Goal: Obtain resource: Download file/media

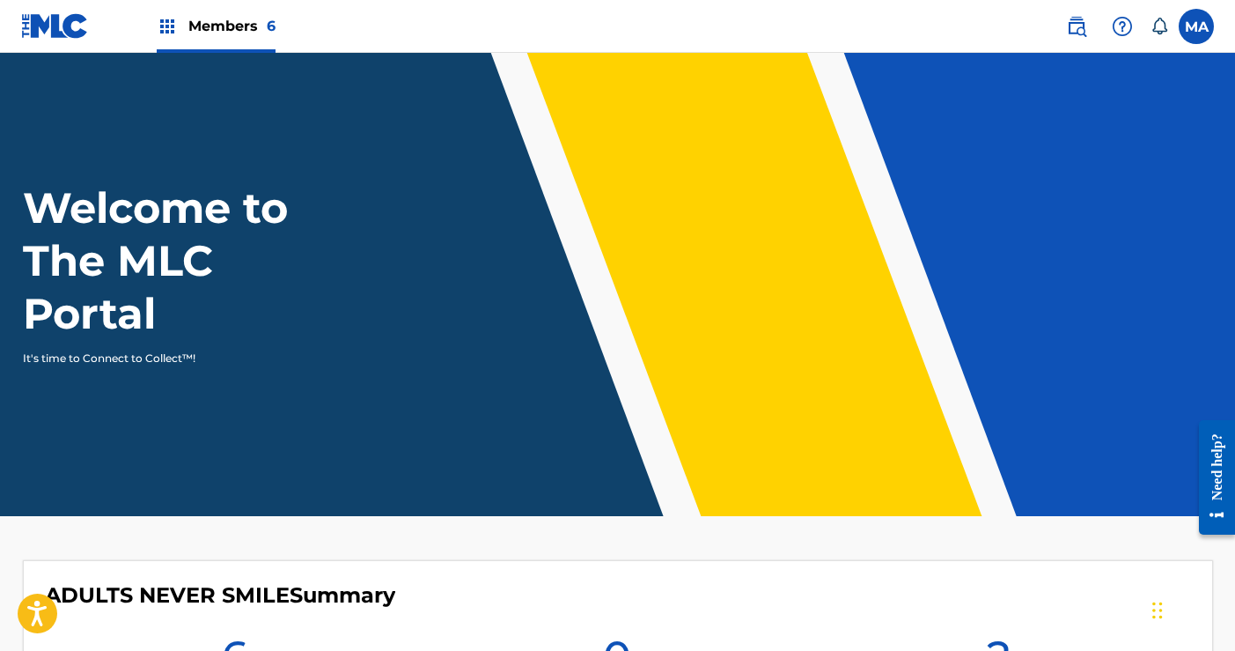
click at [170, 31] on img at bounding box center [167, 26] width 21 height 21
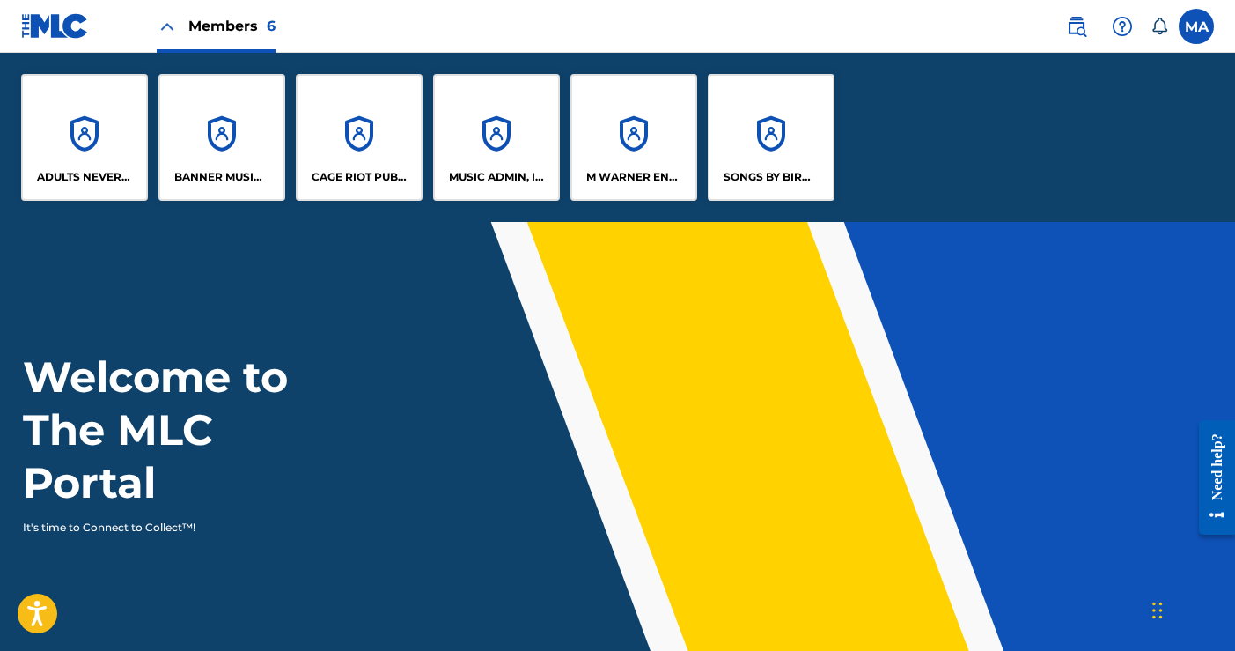
click at [211, 144] on div "BANNER MUSIC LLC" at bounding box center [221, 137] width 127 height 127
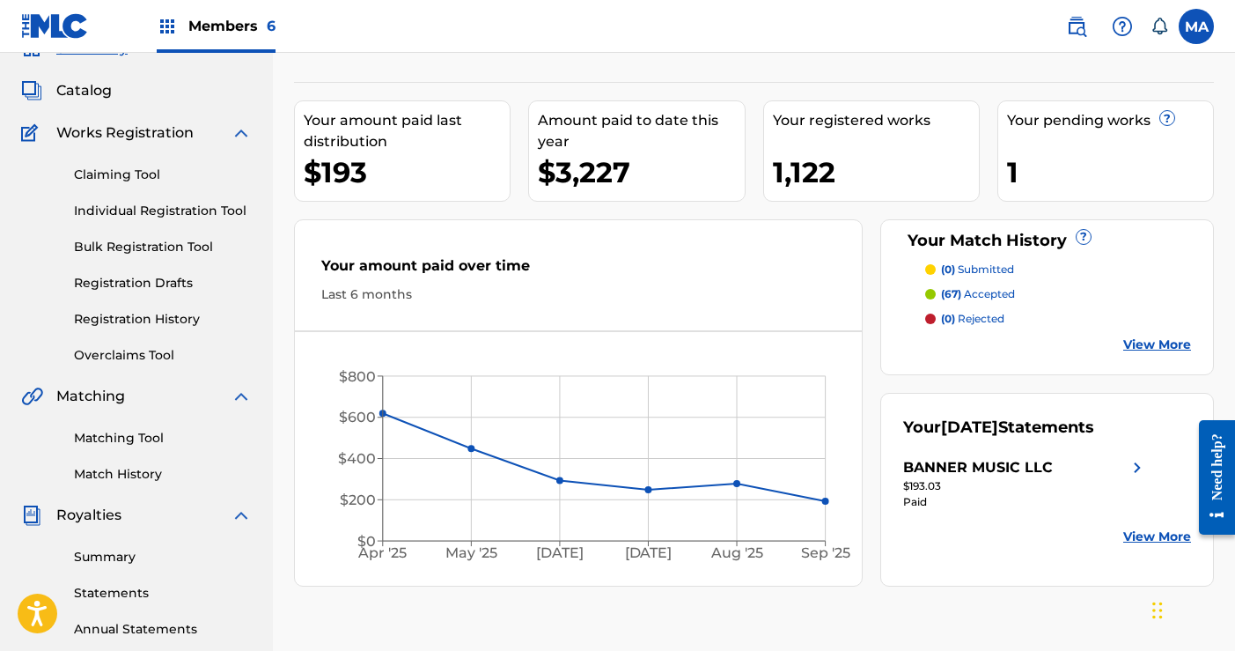
scroll to position [97, 0]
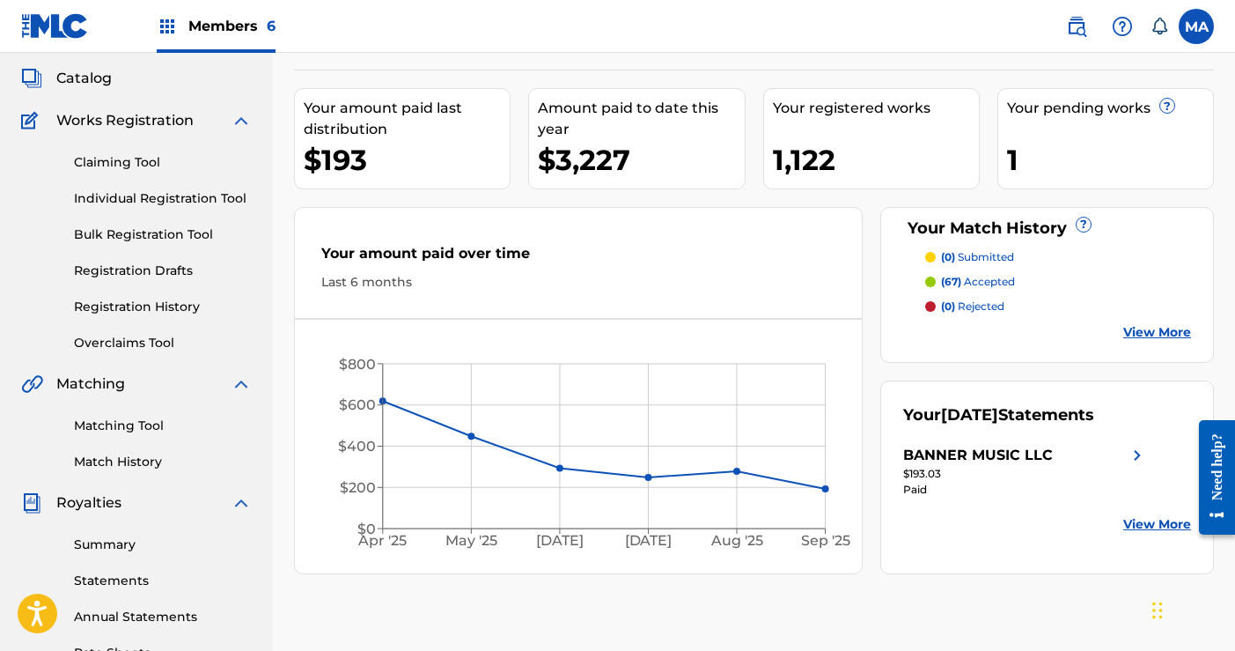
click at [113, 580] on link "Statements" at bounding box center [163, 580] width 178 height 18
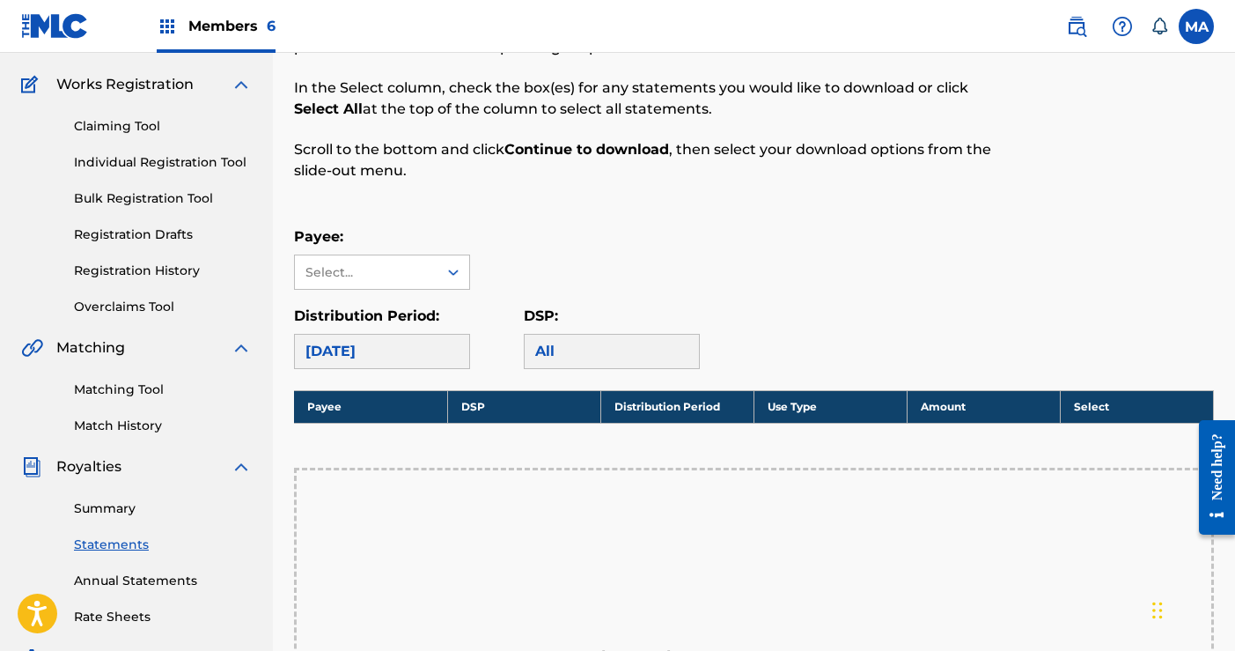
scroll to position [164, 0]
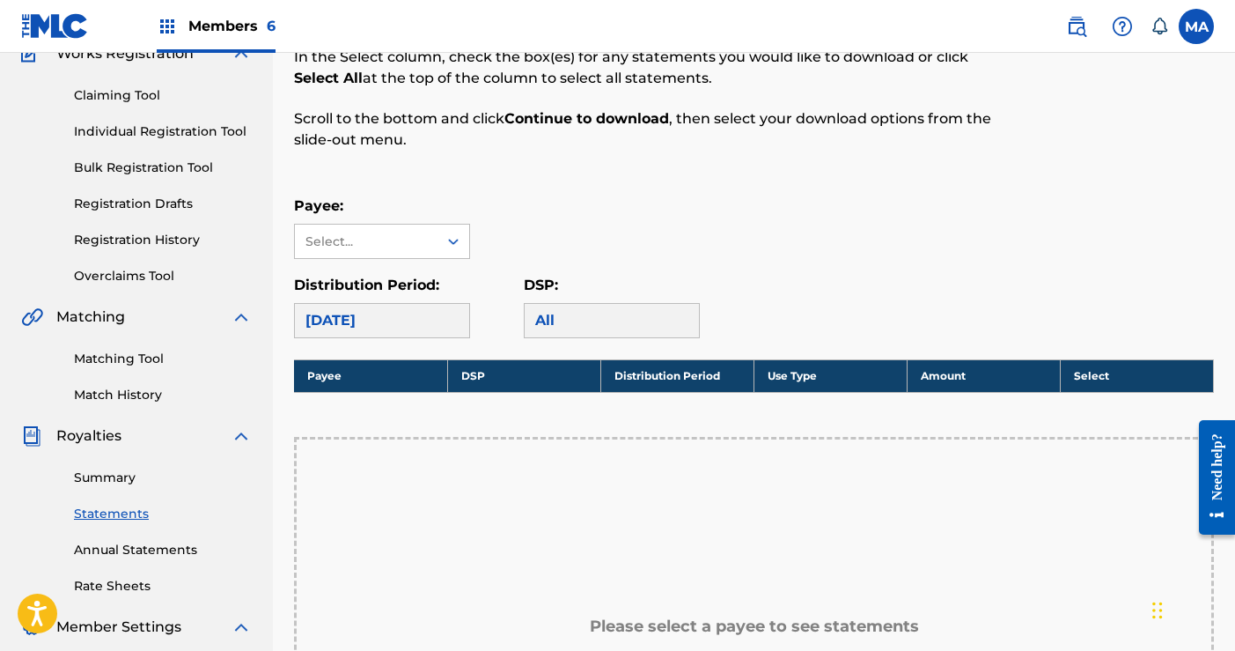
click at [119, 474] on link "Summary" at bounding box center [163, 477] width 178 height 18
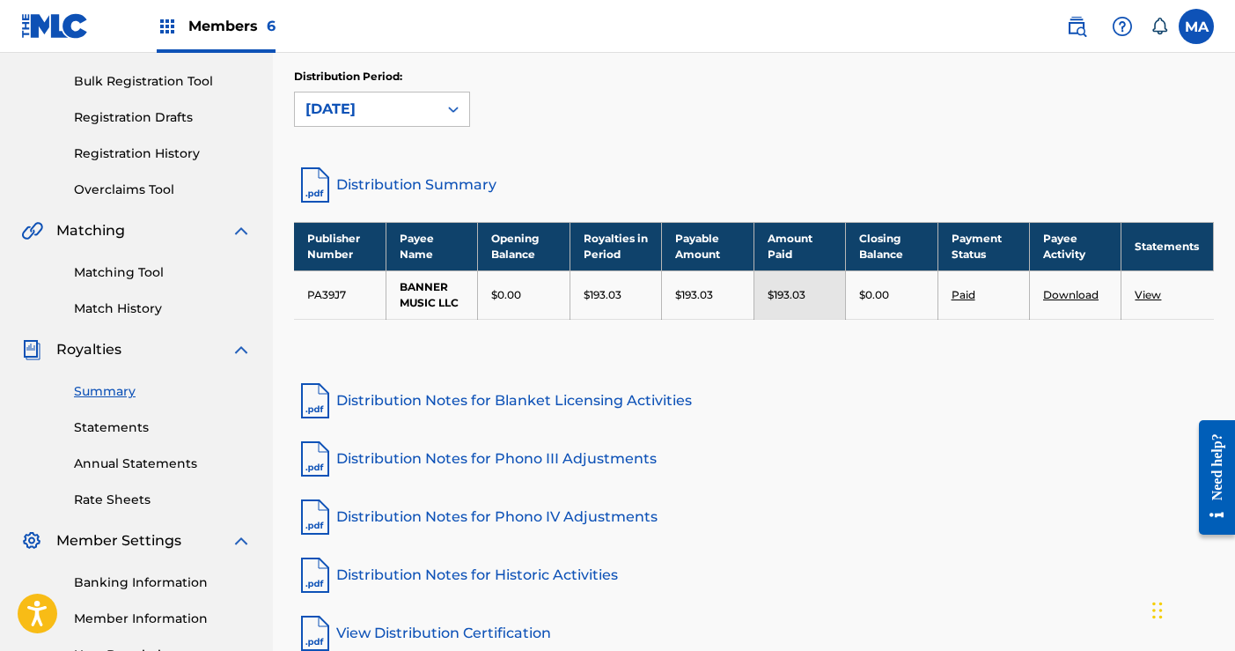
scroll to position [261, 0]
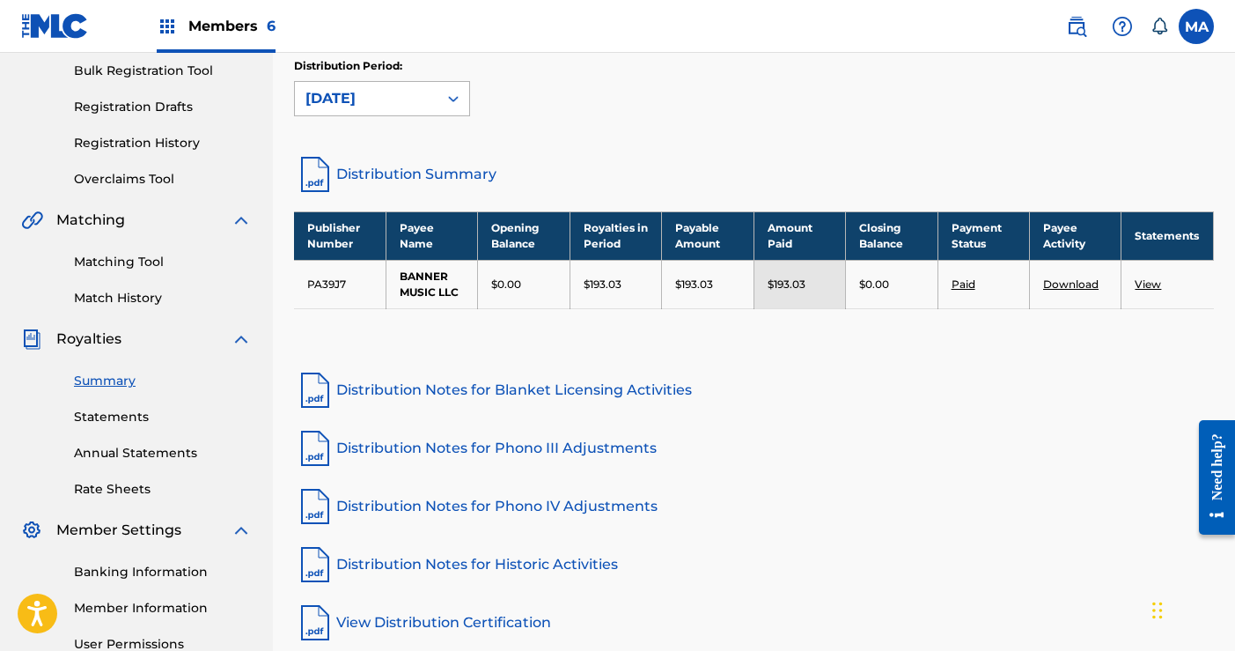
click at [456, 99] on icon at bounding box center [453, 99] width 11 height 6
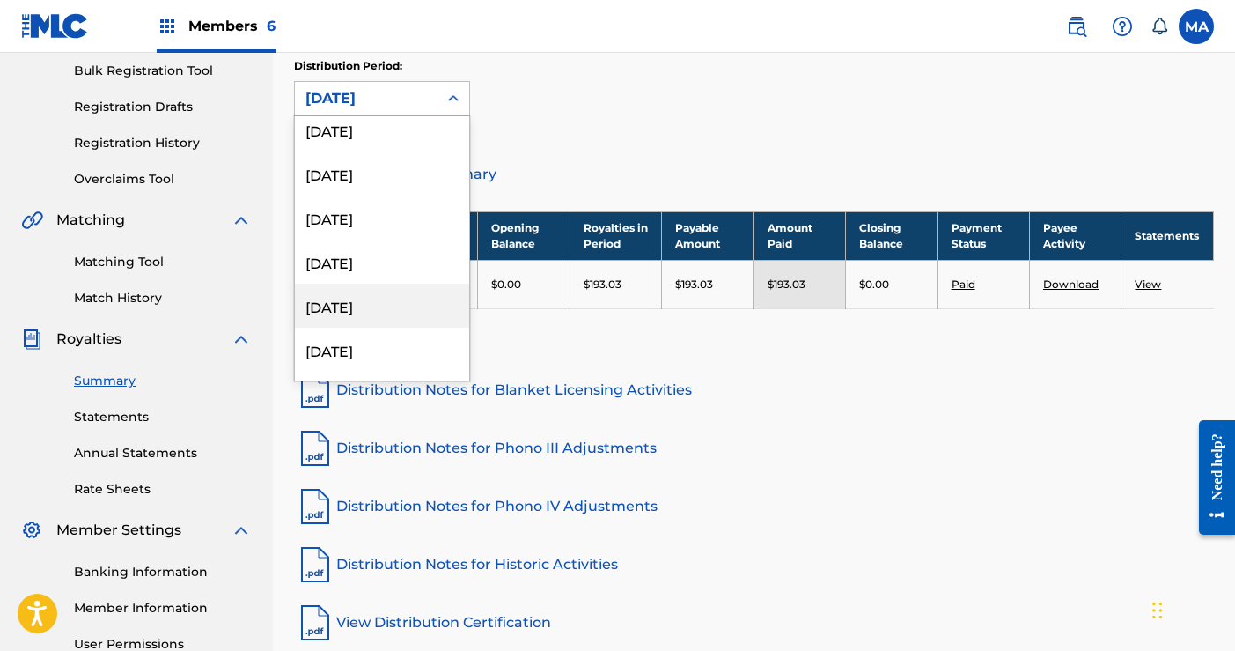
scroll to position [144, 0]
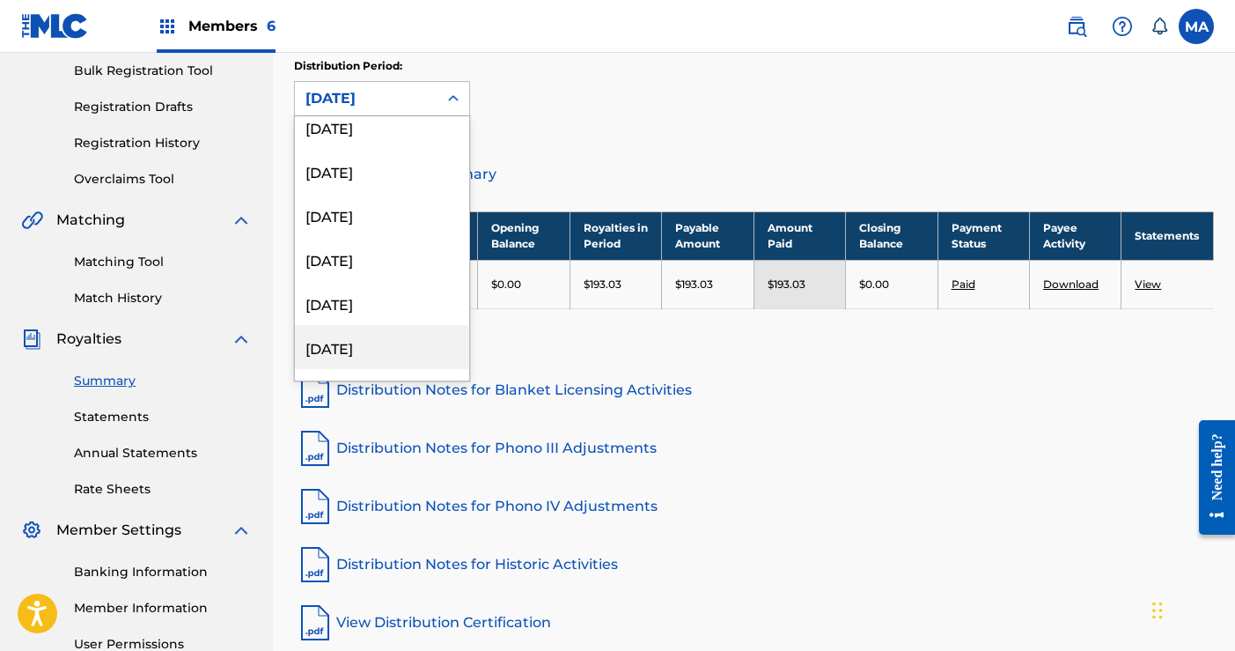
click at [380, 348] on div "[DATE]" at bounding box center [382, 347] width 174 height 44
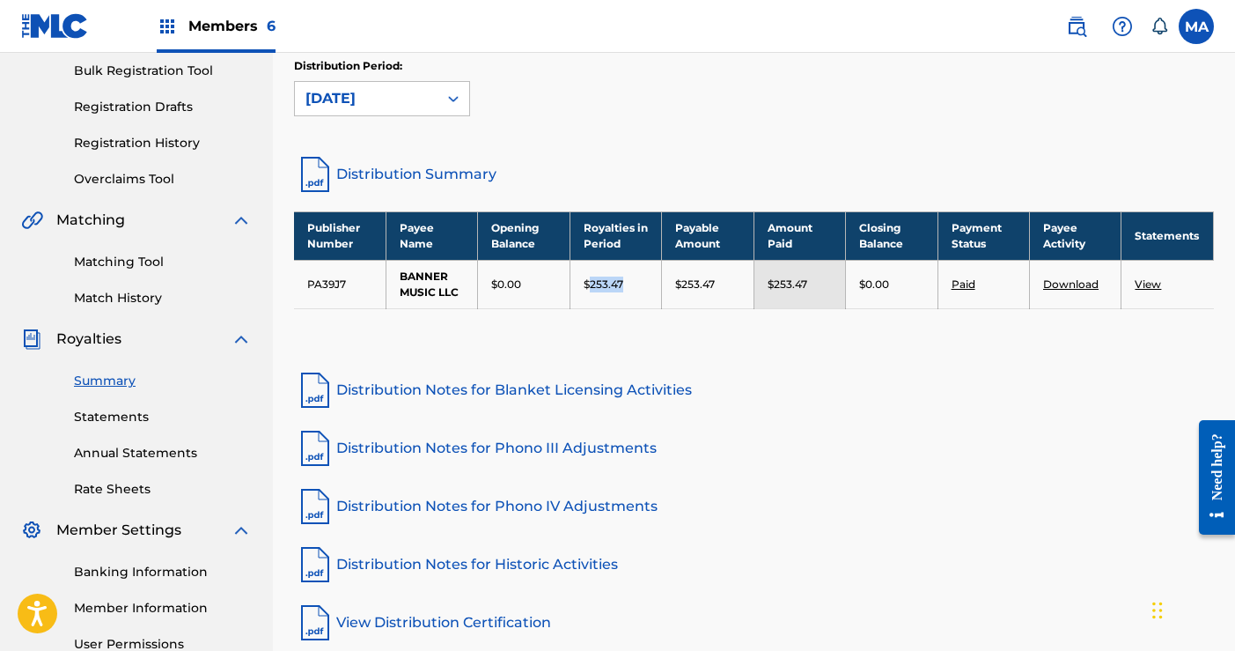
drag, startPoint x: 591, startPoint y: 284, endPoint x: 625, endPoint y: 284, distance: 34.3
click at [625, 284] on div "$253.47" at bounding box center [616, 284] width 64 height 16
copy p "253.47"
click at [112, 414] on link "Statements" at bounding box center [163, 417] width 178 height 18
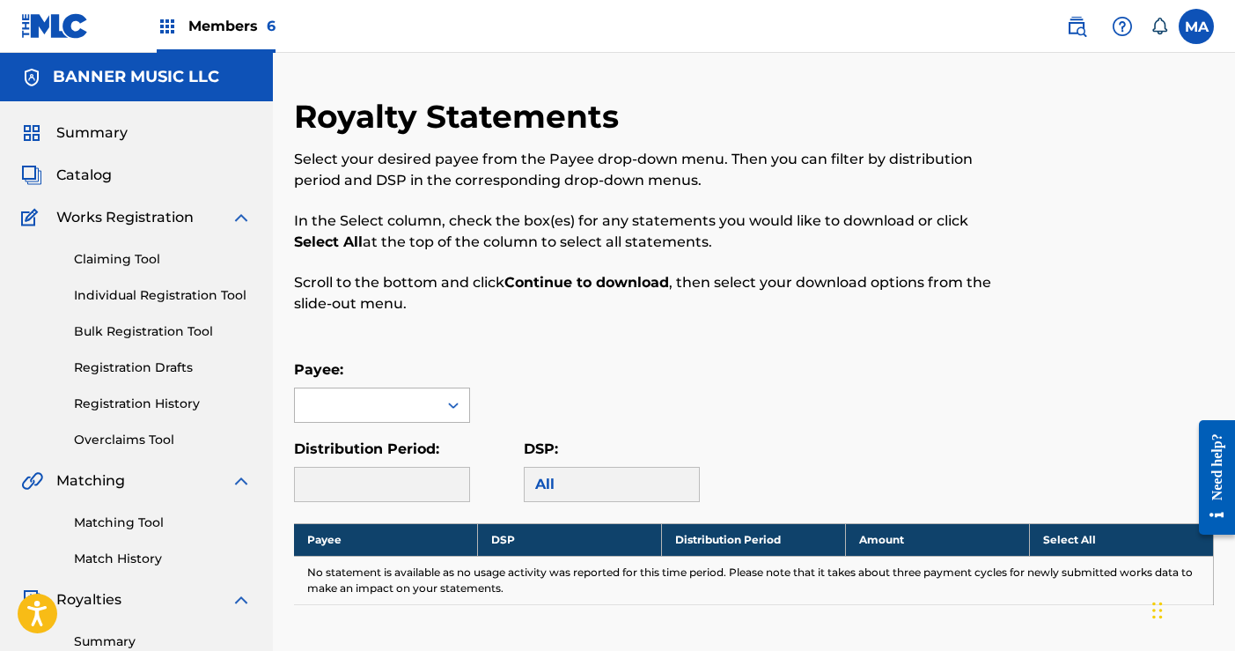
click at [448, 409] on icon at bounding box center [454, 405] width 18 height 18
click at [414, 452] on div "BANNER MUSIC LLC" at bounding box center [382, 445] width 174 height 44
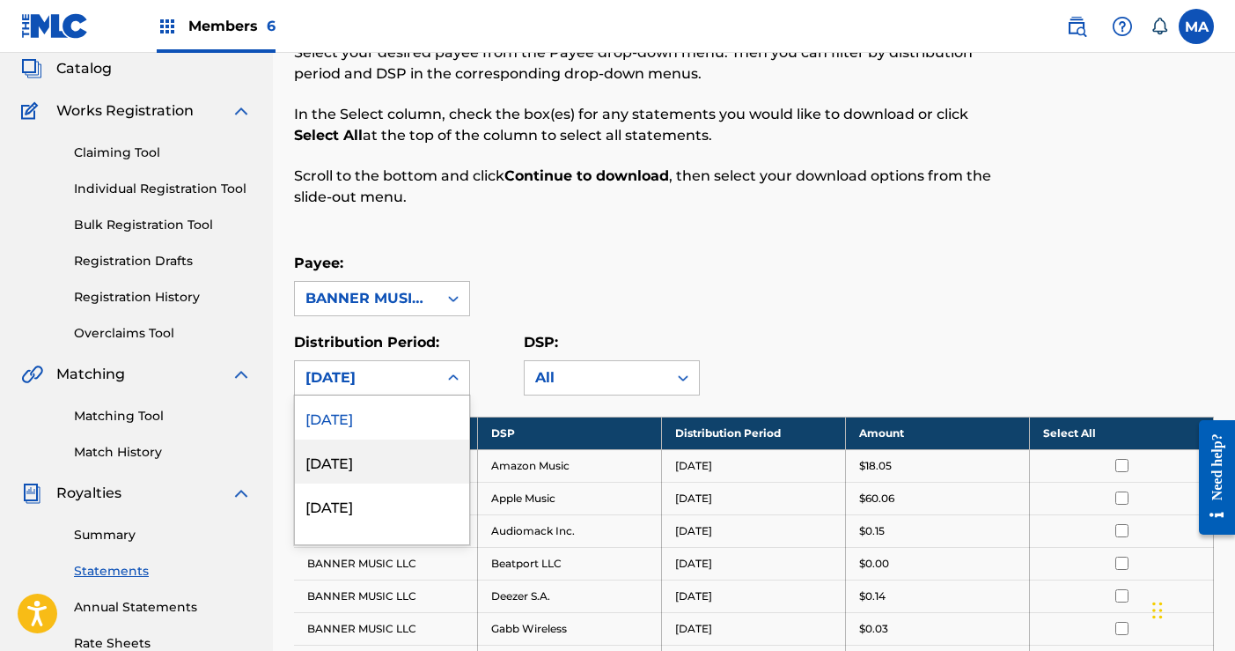
click at [453, 395] on div "[DATE], 2 of 54. 54 results available. Use Up and Down to choose options, press…" at bounding box center [382, 377] width 176 height 35
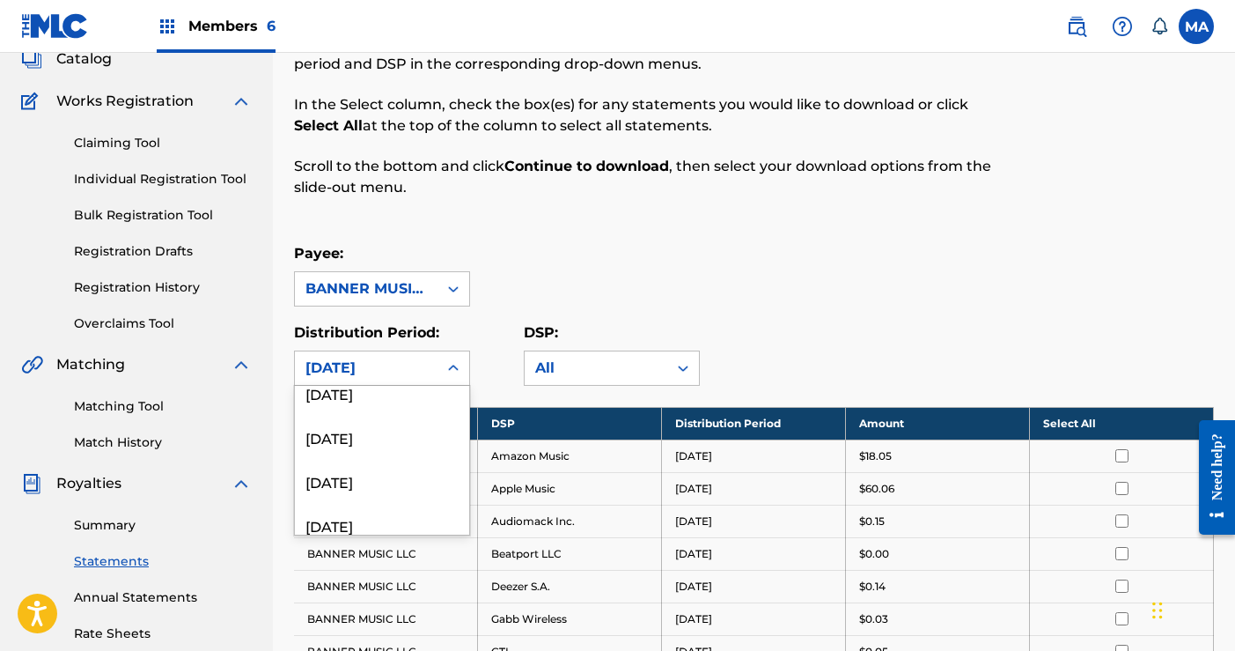
scroll to position [311, 0]
click at [364, 453] on div "[DATE]" at bounding box center [382, 449] width 174 height 44
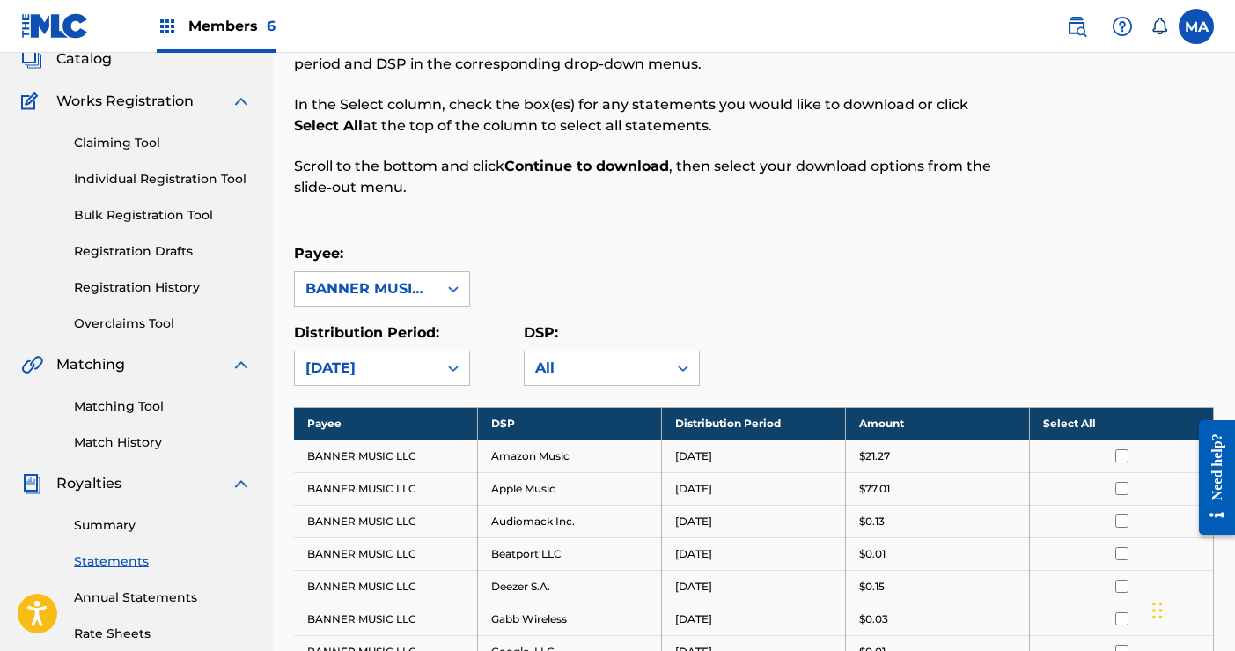
click at [1067, 424] on th "Select All" at bounding box center [1122, 423] width 184 height 33
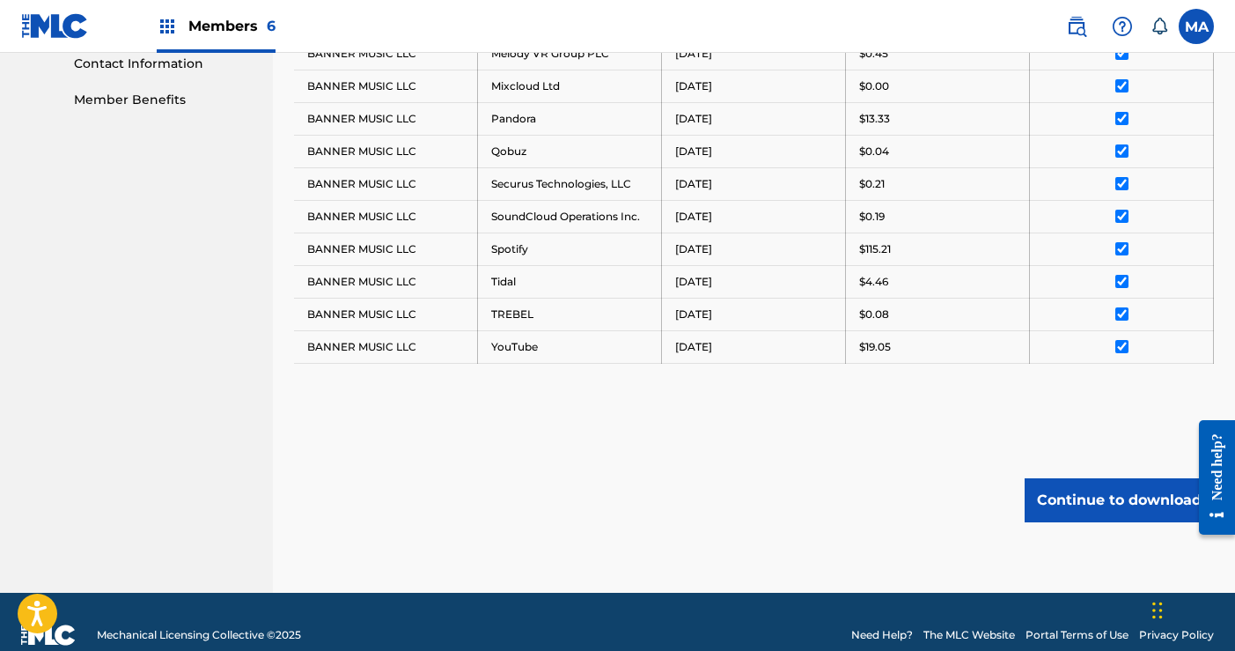
scroll to position [879, 0]
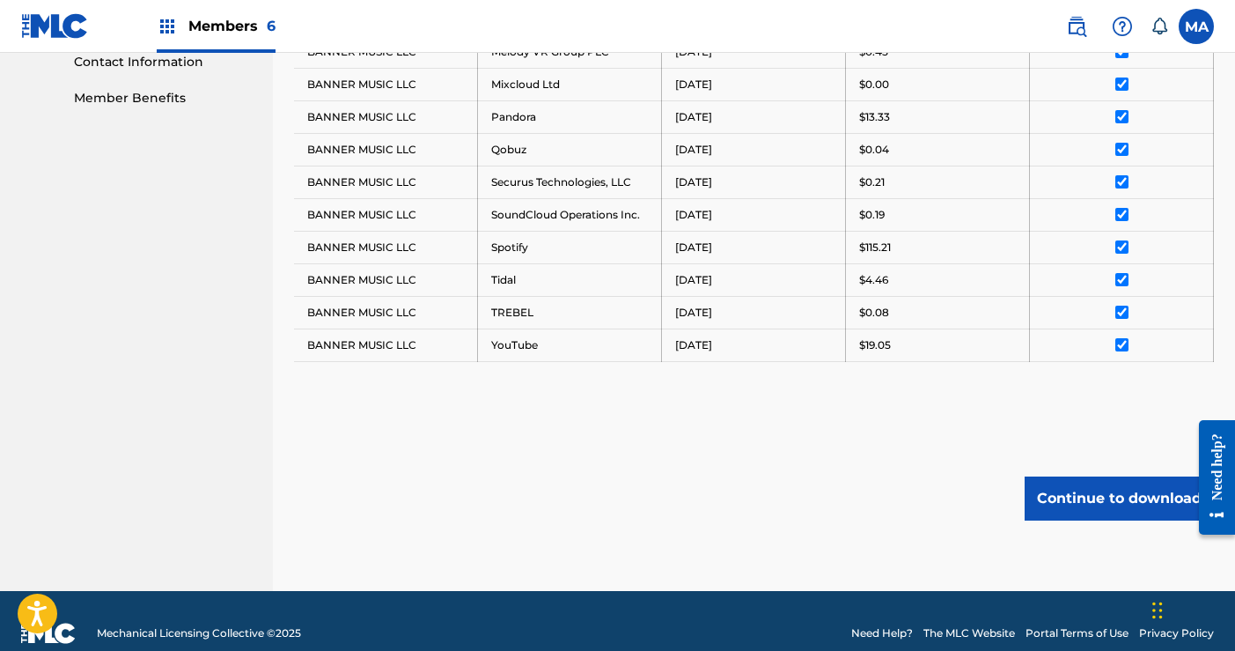
click at [1106, 498] on button "Continue to download" at bounding box center [1119, 498] width 189 height 44
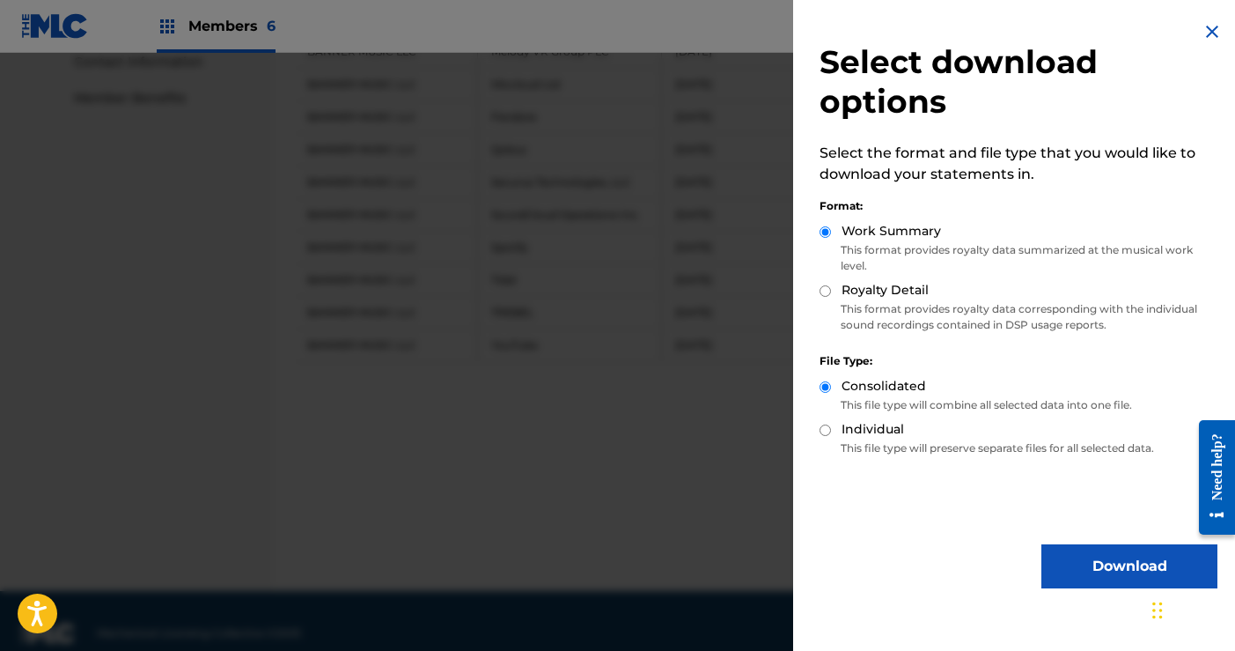
click at [822, 287] on input "Royalty Detail" at bounding box center [825, 290] width 11 height 11
radio input "true"
click at [1097, 568] on button "Download" at bounding box center [1130, 566] width 176 height 44
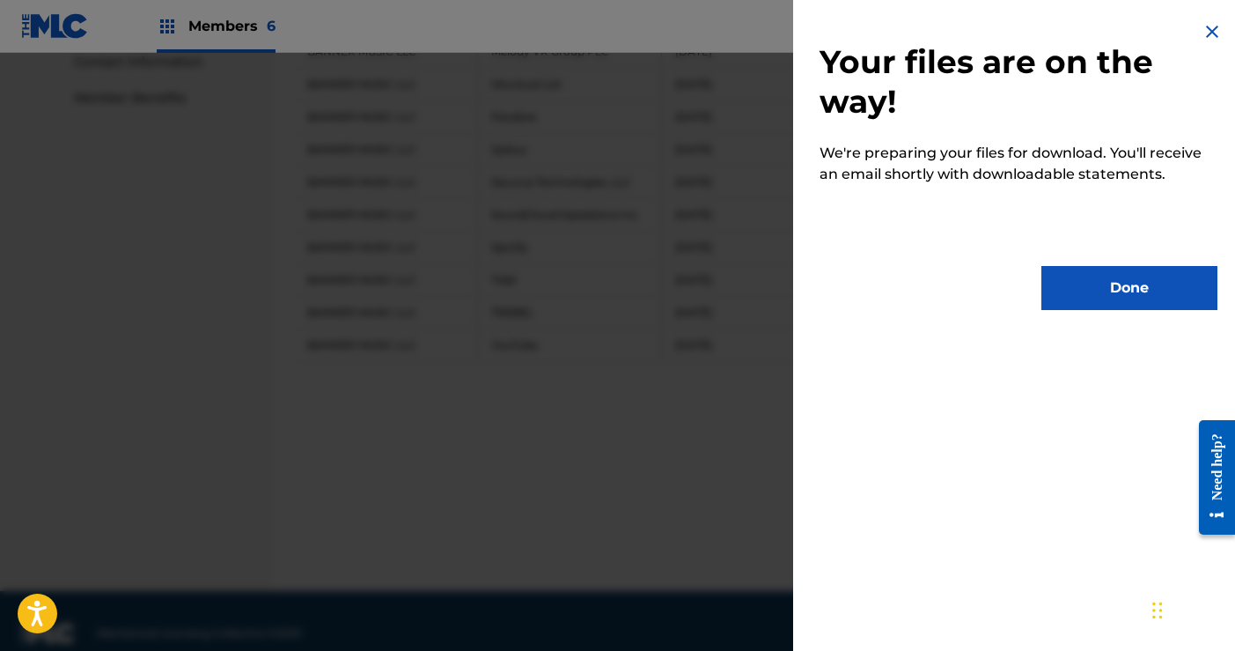
click at [1134, 293] on button "Done" at bounding box center [1130, 288] width 176 height 44
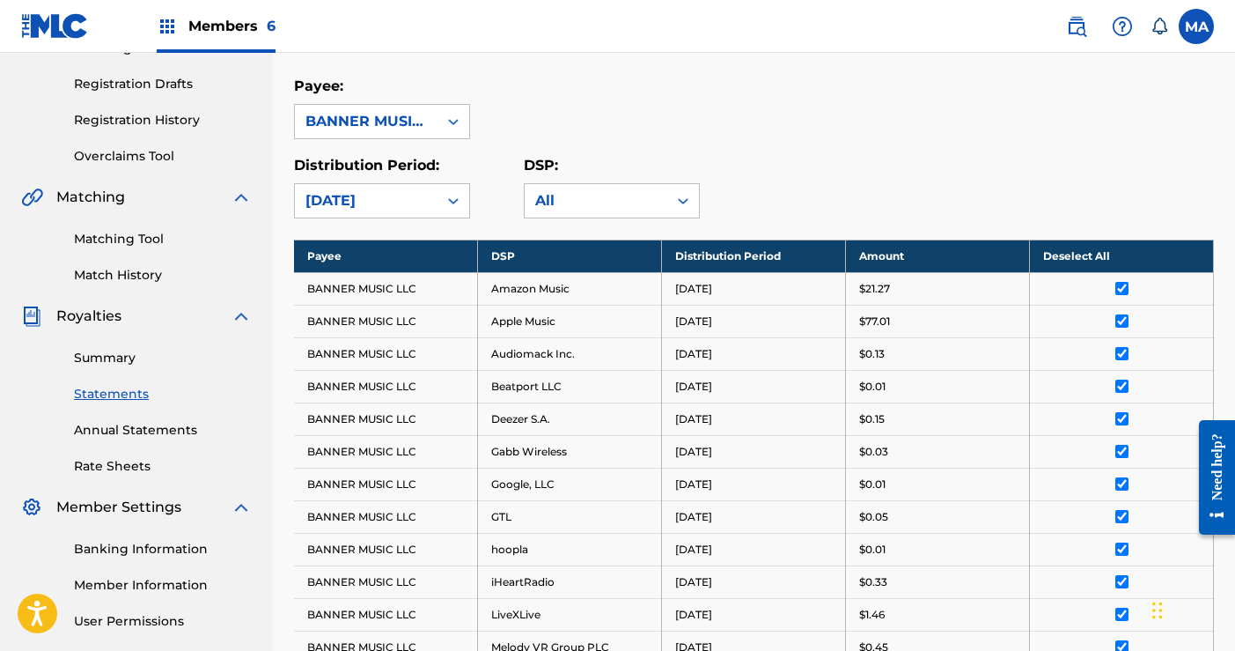
scroll to position [311, 0]
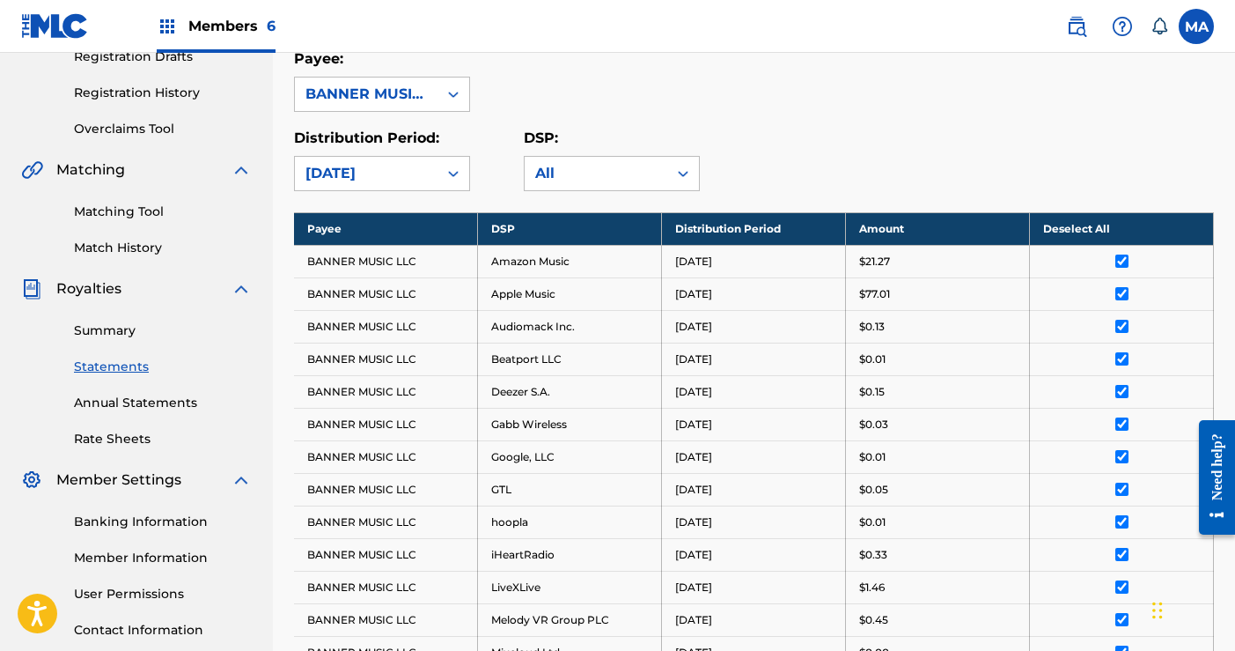
click at [118, 333] on link "Summary" at bounding box center [163, 330] width 178 height 18
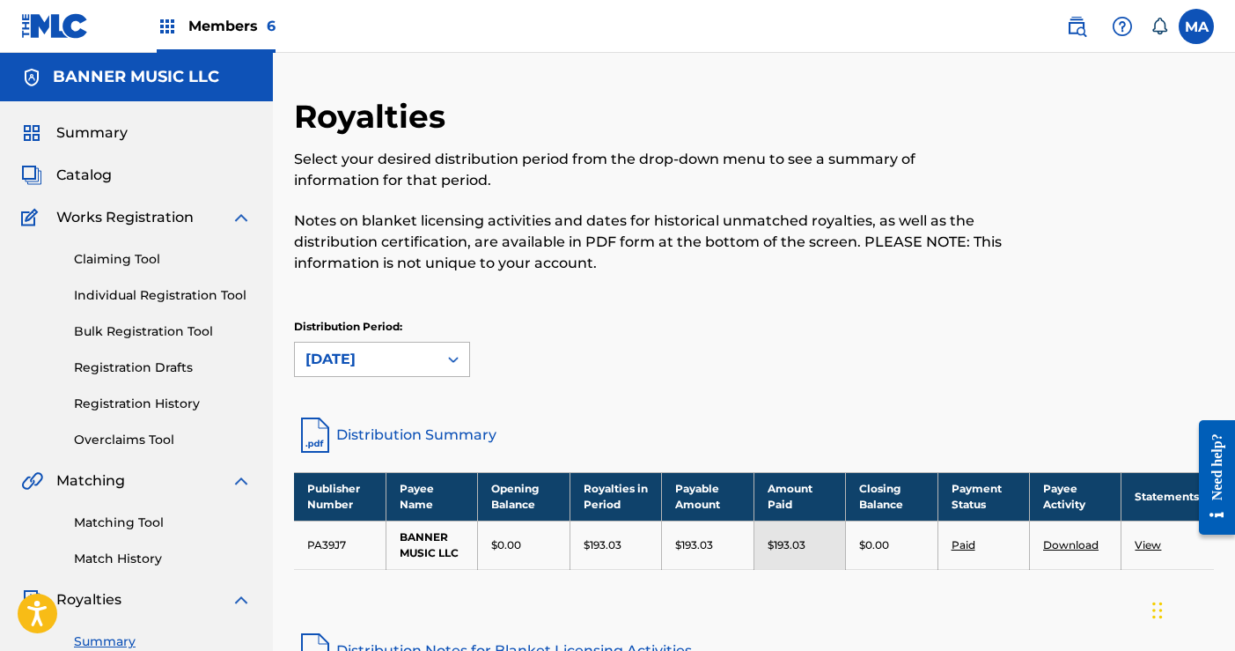
click at [453, 360] on icon at bounding box center [454, 359] width 18 height 18
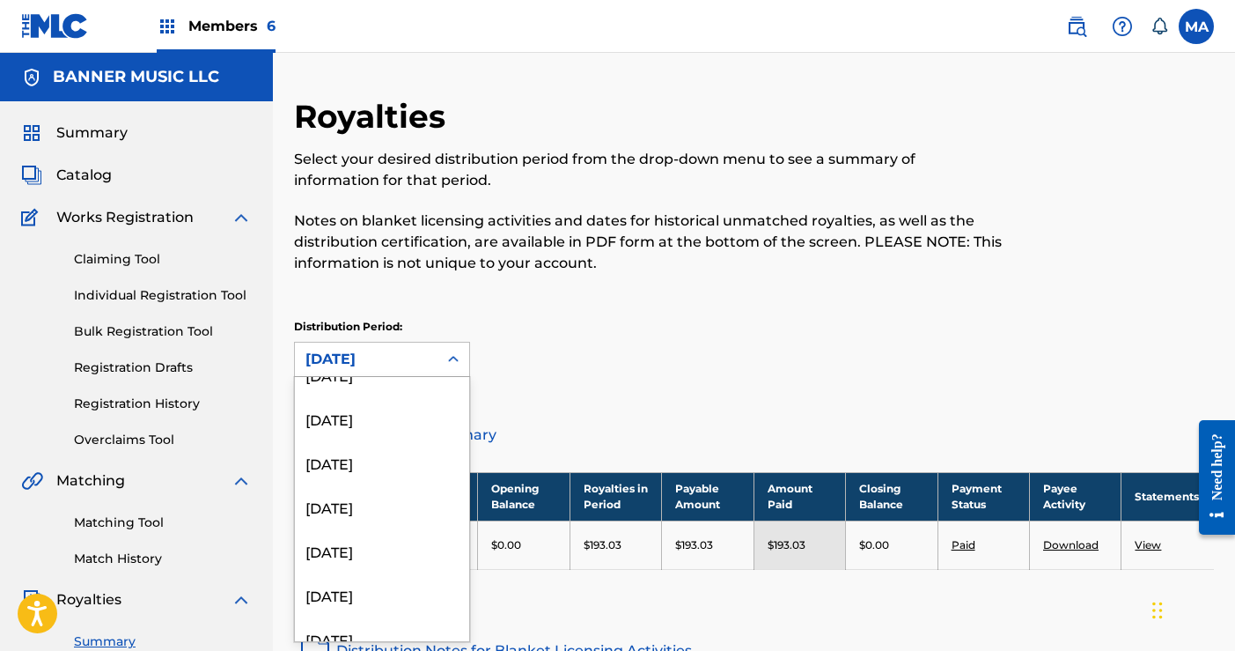
scroll to position [158, 0]
click at [355, 560] on div "[DATE]" at bounding box center [382, 549] width 174 height 44
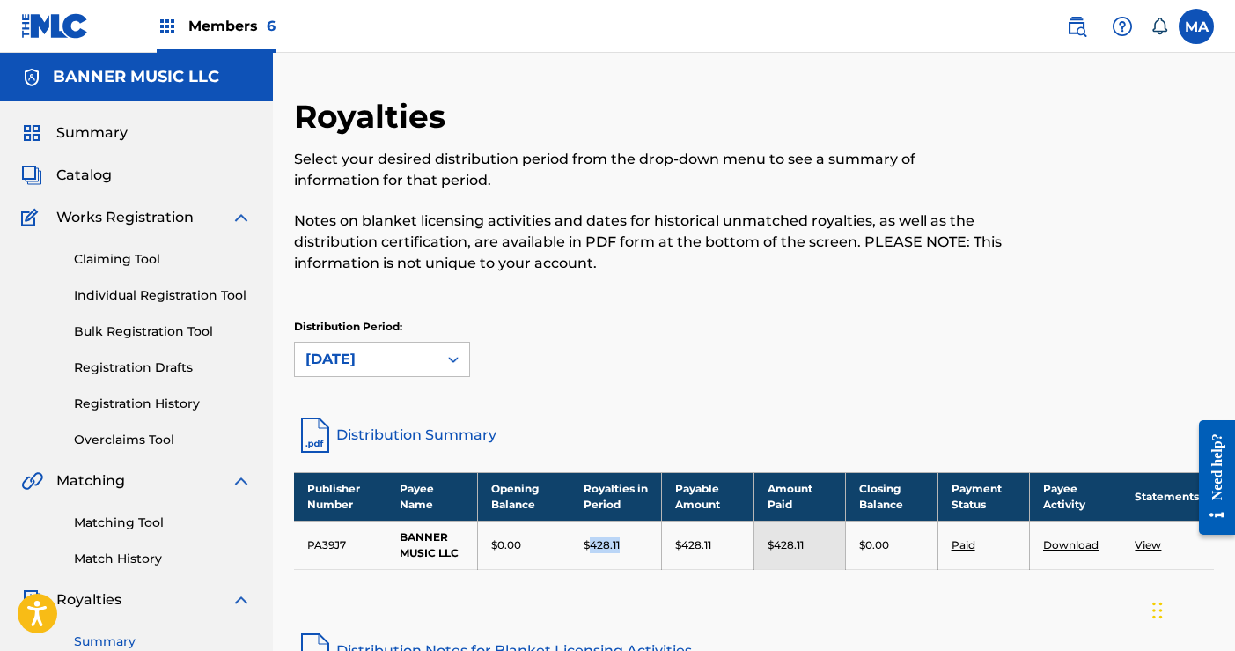
drag, startPoint x: 590, startPoint y: 542, endPoint x: 620, endPoint y: 546, distance: 30.1
click at [620, 546] on div "$428.11" at bounding box center [616, 545] width 64 height 16
copy p "428.11"
click at [448, 356] on icon at bounding box center [454, 359] width 18 height 18
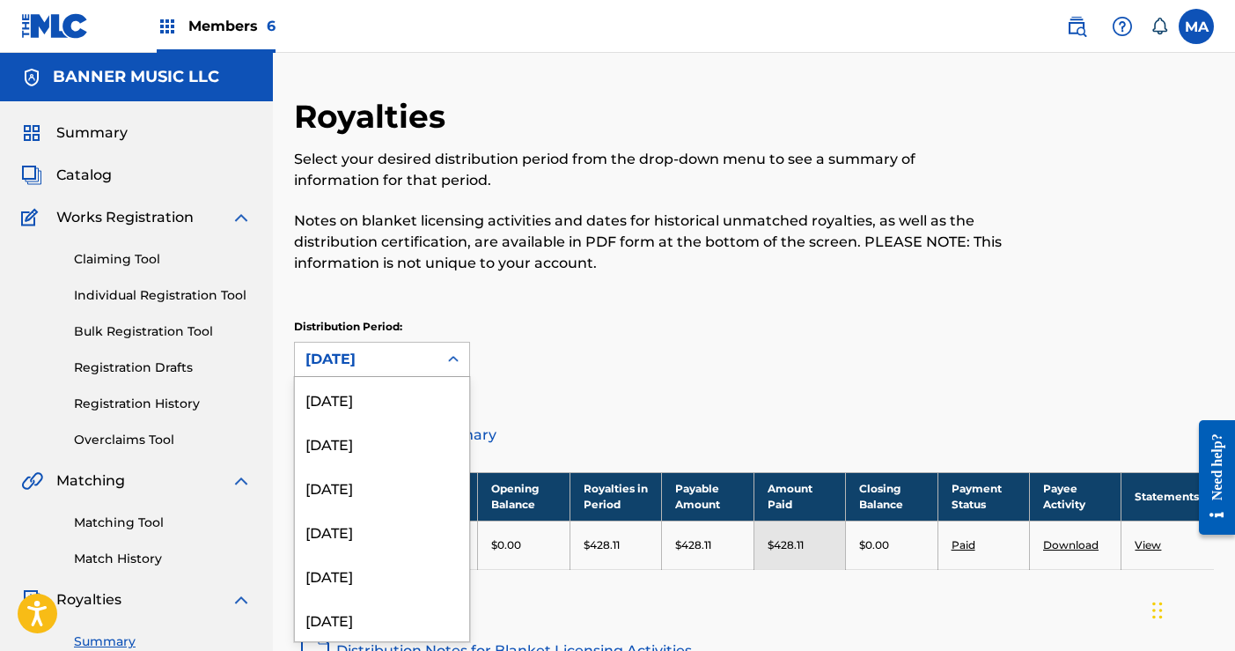
scroll to position [102, 0]
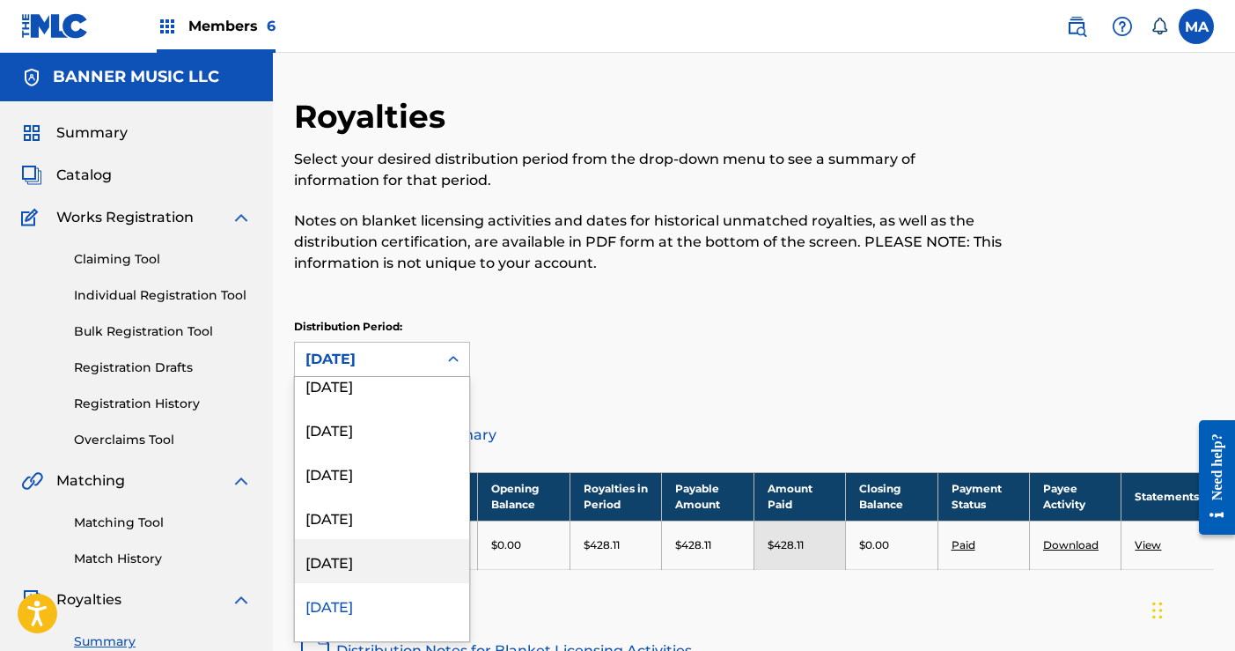
click at [369, 556] on div "[DATE]" at bounding box center [382, 561] width 174 height 44
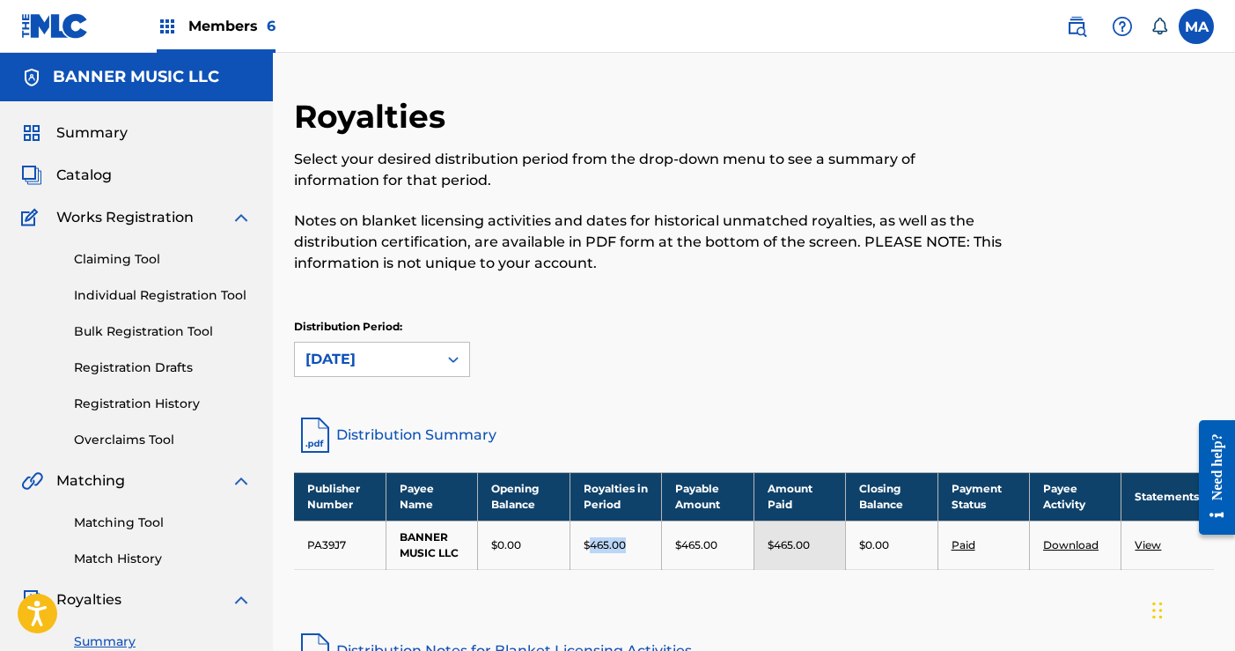
drag, startPoint x: 593, startPoint y: 542, endPoint x: 624, endPoint y: 544, distance: 31.7
click at [624, 544] on p "$465.00" at bounding box center [605, 545] width 42 height 16
copy p "465.00"
click at [453, 359] on icon at bounding box center [454, 359] width 18 height 18
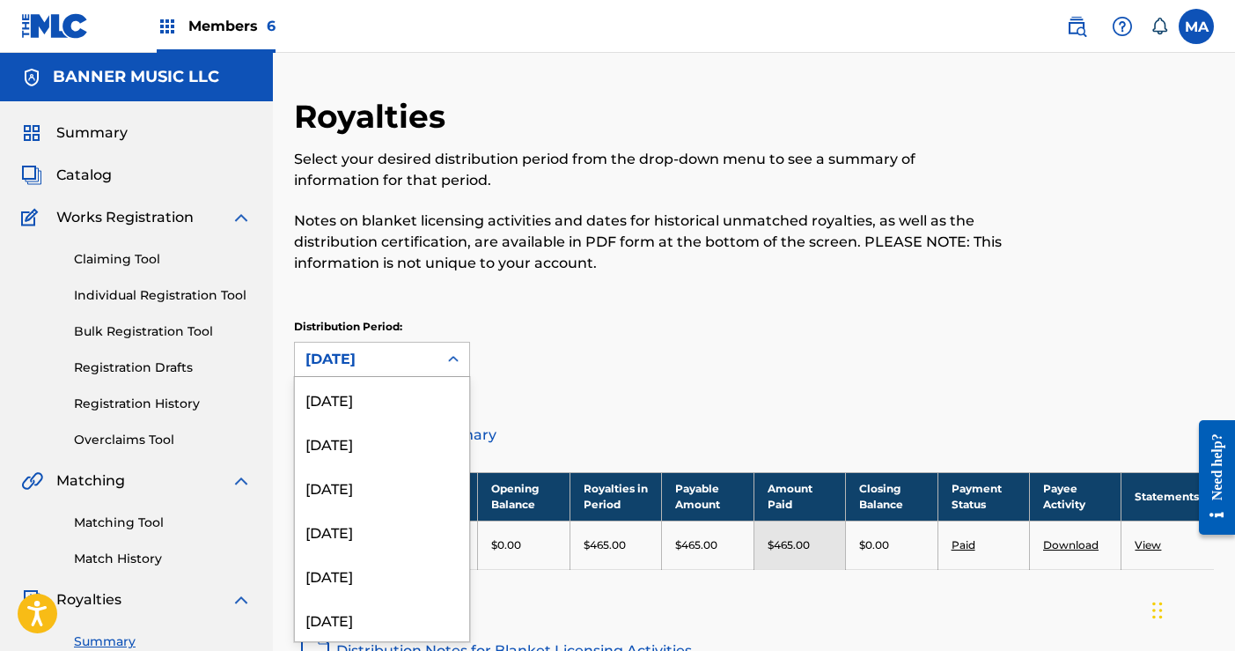
scroll to position [58, 0]
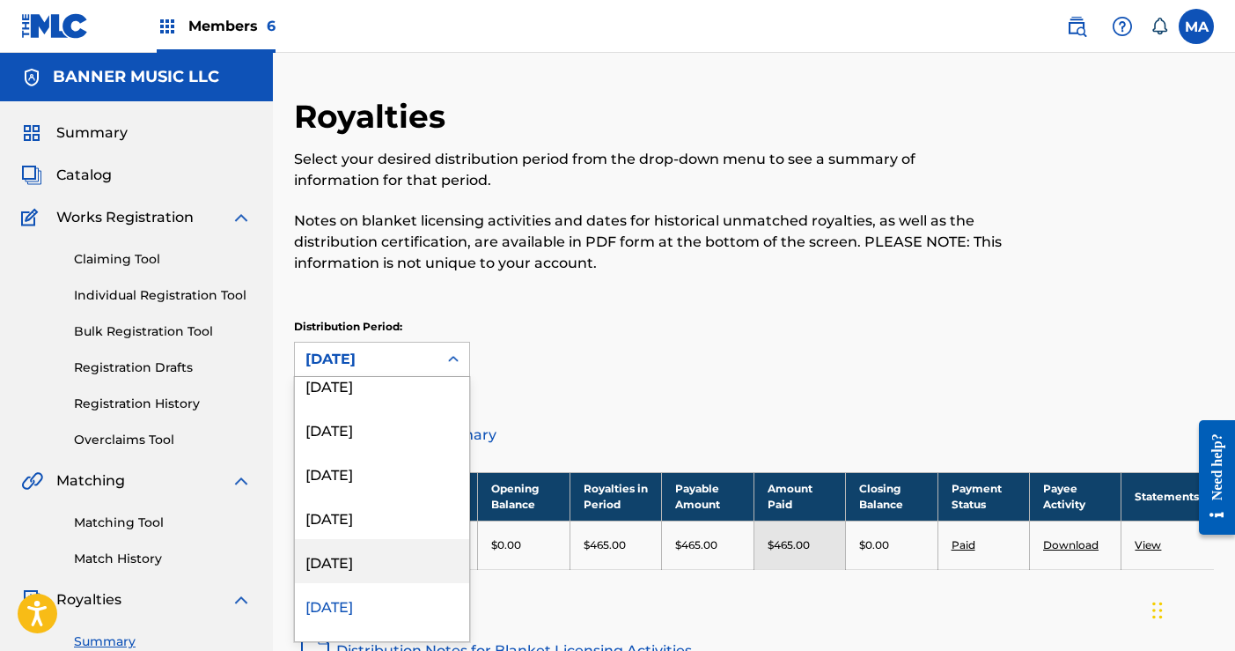
click at [376, 559] on div "[DATE]" at bounding box center [382, 561] width 174 height 44
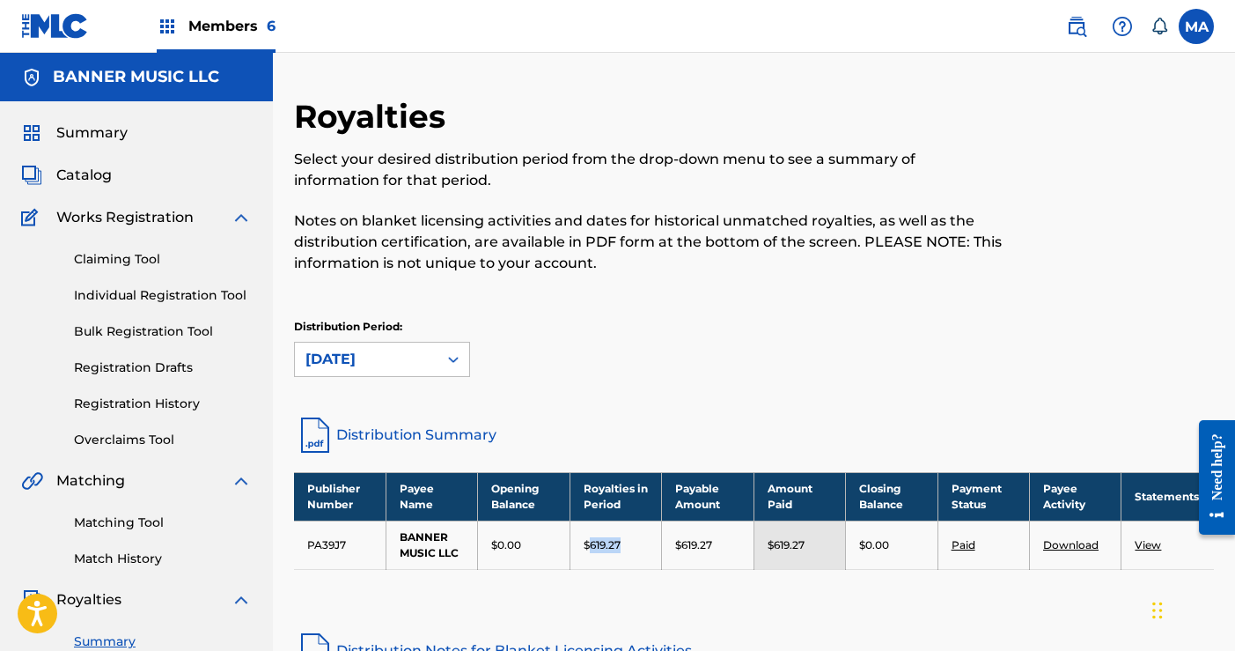
drag, startPoint x: 592, startPoint y: 543, endPoint x: 621, endPoint y: 542, distance: 29.1
click at [621, 542] on p "$619.27" at bounding box center [602, 545] width 37 height 16
copy p "619.27"
click at [441, 351] on div at bounding box center [454, 359] width 32 height 32
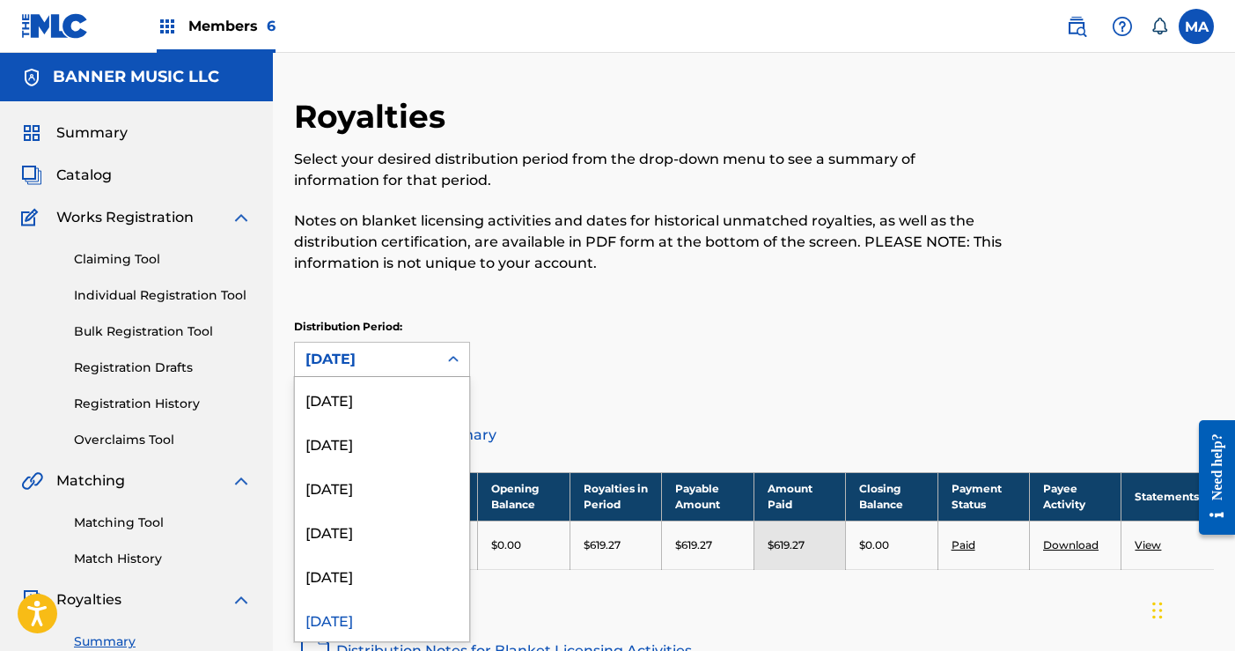
scroll to position [14, 0]
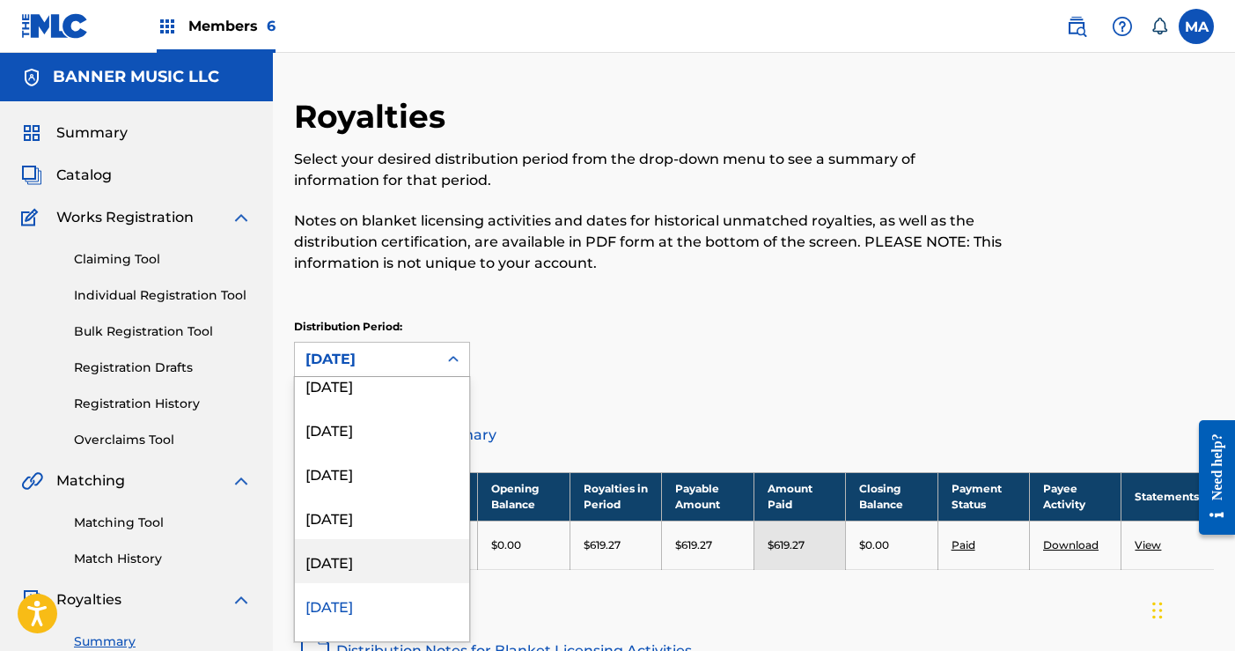
click at [347, 564] on div "[DATE]" at bounding box center [382, 561] width 174 height 44
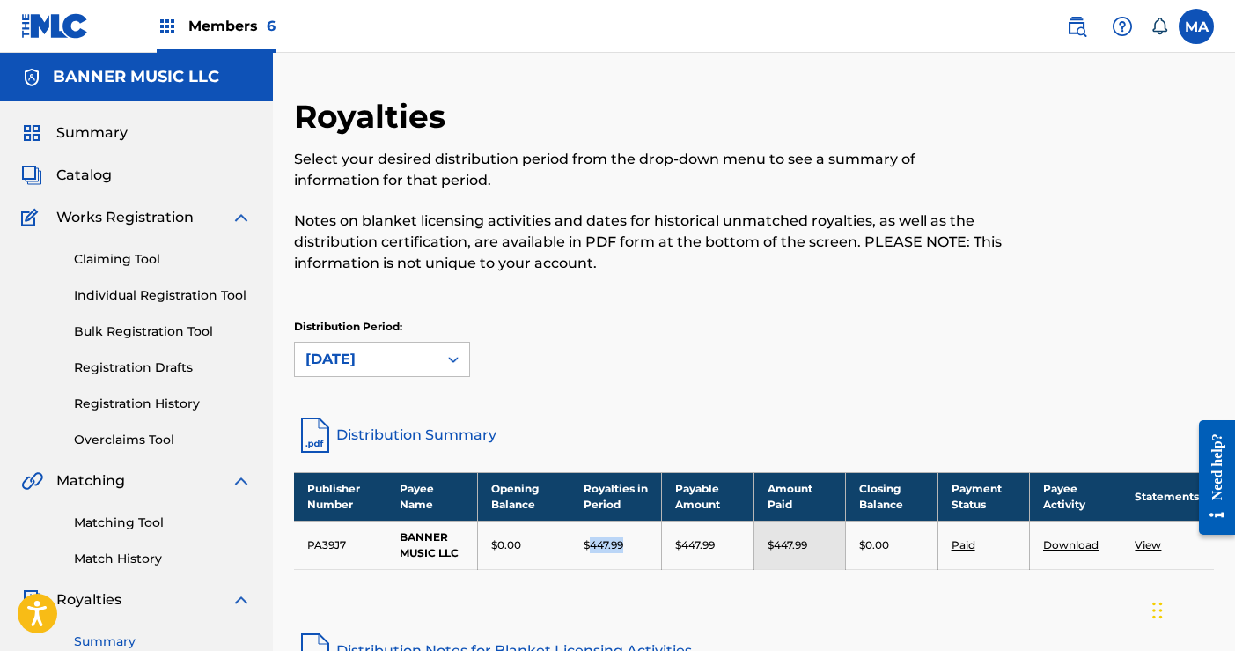
drag, startPoint x: 591, startPoint y: 544, endPoint x: 630, endPoint y: 548, distance: 39.8
click at [630, 548] on div "$447.99" at bounding box center [616, 545] width 64 height 16
copy p "447.99"
click at [452, 358] on icon at bounding box center [453, 360] width 11 height 6
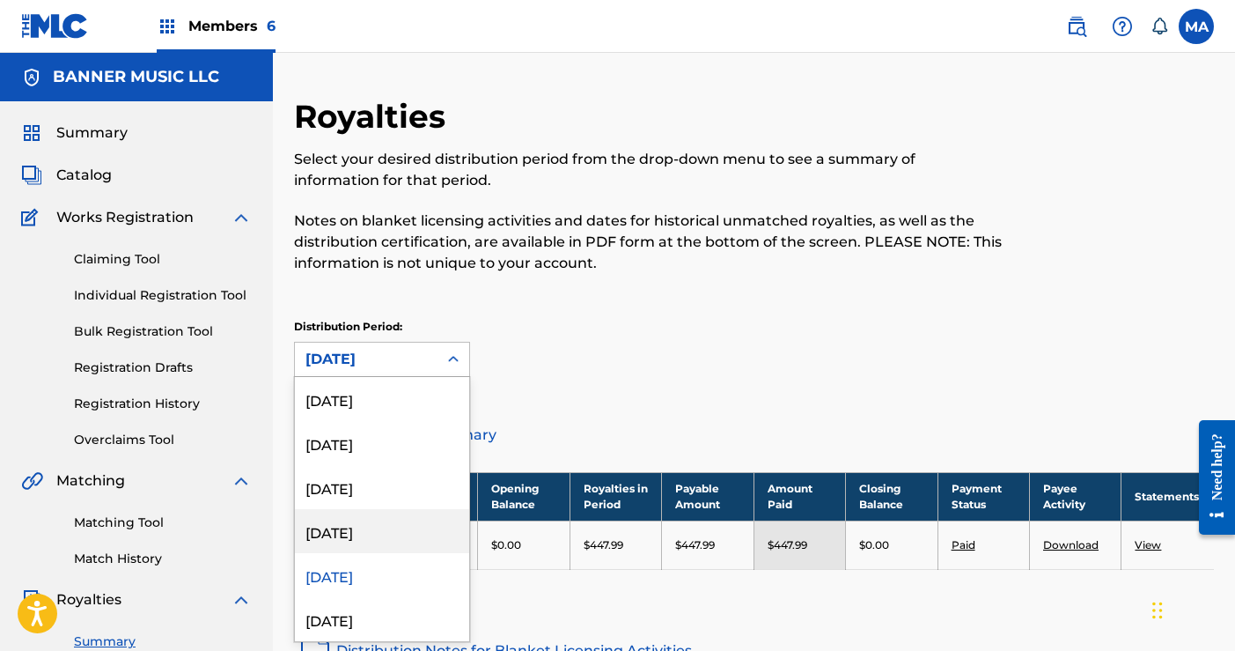
click at [340, 531] on div "[DATE]" at bounding box center [382, 531] width 174 height 44
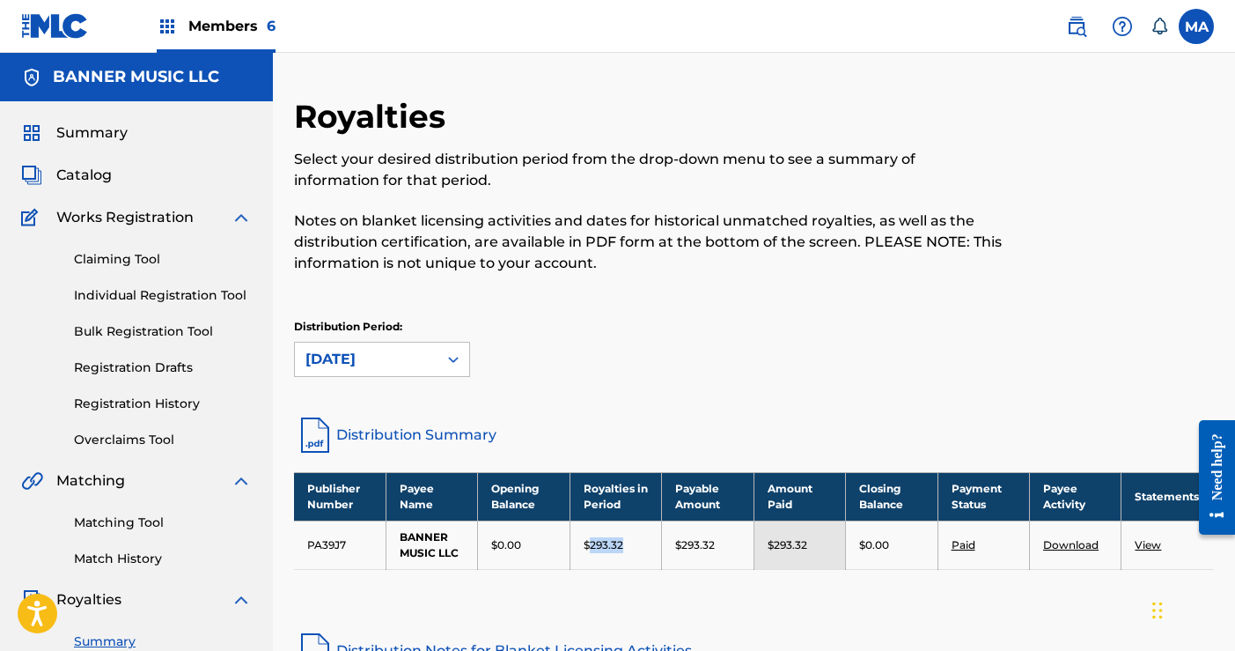
drag, startPoint x: 592, startPoint y: 542, endPoint x: 626, endPoint y: 545, distance: 34.5
click at [626, 545] on div "$293.32" at bounding box center [616, 545] width 64 height 16
copy p "293.32"
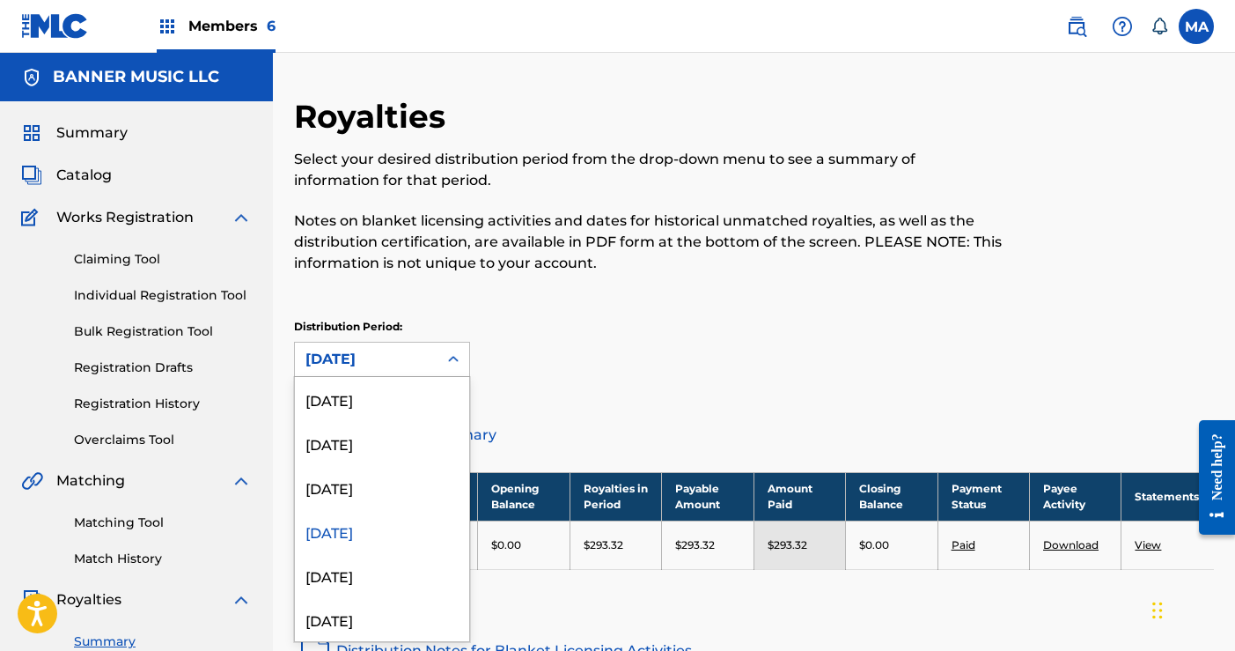
click at [445, 357] on icon at bounding box center [454, 359] width 18 height 18
click at [350, 494] on div "[DATE]" at bounding box center [382, 487] width 174 height 44
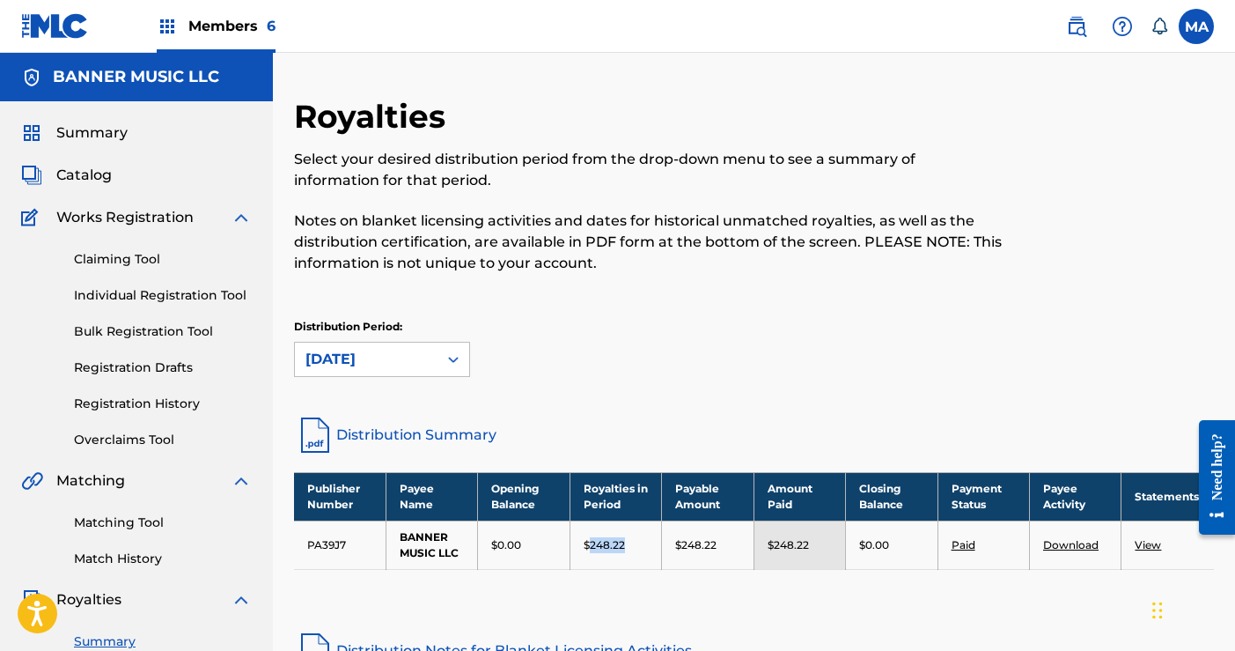
drag, startPoint x: 591, startPoint y: 542, endPoint x: 630, endPoint y: 548, distance: 39.1
click at [630, 548] on div "$248.22" at bounding box center [616, 545] width 64 height 16
copy p "248.22"
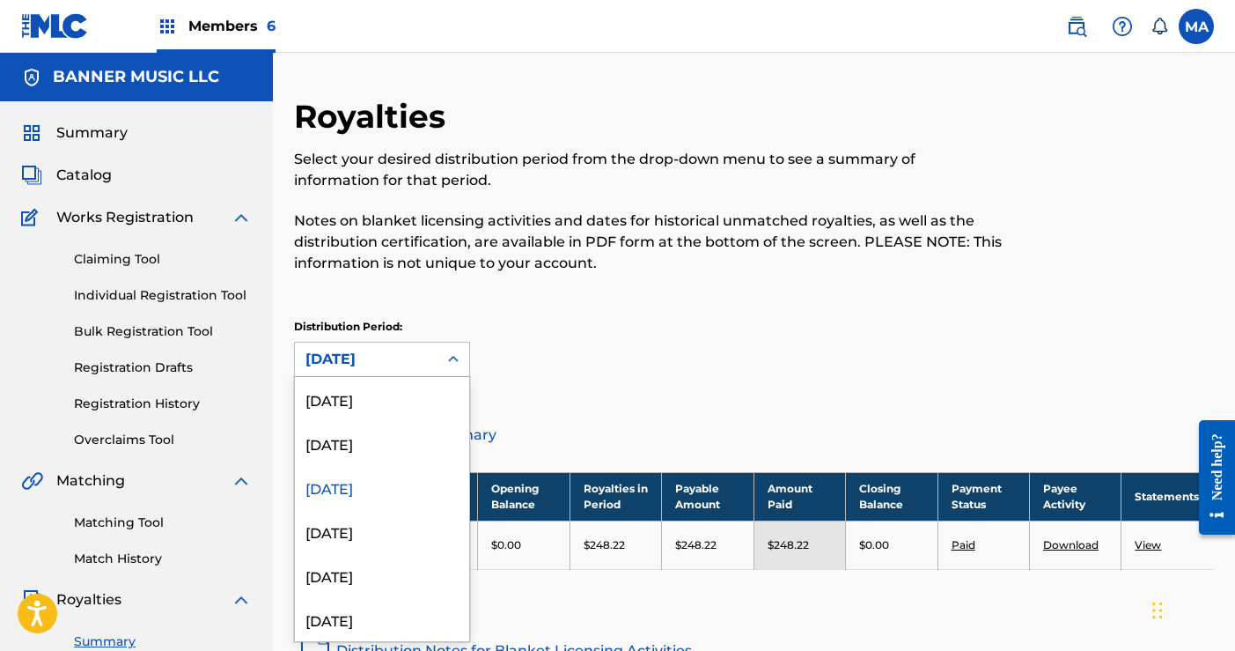
click at [450, 357] on icon at bounding box center [454, 359] width 18 height 18
click at [366, 447] on div "[DATE]" at bounding box center [382, 443] width 174 height 44
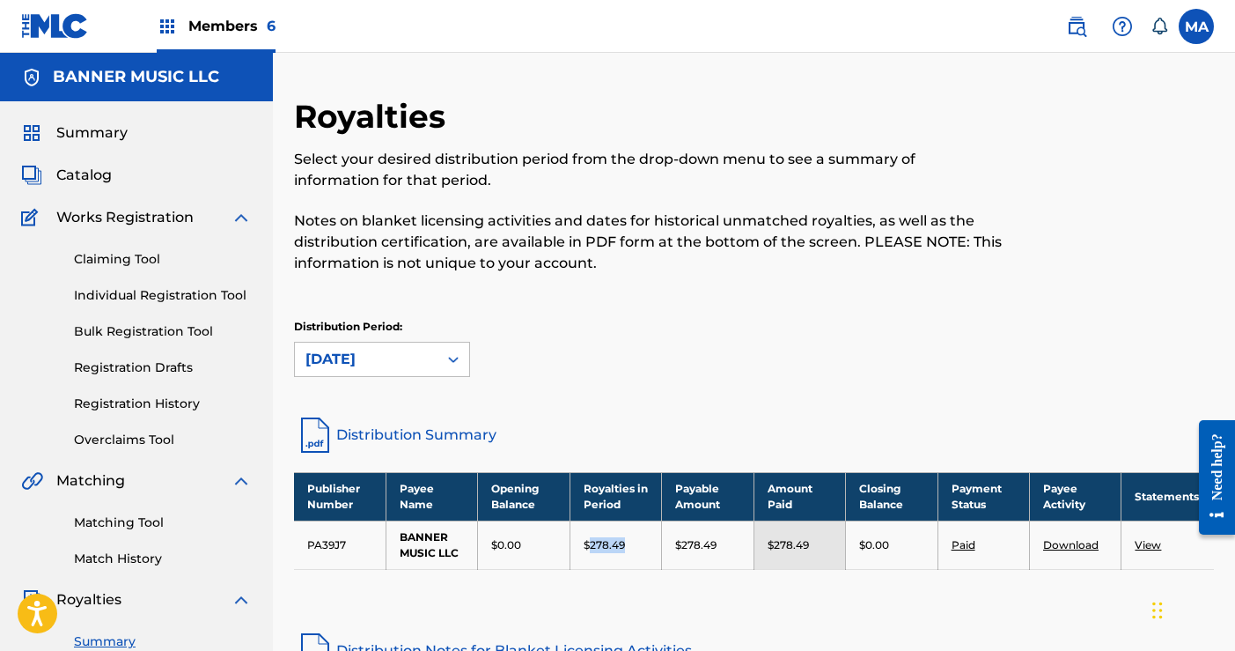
drag, startPoint x: 591, startPoint y: 542, endPoint x: 636, endPoint y: 547, distance: 45.1
click at [636, 547] on div "$278.49" at bounding box center [616, 545] width 64 height 16
copy p "278.49"
click at [455, 353] on icon at bounding box center [454, 359] width 18 height 18
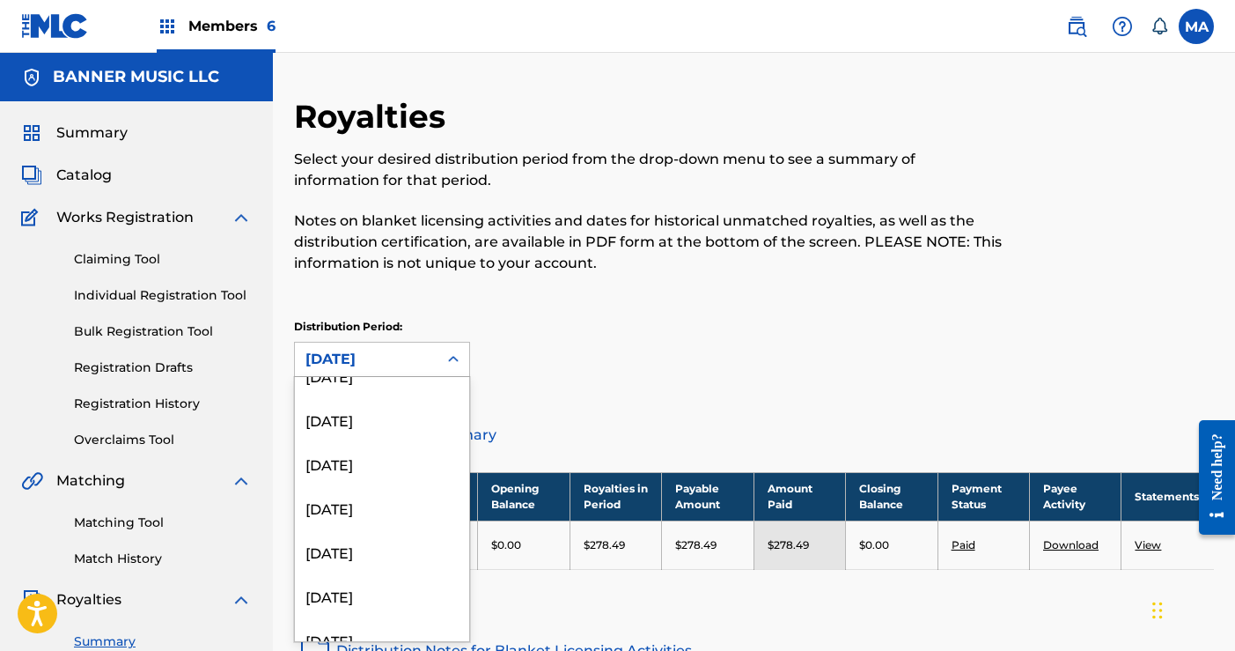
scroll to position [208, 0]
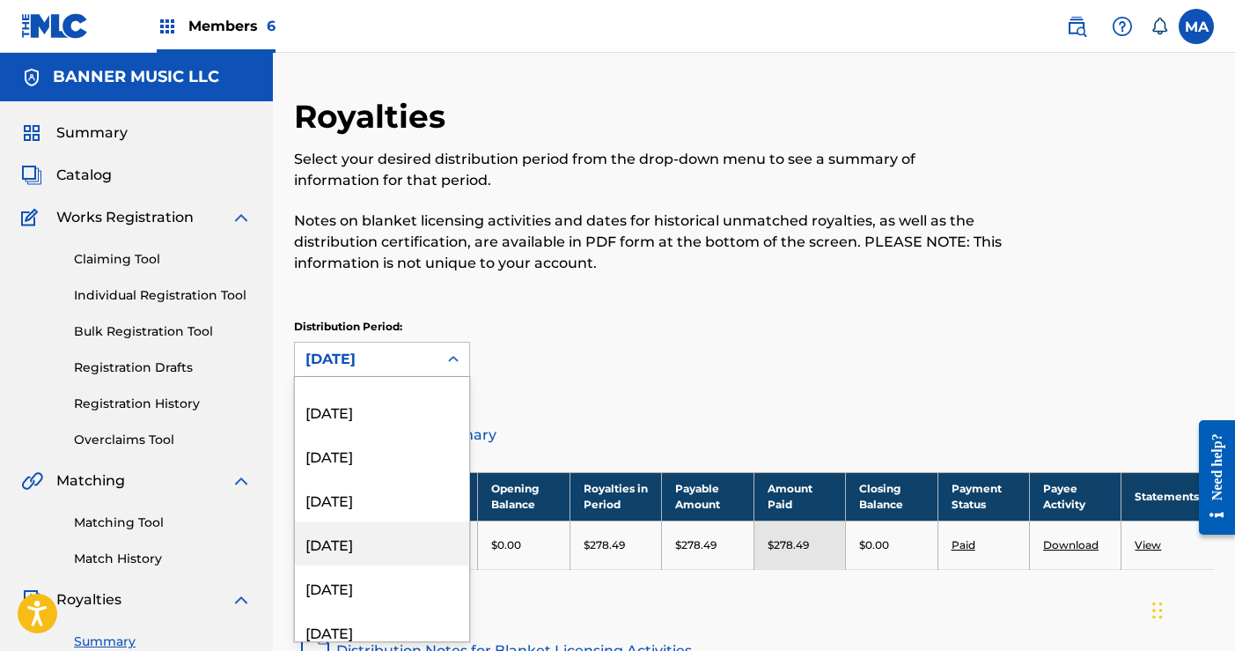
click at [365, 552] on div "[DATE]" at bounding box center [382, 543] width 174 height 44
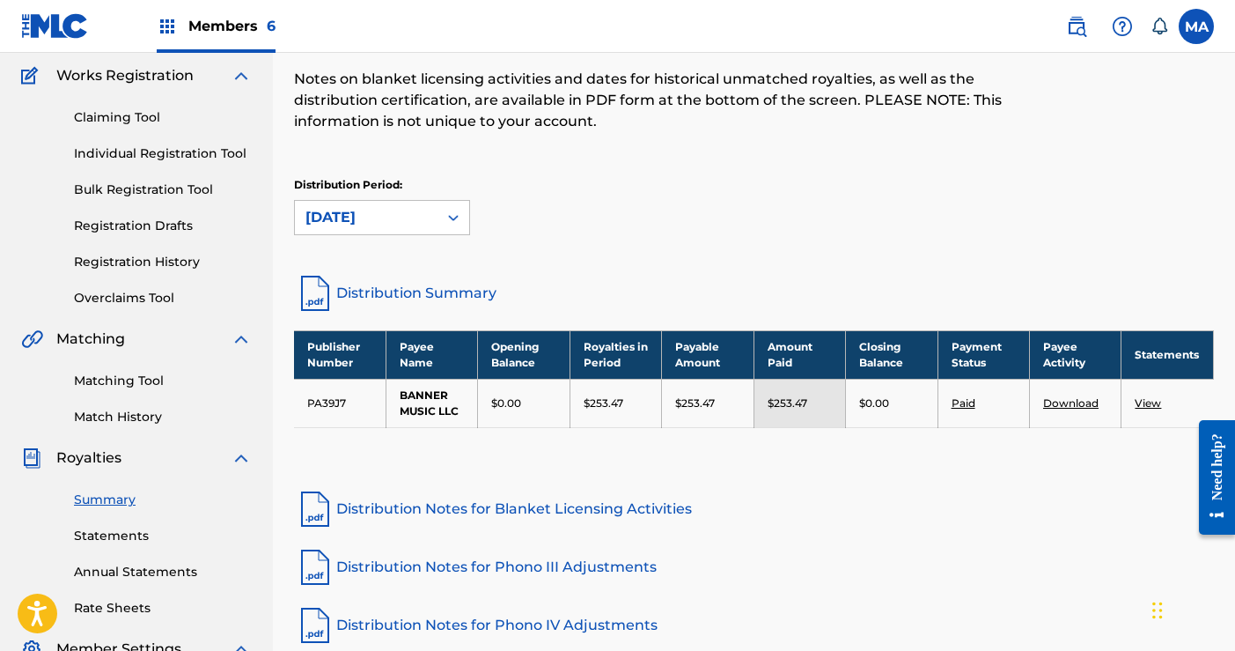
scroll to position [351, 0]
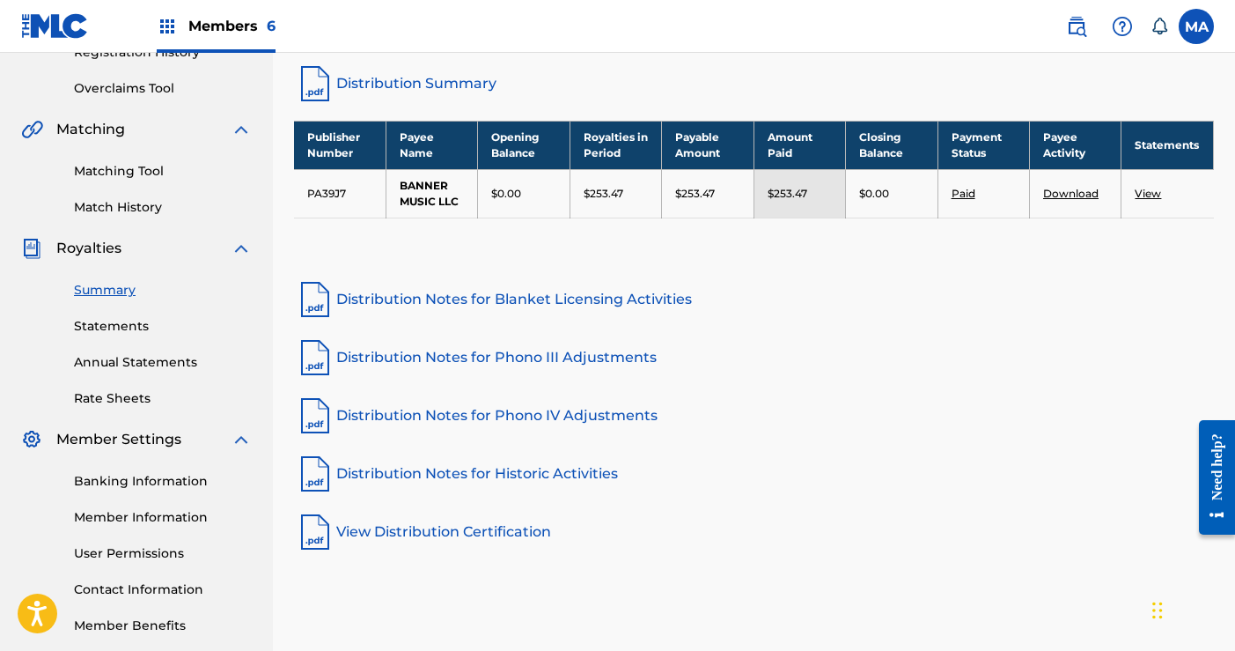
click at [115, 328] on link "Statements" at bounding box center [163, 326] width 178 height 18
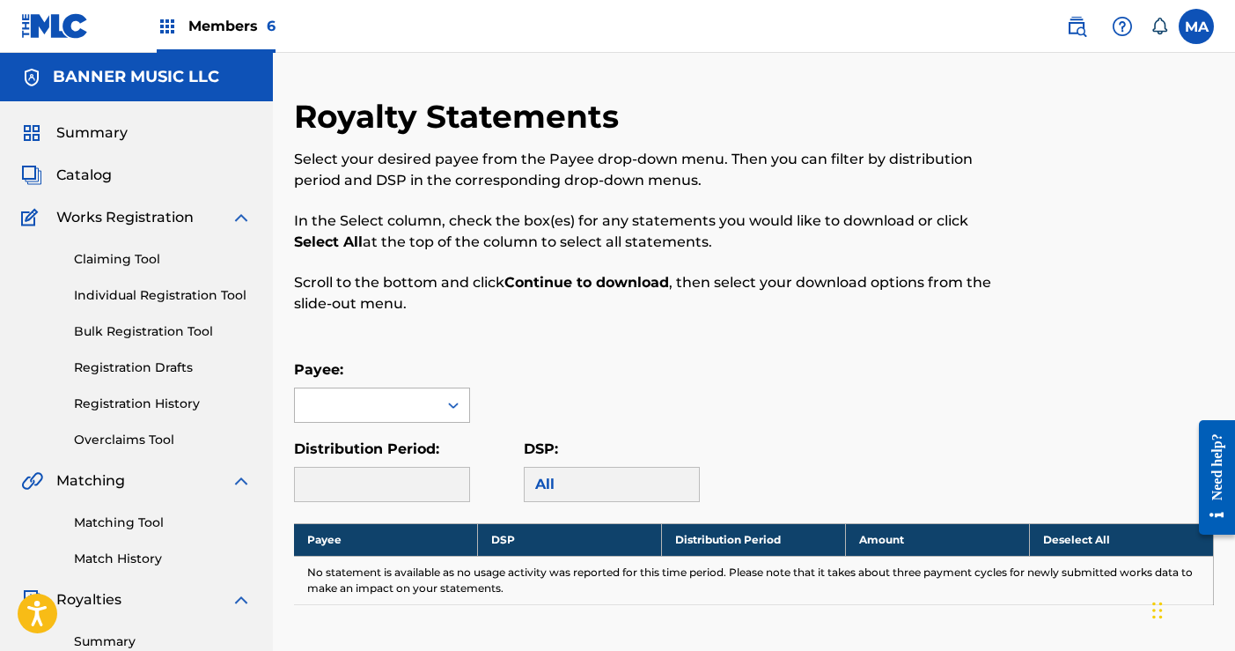
click at [448, 403] on icon at bounding box center [454, 405] width 18 height 18
click at [409, 442] on div "BANNER MUSIC LLC" at bounding box center [382, 445] width 174 height 44
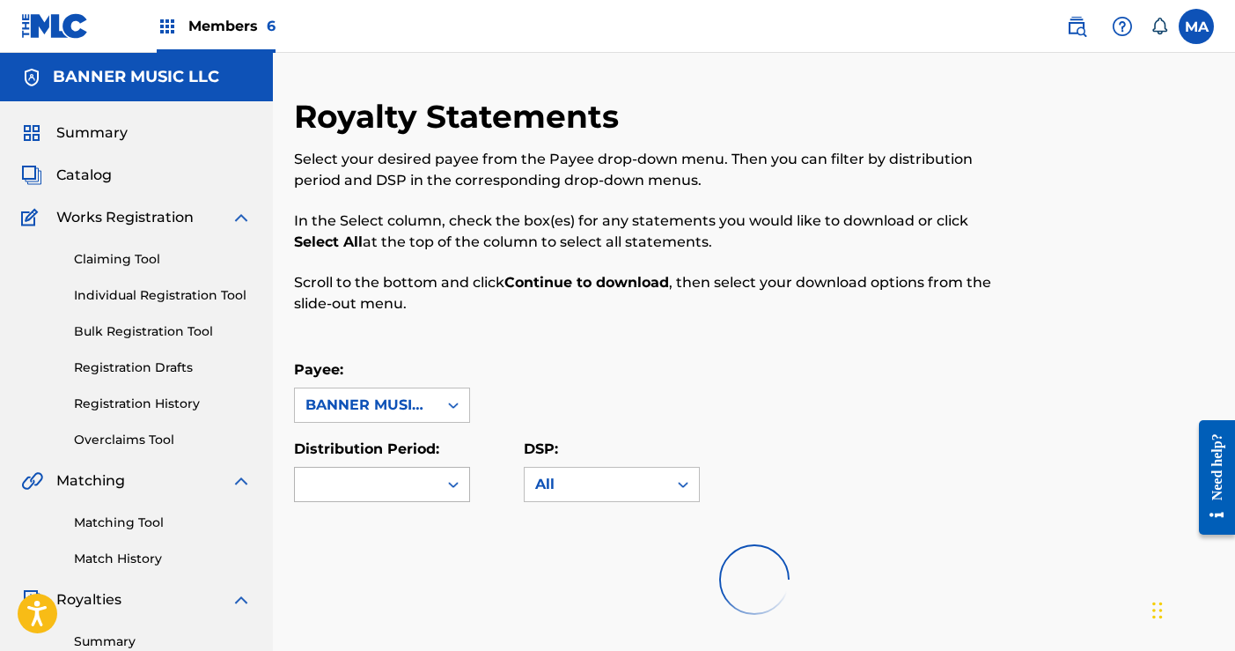
click at [446, 489] on div at bounding box center [382, 484] width 176 height 35
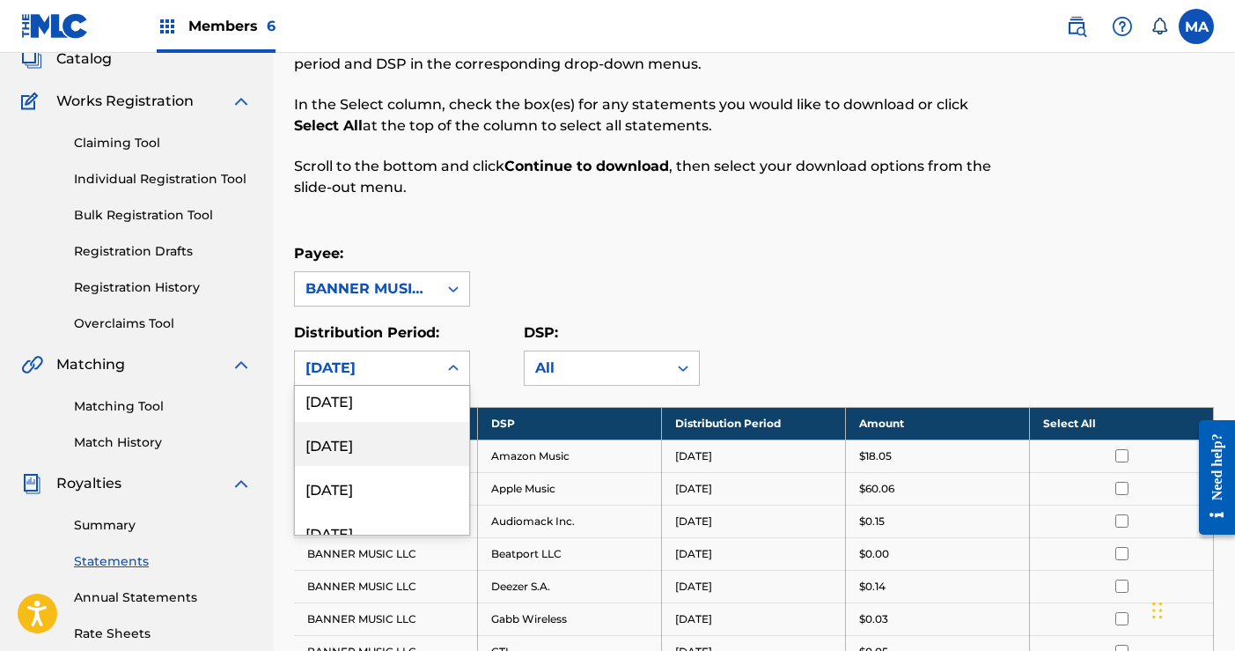
scroll to position [317, 0]
click at [380, 456] on div "[DATE]" at bounding box center [382, 443] width 174 height 44
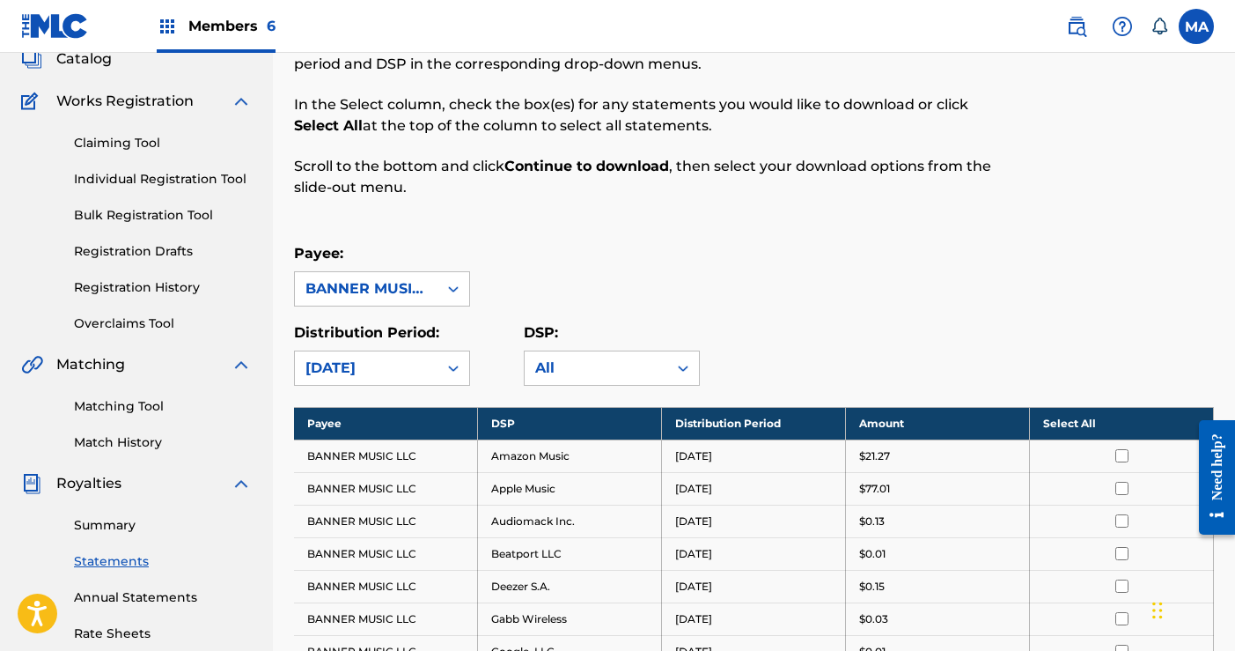
click at [999, 327] on div "Distribution Period: option [DATE], selected. [DATE] DSP: All" at bounding box center [754, 353] width 920 height 63
click at [1072, 424] on th "Select All" at bounding box center [1122, 423] width 184 height 33
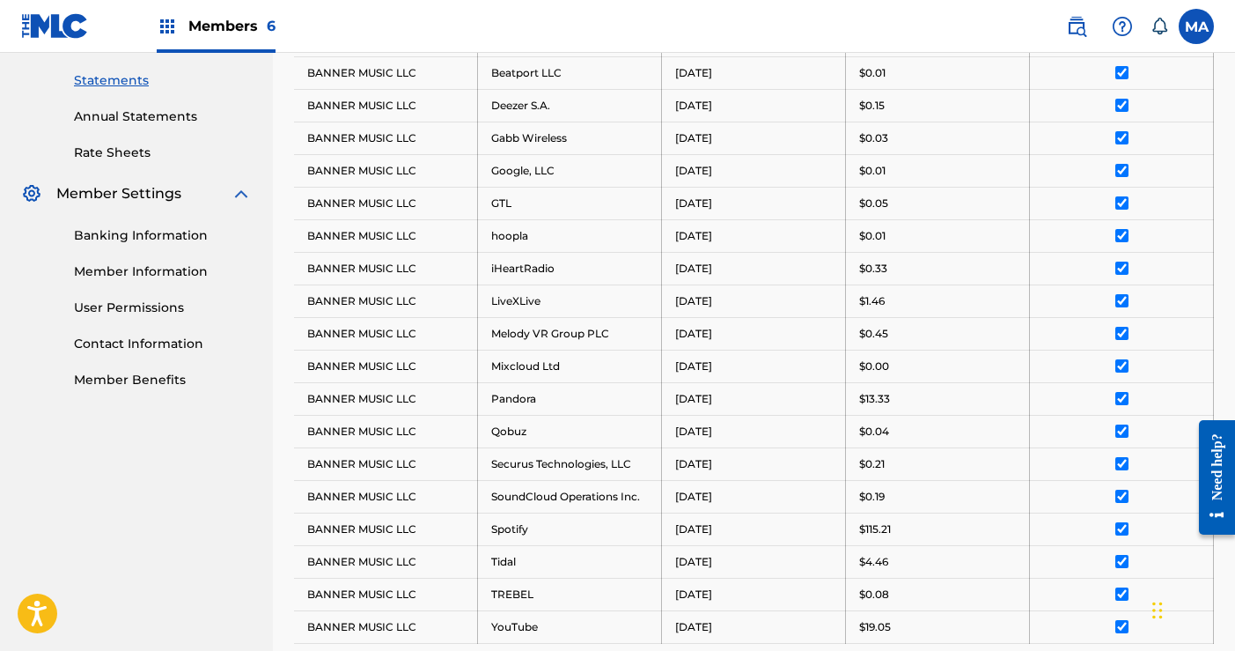
scroll to position [903, 0]
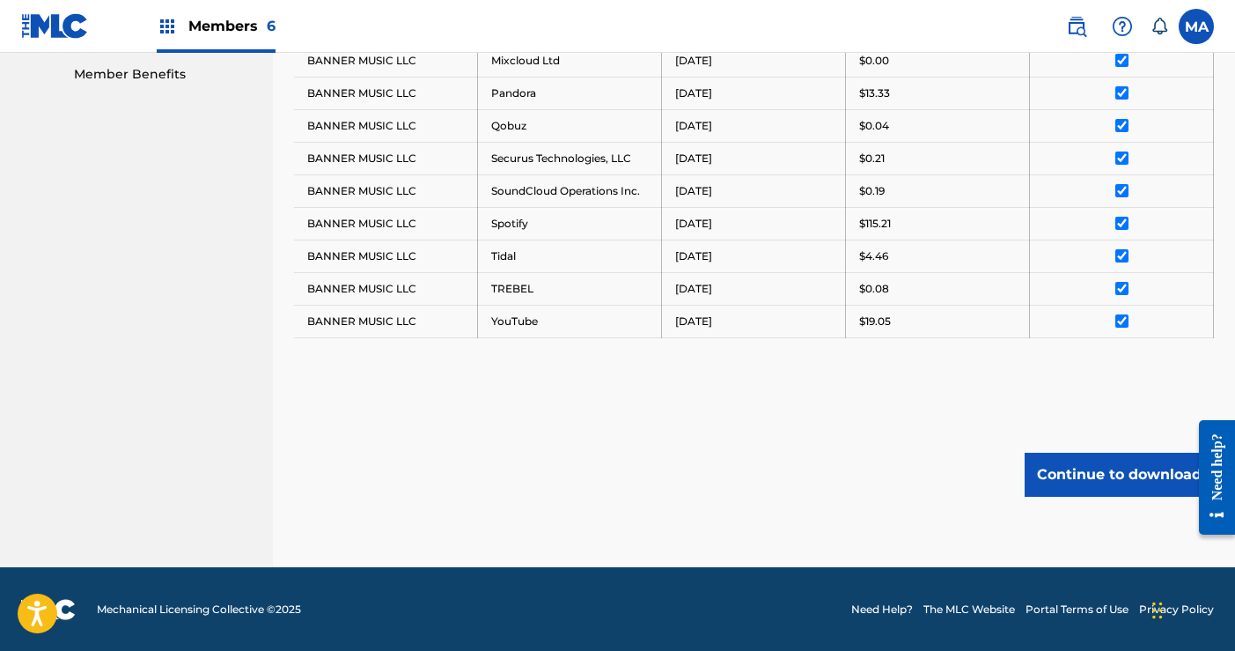
click at [1102, 474] on button "Continue to download" at bounding box center [1119, 475] width 189 height 44
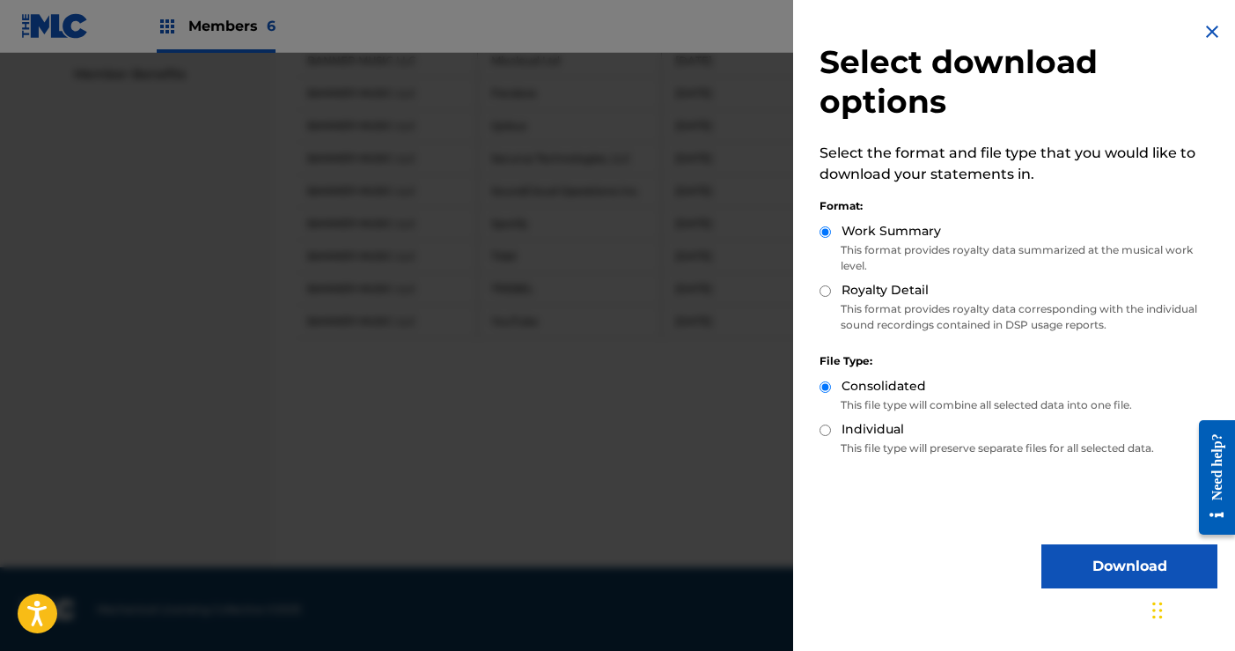
click at [824, 290] on input "Royalty Detail" at bounding box center [825, 290] width 11 height 11
radio input "true"
click at [1105, 564] on button "Download" at bounding box center [1130, 566] width 176 height 44
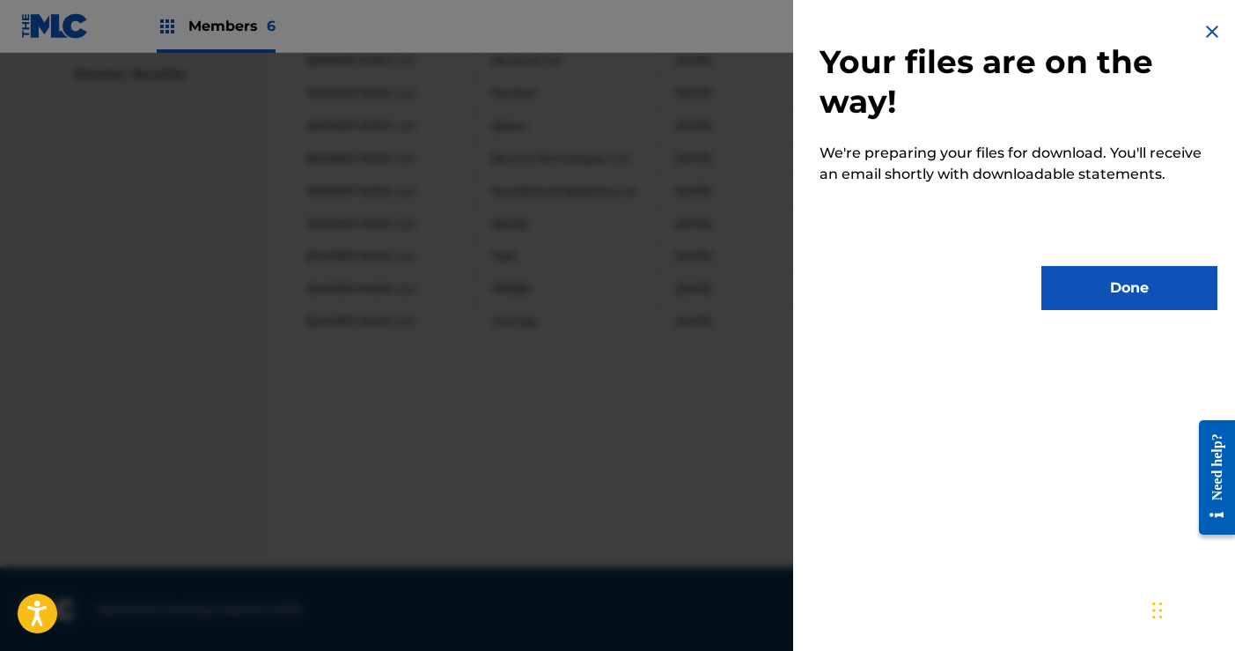
click at [1147, 294] on button "Done" at bounding box center [1130, 288] width 176 height 44
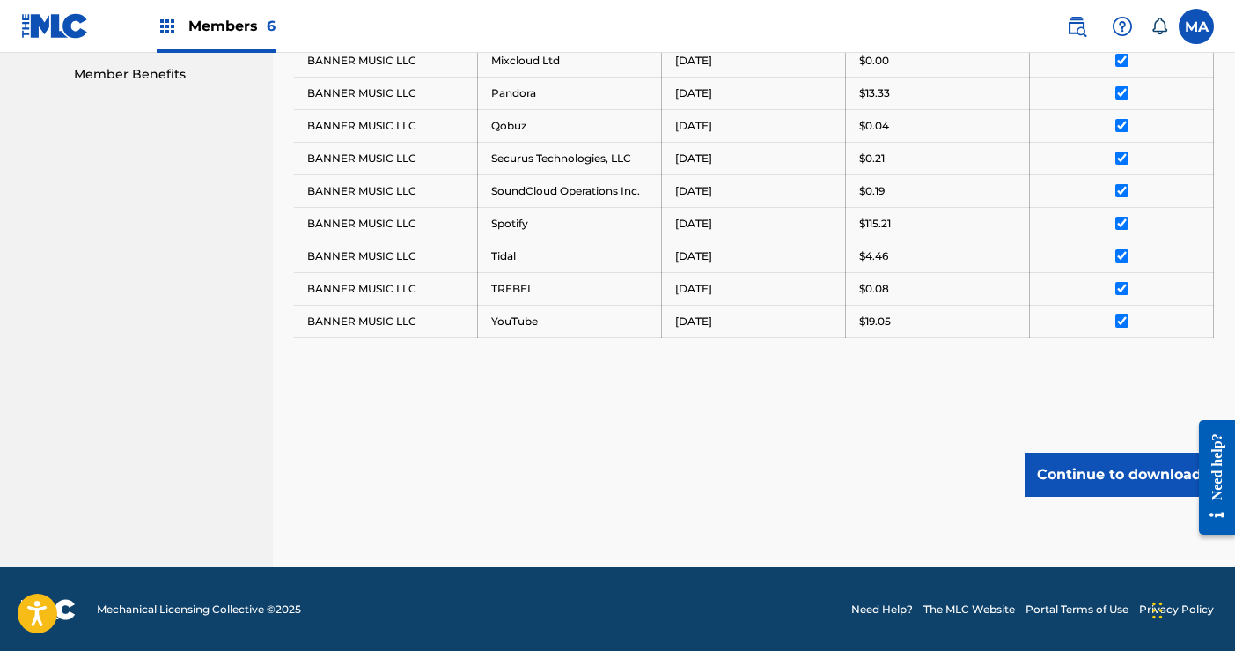
click at [1104, 471] on button "Continue to download" at bounding box center [1119, 475] width 189 height 44
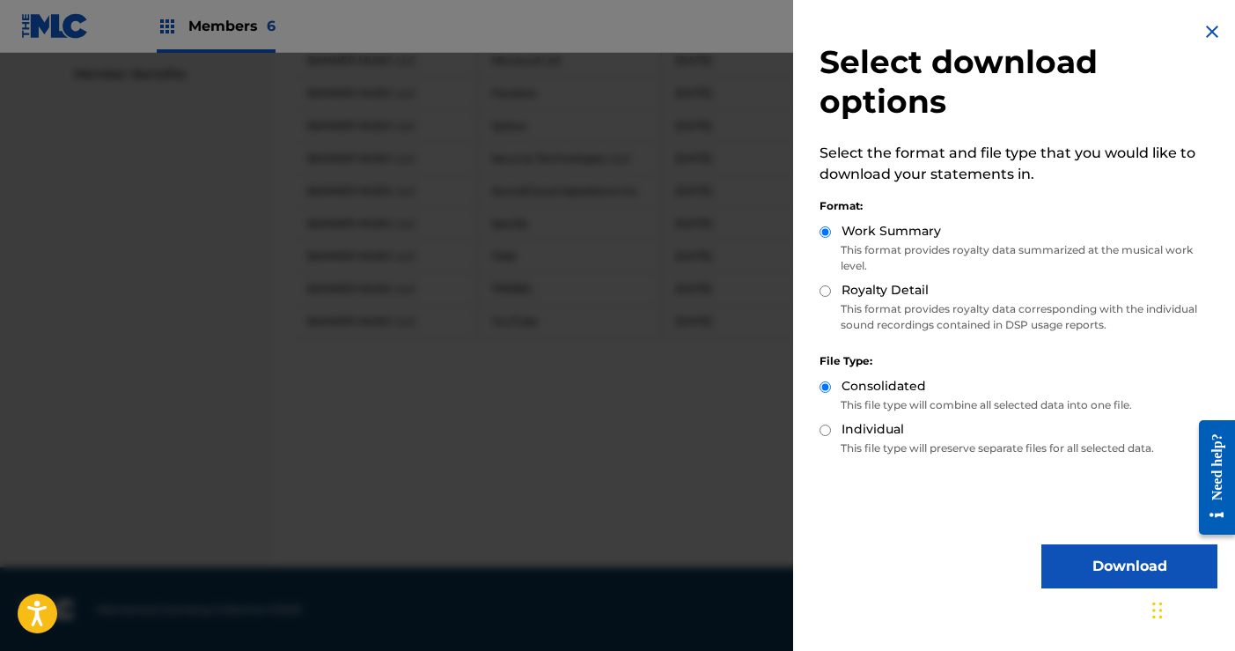
click at [826, 287] on input "Royalty Detail" at bounding box center [825, 290] width 11 height 11
radio input "true"
click at [1095, 566] on button "Download" at bounding box center [1130, 566] width 176 height 44
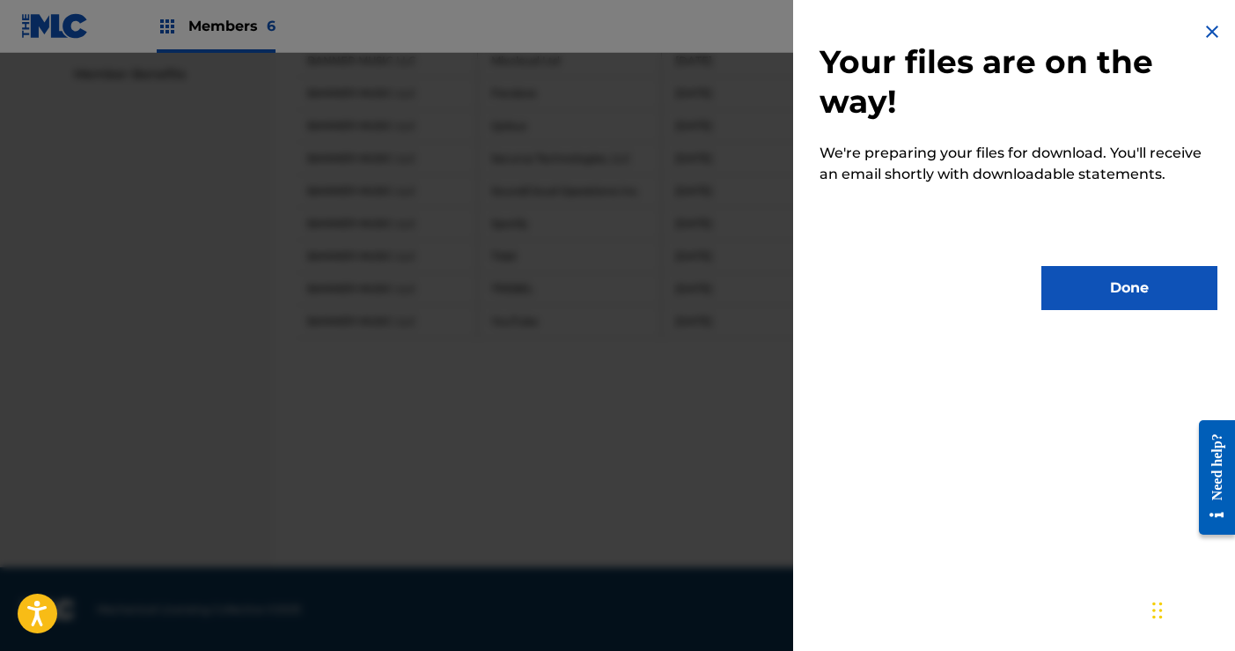
click at [1159, 291] on button "Done" at bounding box center [1130, 288] width 176 height 44
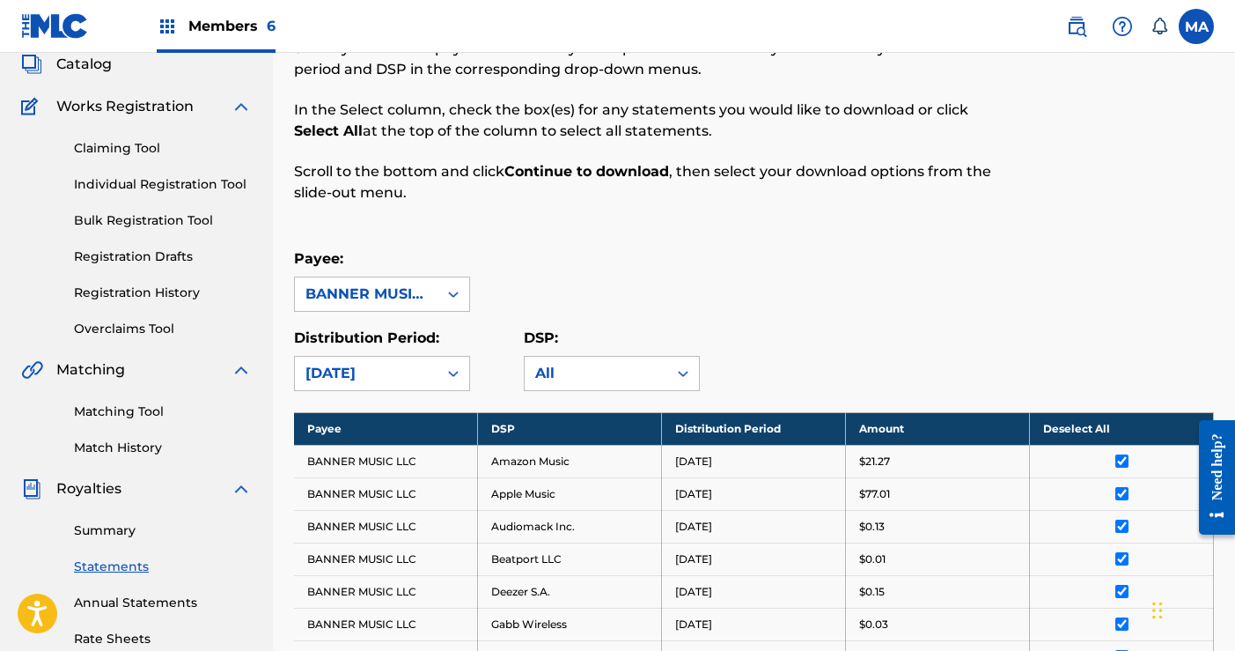
scroll to position [157, 0]
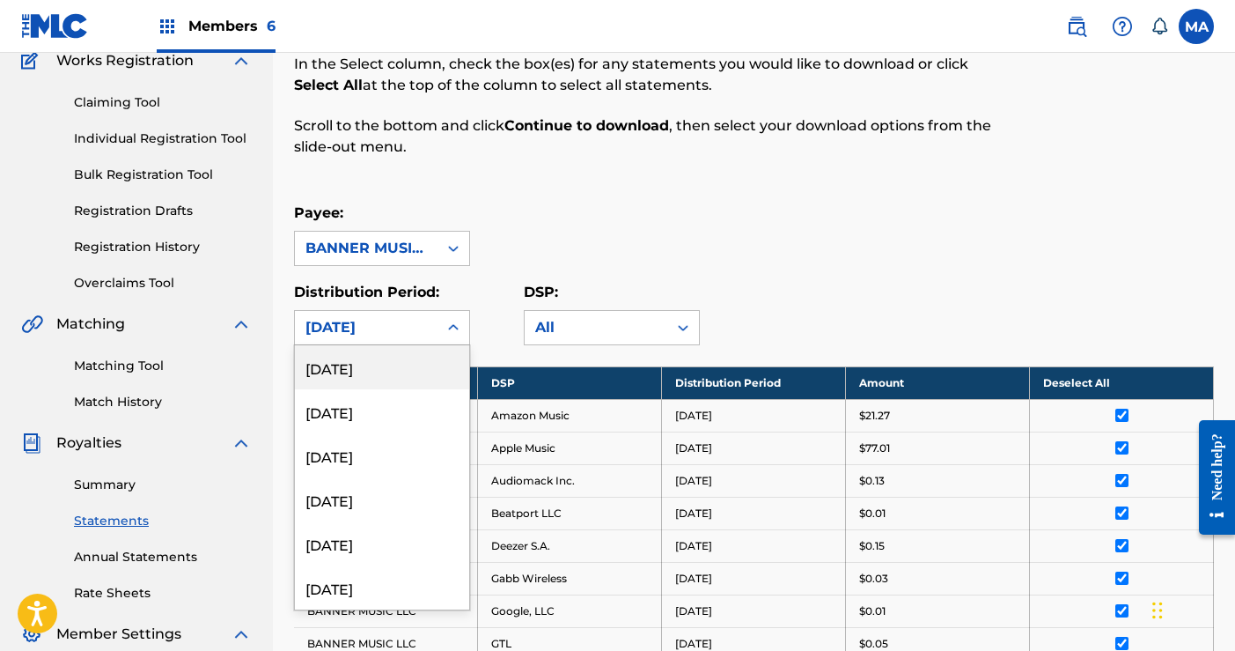
click at [448, 325] on icon at bounding box center [454, 328] width 18 height 18
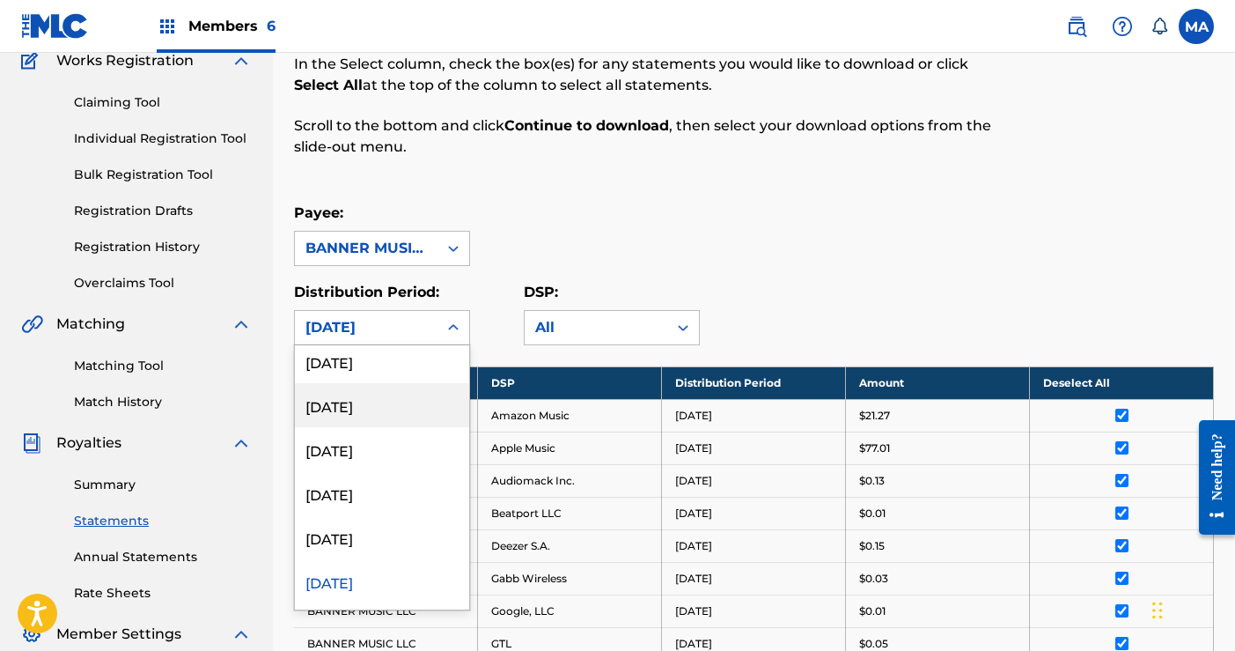
scroll to position [138, 0]
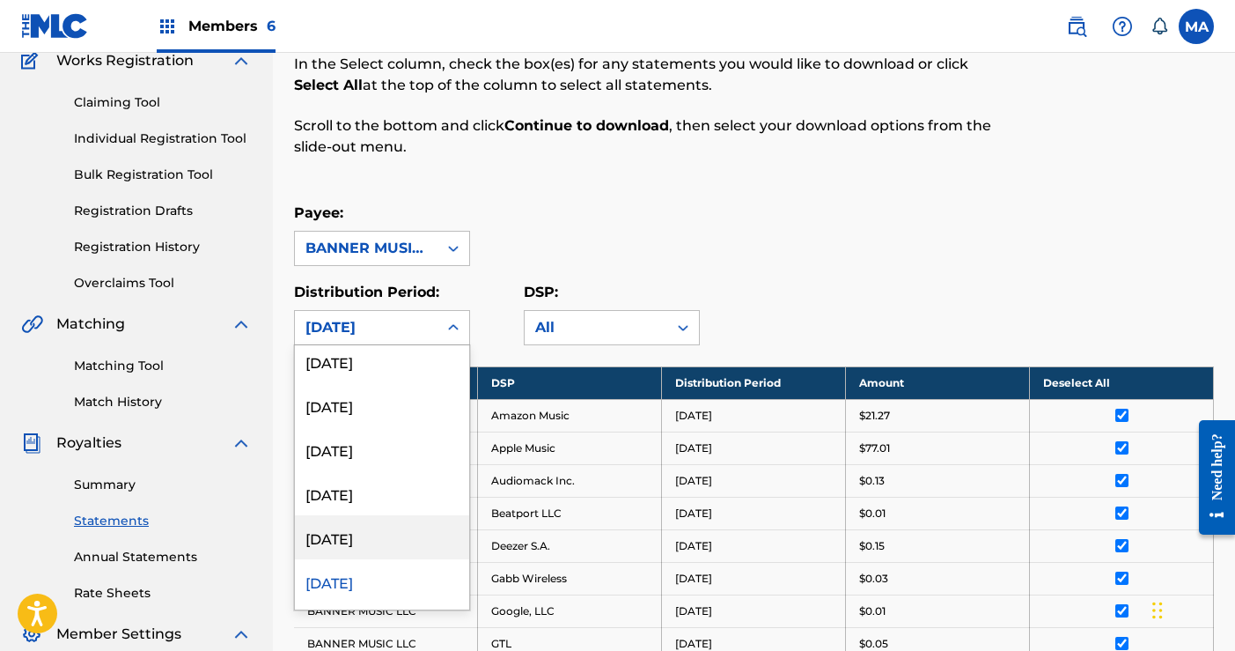
click at [356, 537] on div "[DATE]" at bounding box center [382, 537] width 174 height 44
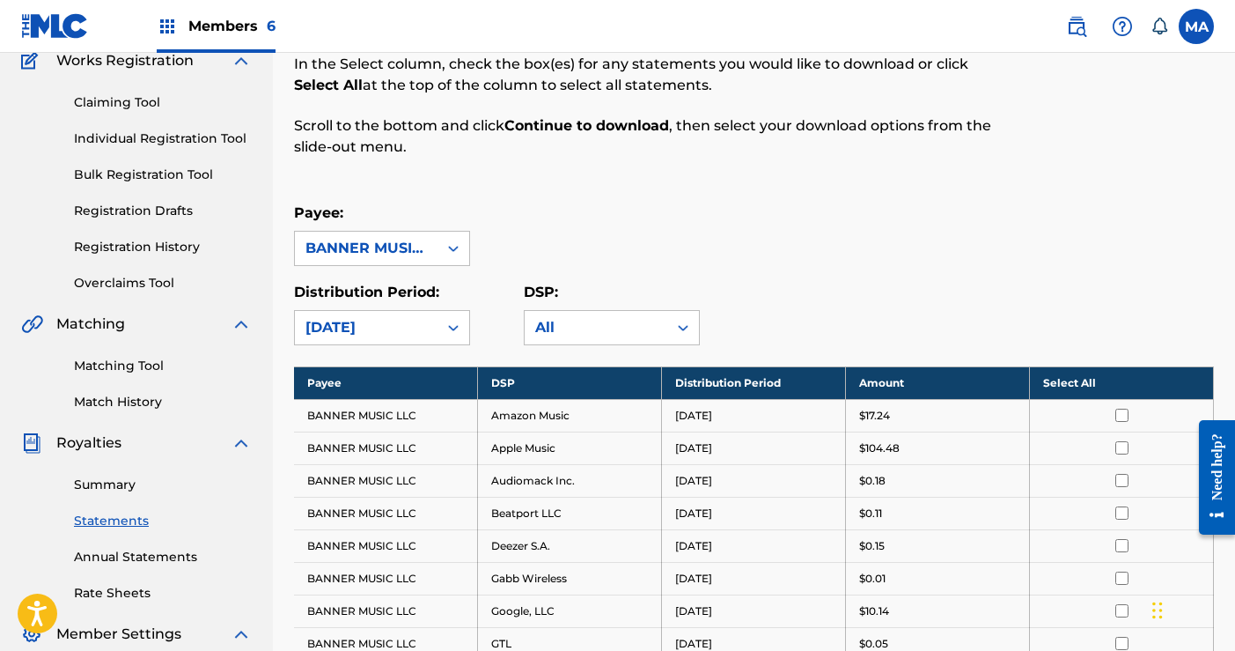
click at [1072, 382] on th "Select All" at bounding box center [1122, 382] width 184 height 33
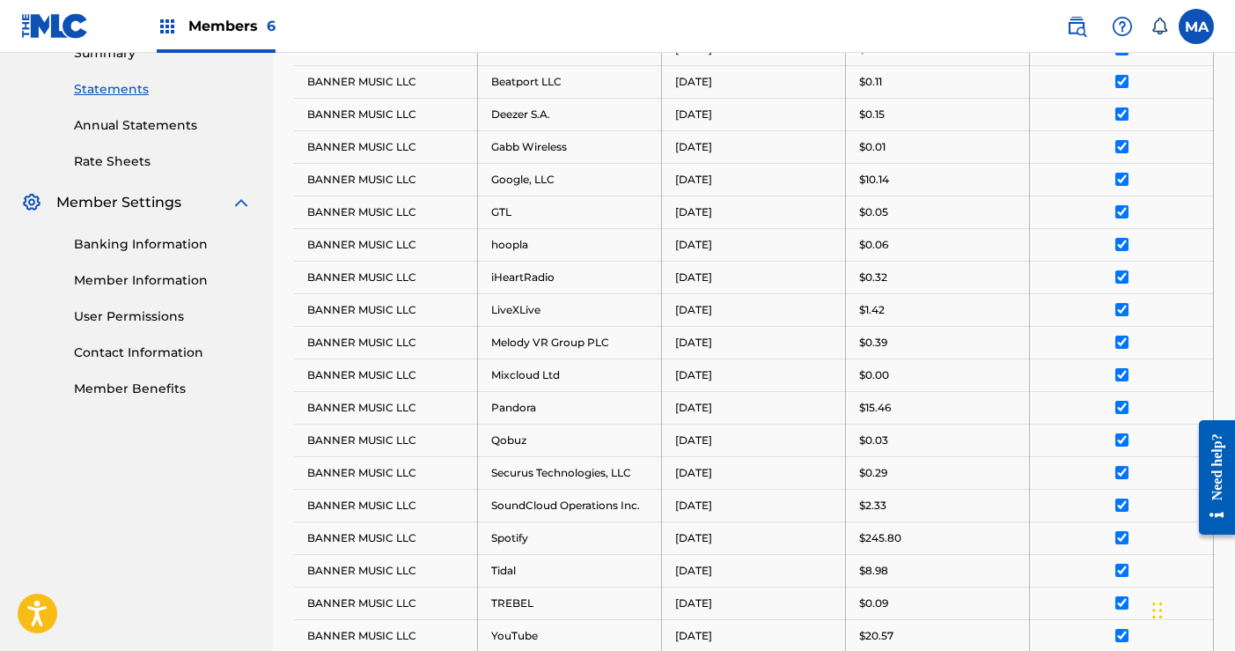
scroll to position [903, 0]
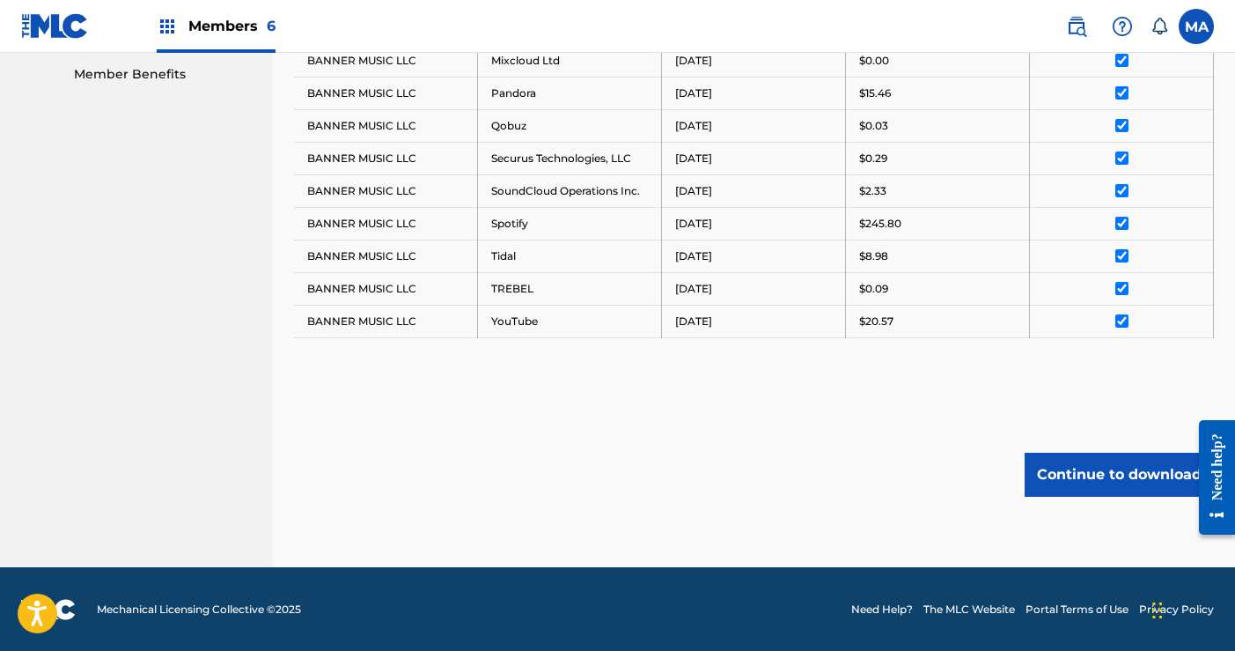
click at [1110, 483] on button "Continue to download" at bounding box center [1119, 475] width 189 height 44
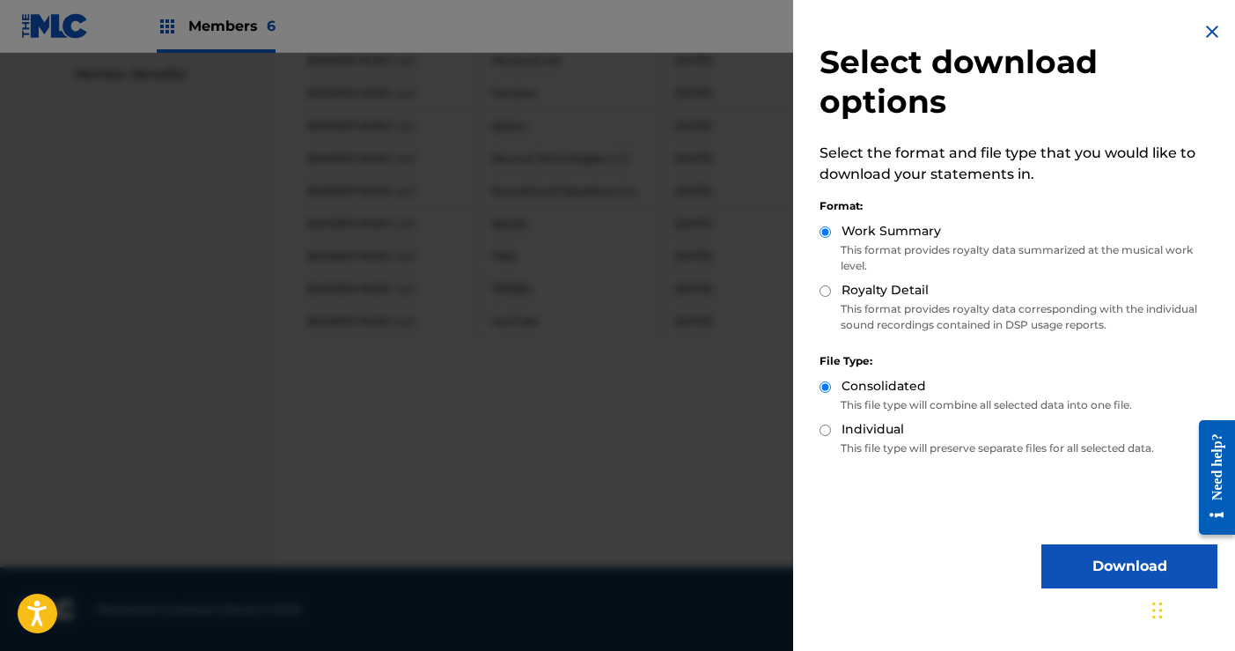
click at [824, 291] on input "Royalty Detail" at bounding box center [825, 290] width 11 height 11
radio input "true"
click at [1096, 568] on button "Download" at bounding box center [1130, 566] width 176 height 44
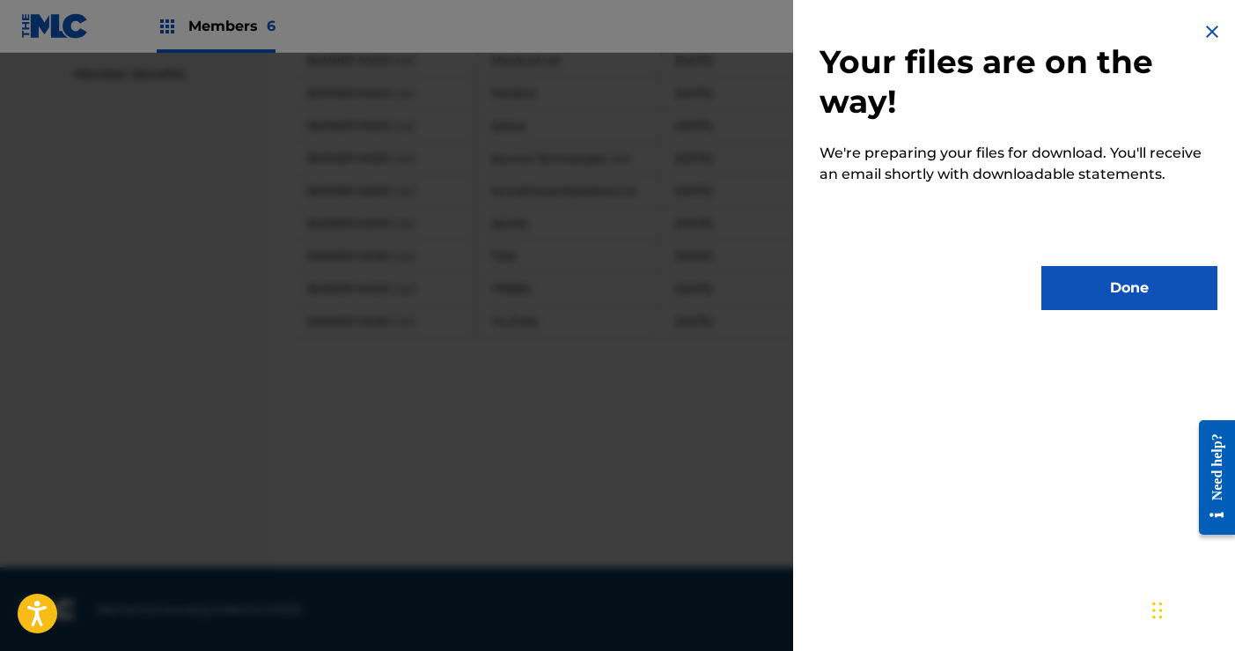
click at [1123, 299] on button "Done" at bounding box center [1130, 288] width 176 height 44
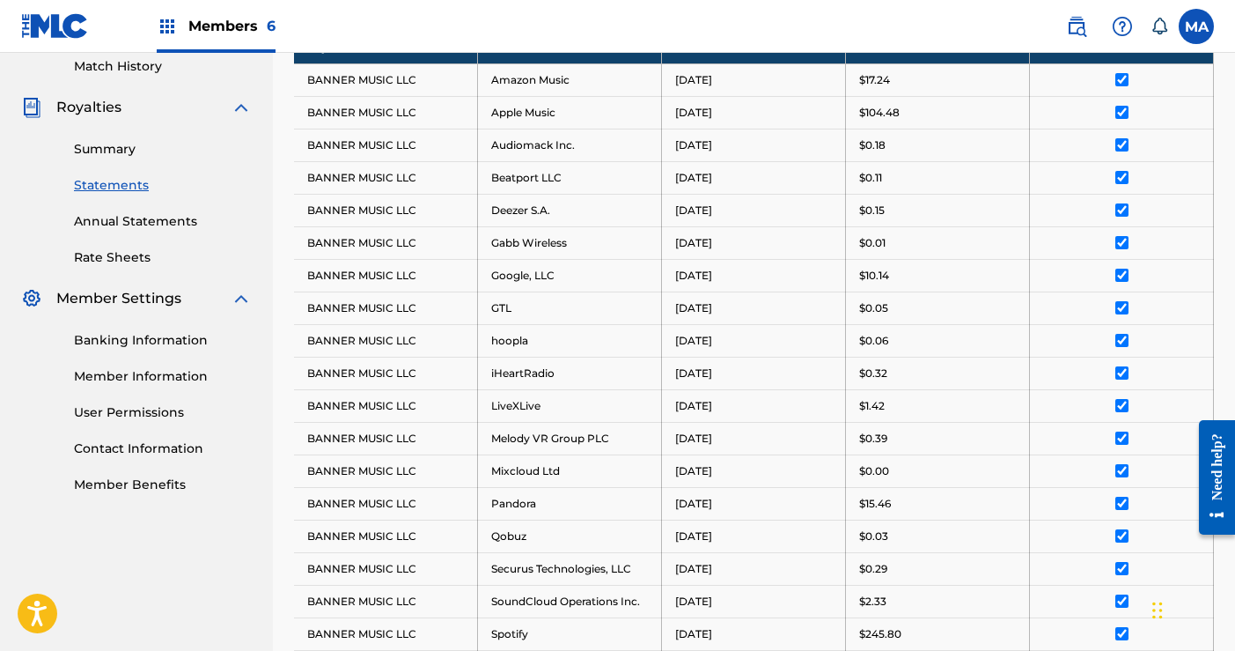
scroll to position [312, 0]
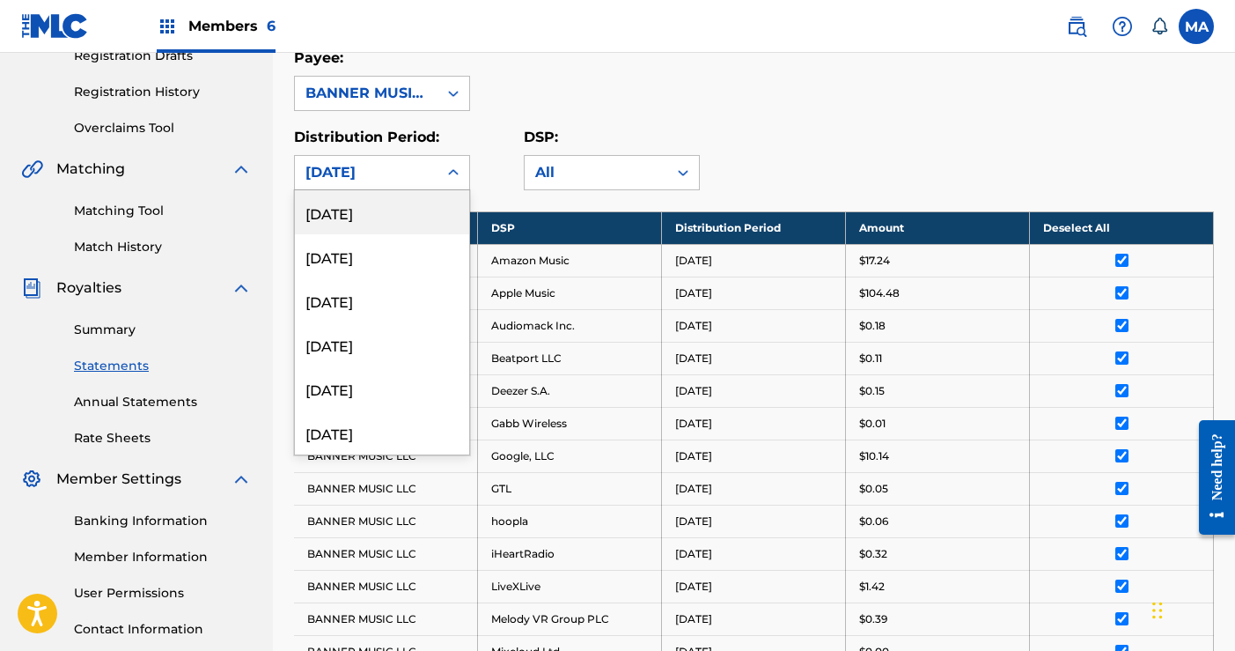
click at [445, 173] on icon at bounding box center [454, 173] width 18 height 18
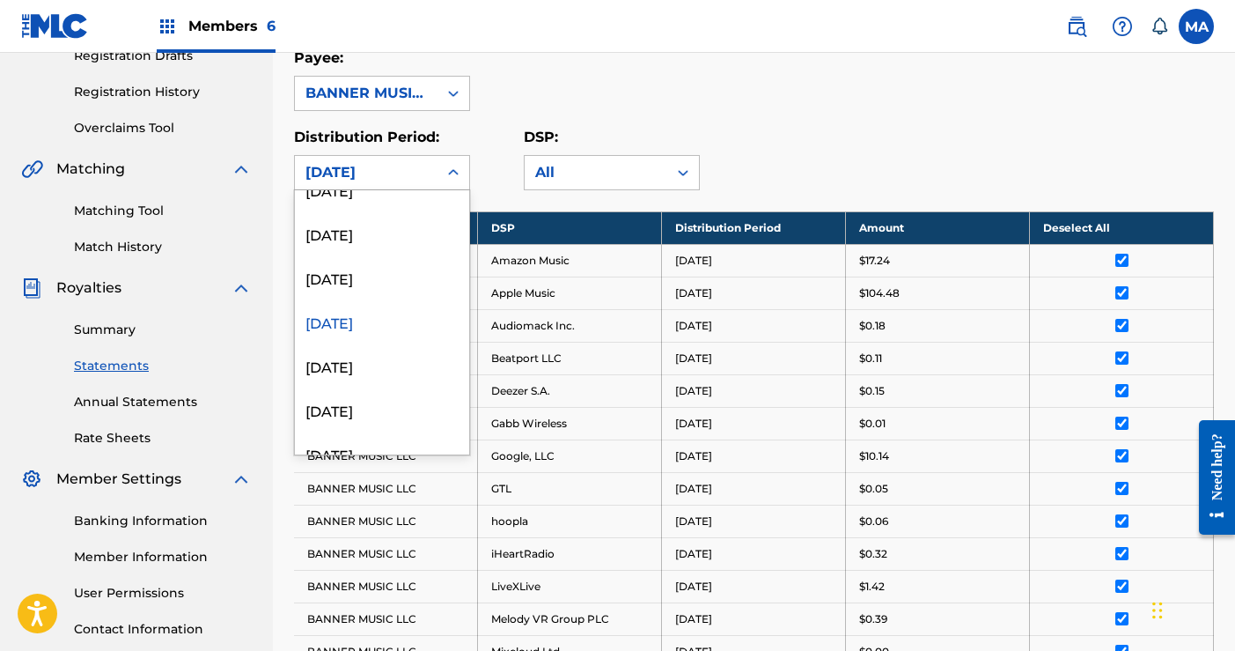
scroll to position [200, 0]
click at [334, 277] on div "[DATE]" at bounding box center [382, 276] width 174 height 44
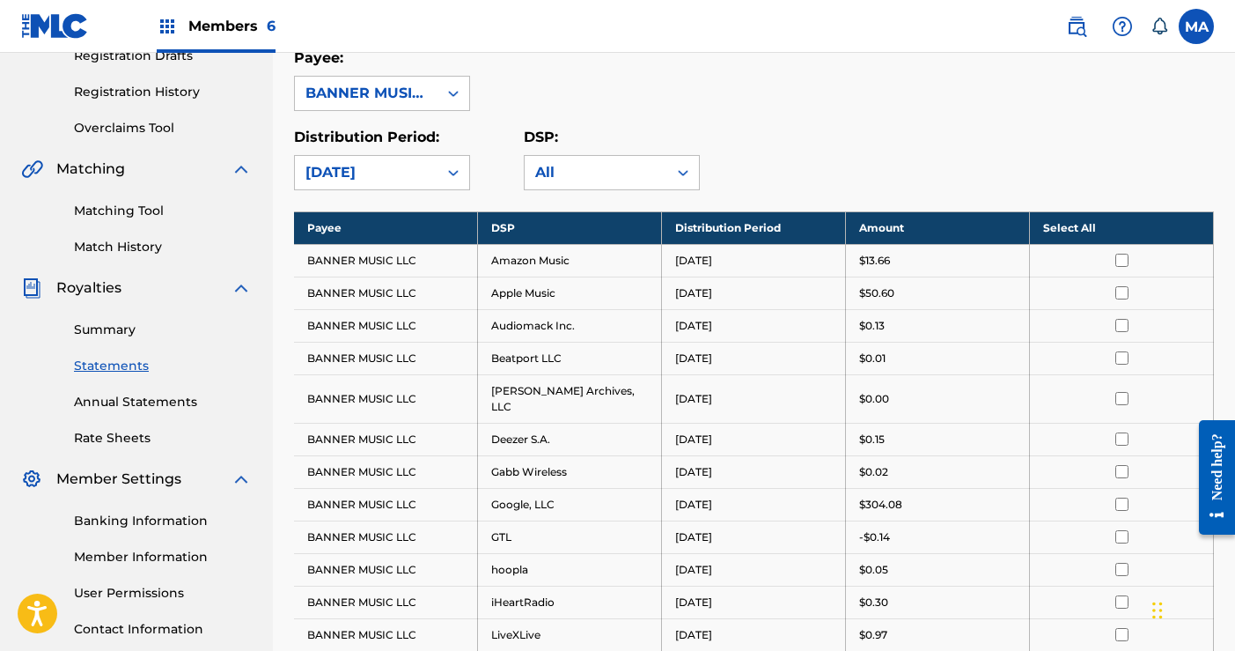
click at [1071, 227] on th "Select All" at bounding box center [1122, 227] width 184 height 33
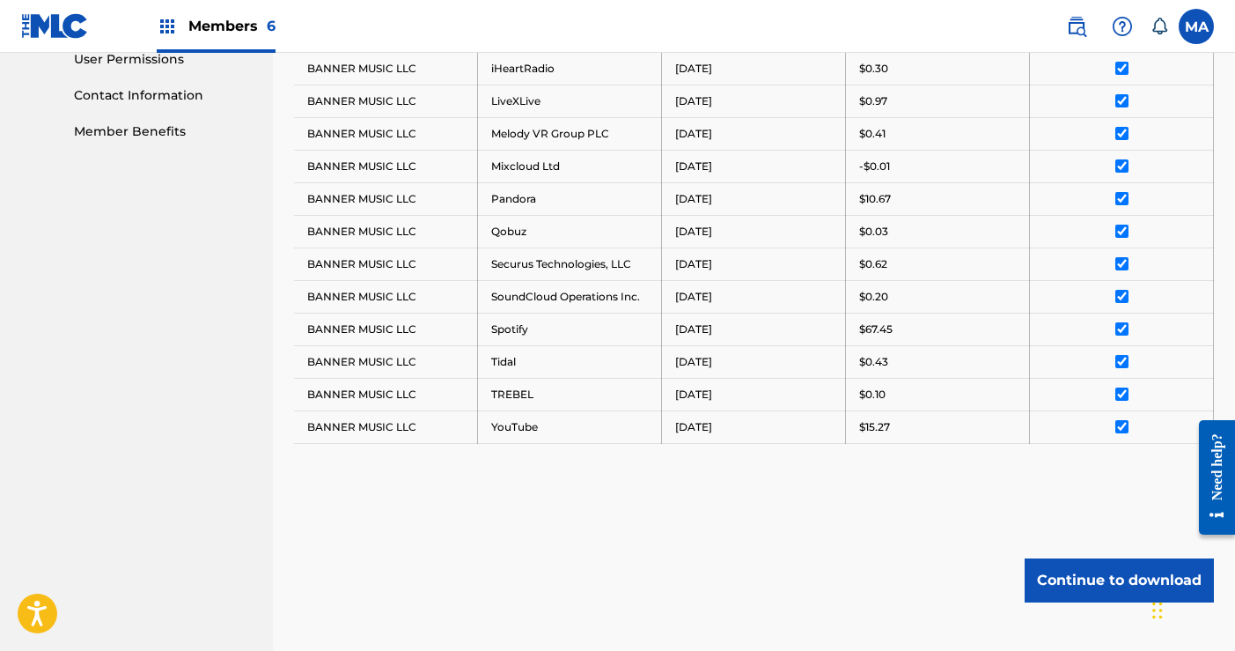
scroll to position [935, 0]
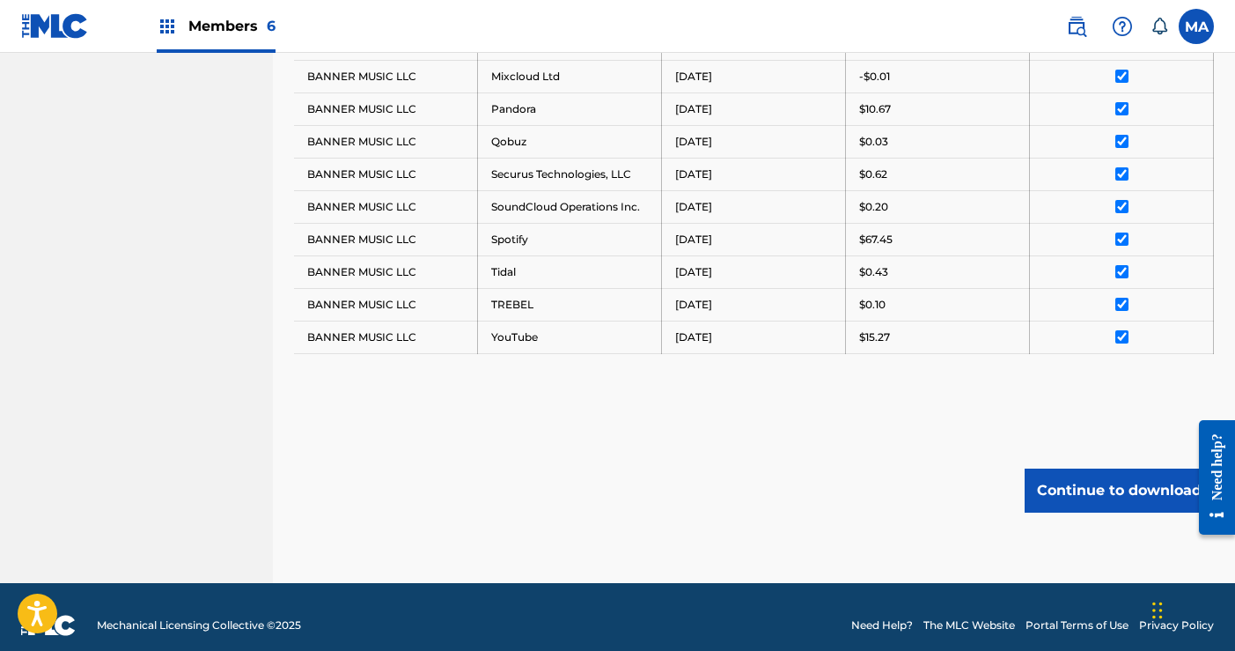
click at [1109, 475] on button "Continue to download" at bounding box center [1119, 490] width 189 height 44
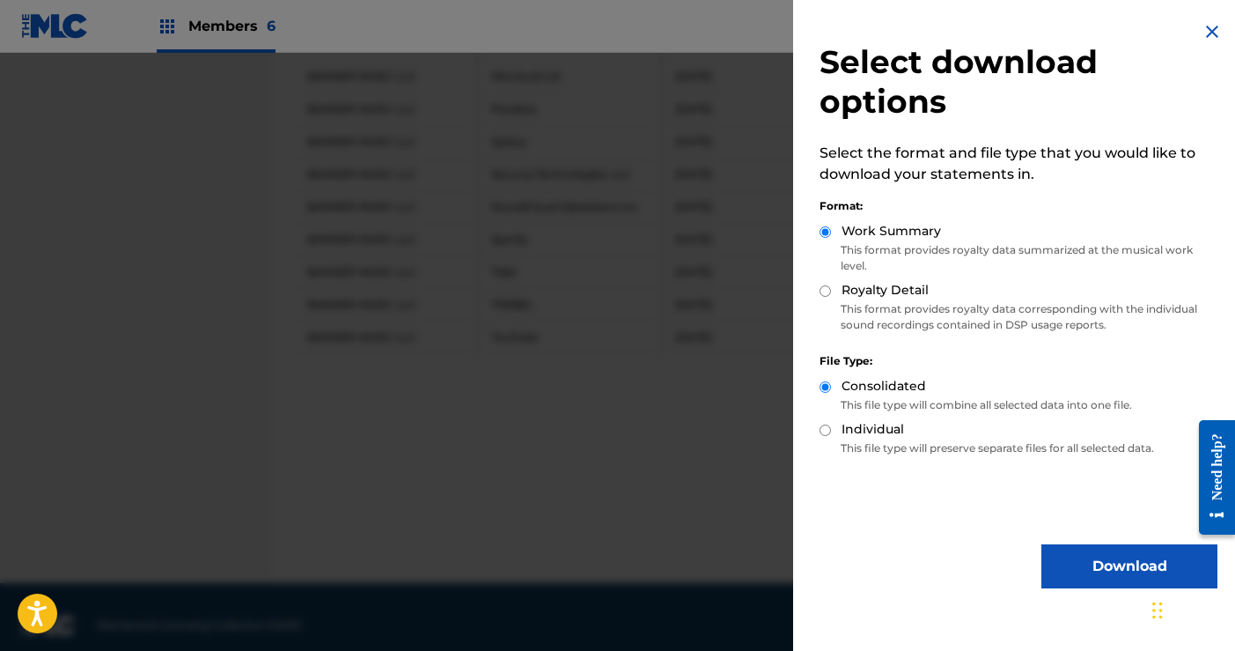
click at [823, 294] on input "Royalty Detail" at bounding box center [825, 290] width 11 height 11
radio input "true"
click at [1109, 568] on button "Download" at bounding box center [1130, 566] width 176 height 44
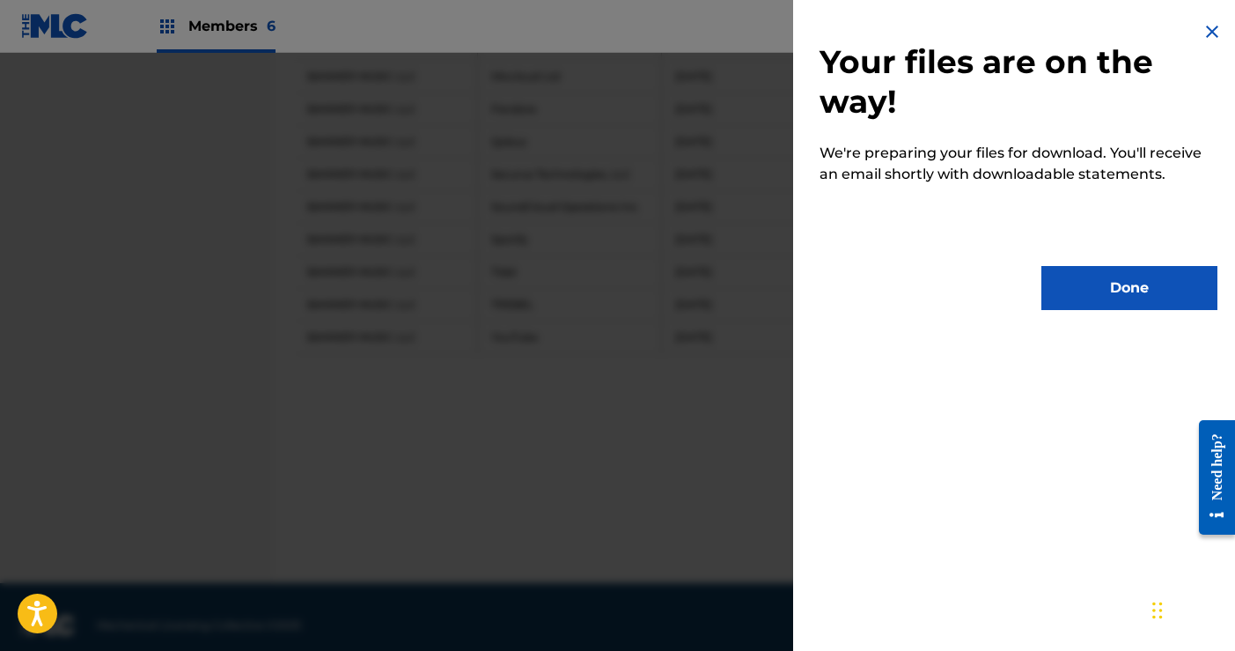
click at [1109, 290] on button "Done" at bounding box center [1130, 288] width 176 height 44
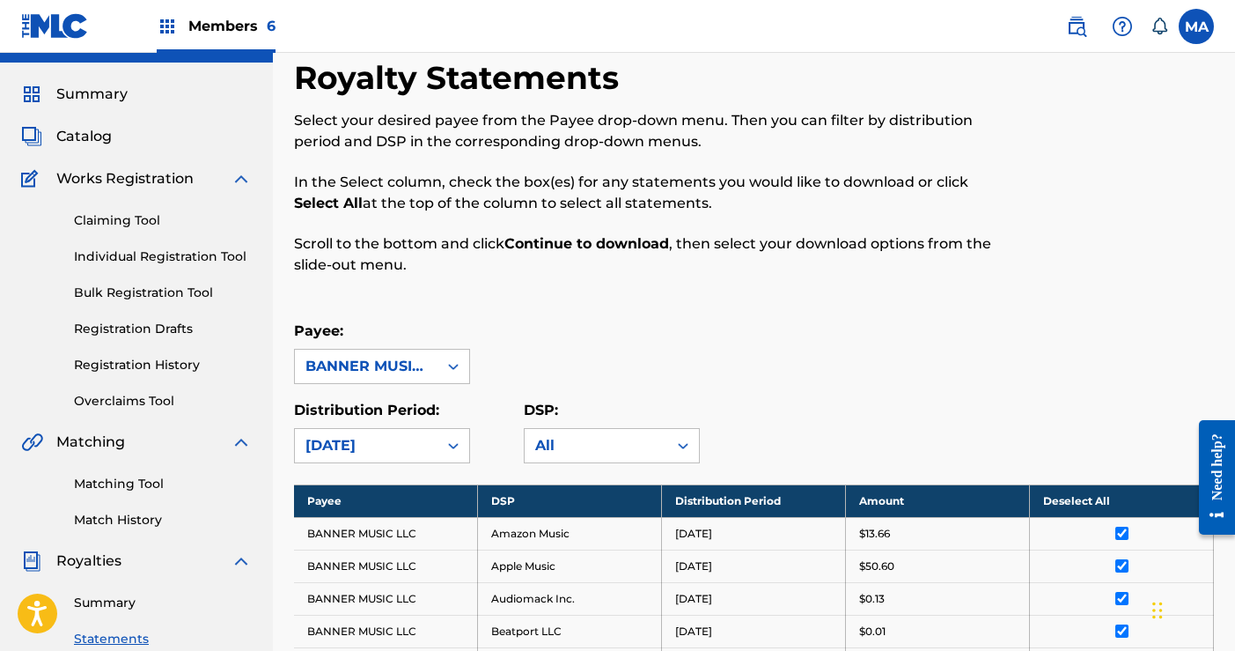
scroll to position [0, 0]
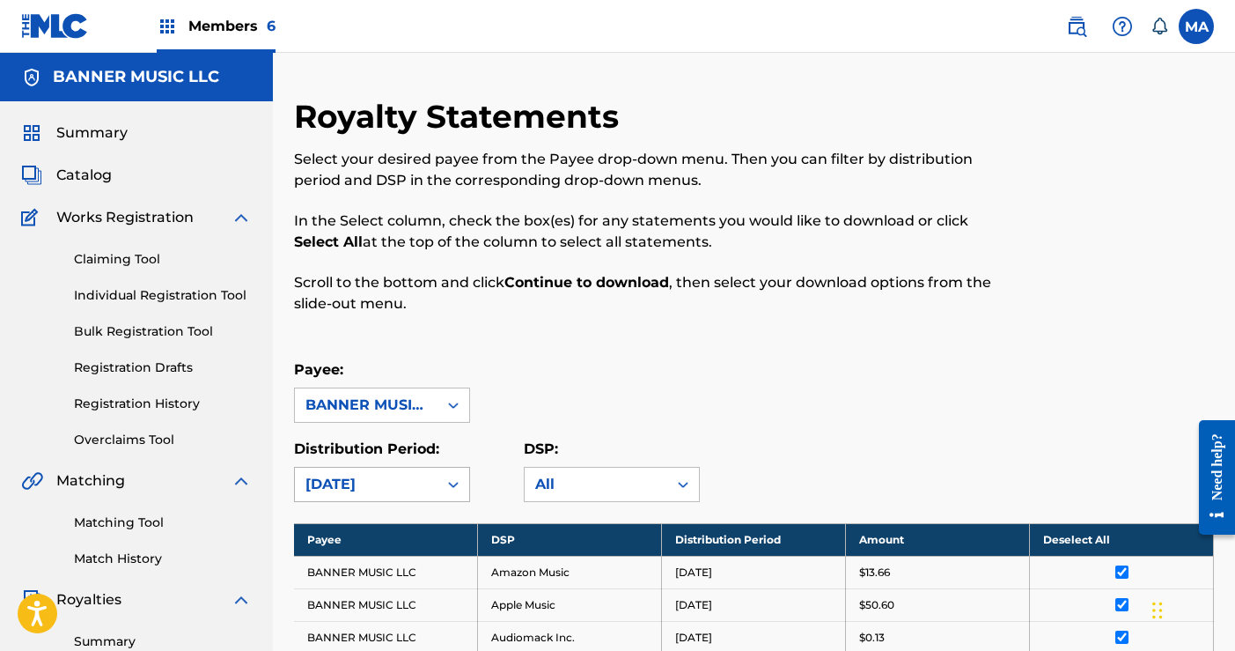
click at [451, 484] on div "[DATE]" at bounding box center [382, 484] width 176 height 35
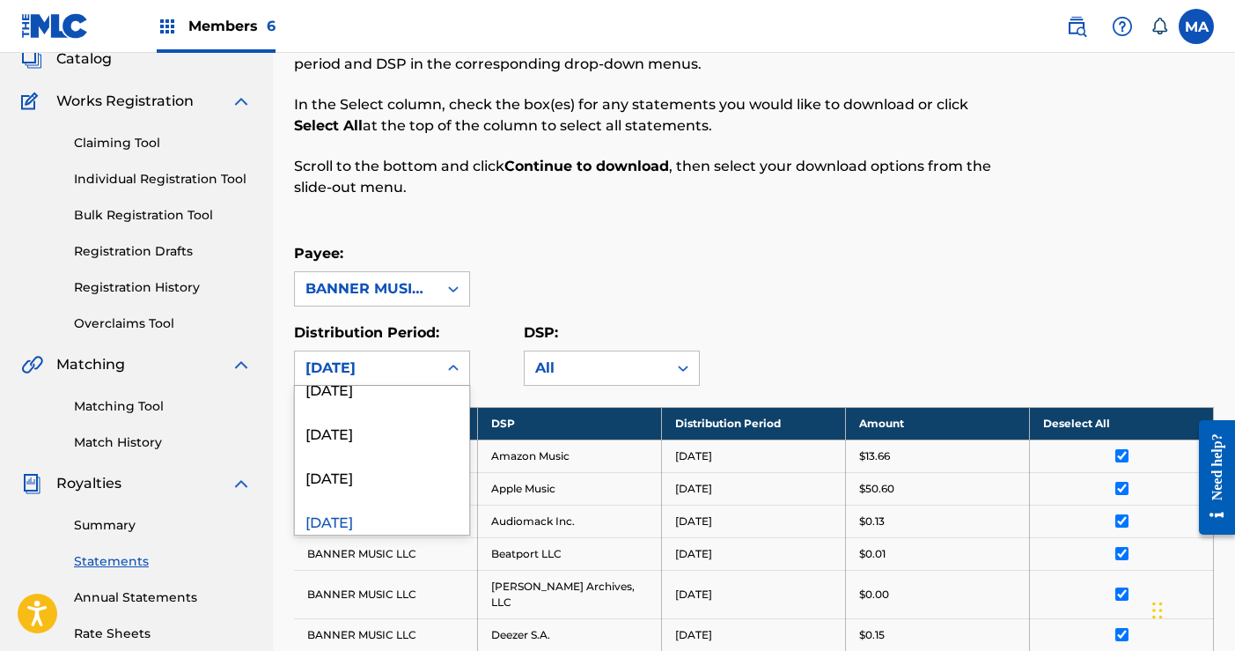
scroll to position [157, 0]
click at [360, 473] on div "[DATE]" at bounding box center [382, 471] width 174 height 44
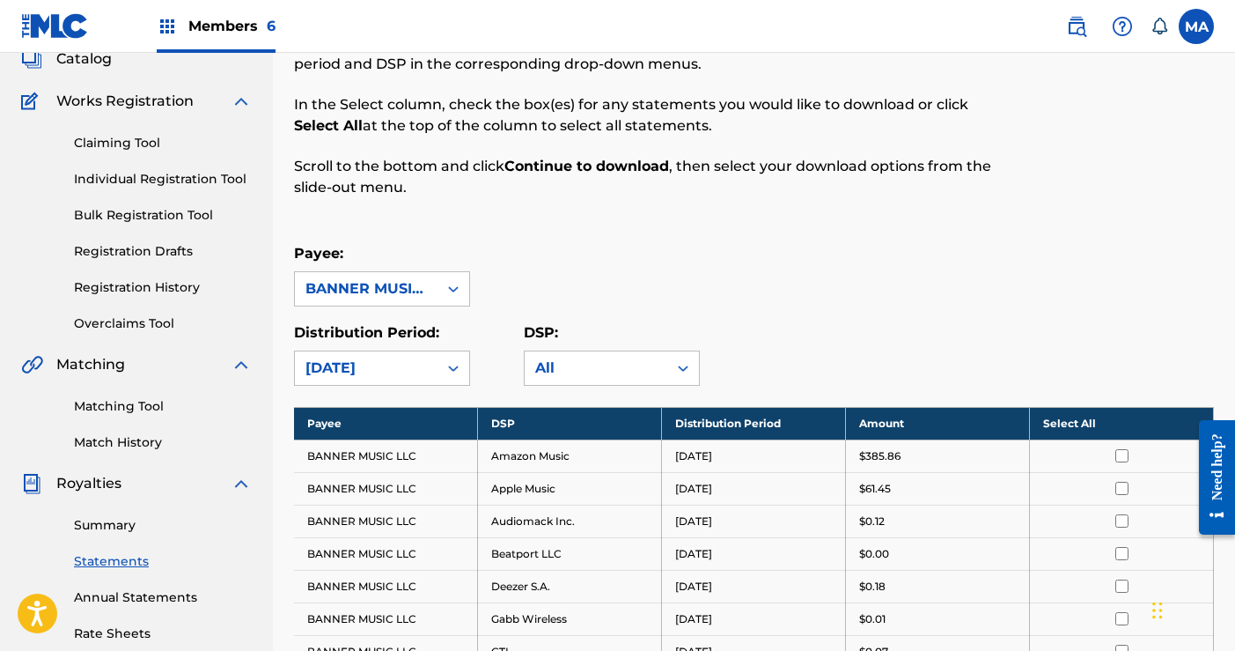
click at [1065, 424] on th "Select All" at bounding box center [1122, 423] width 184 height 33
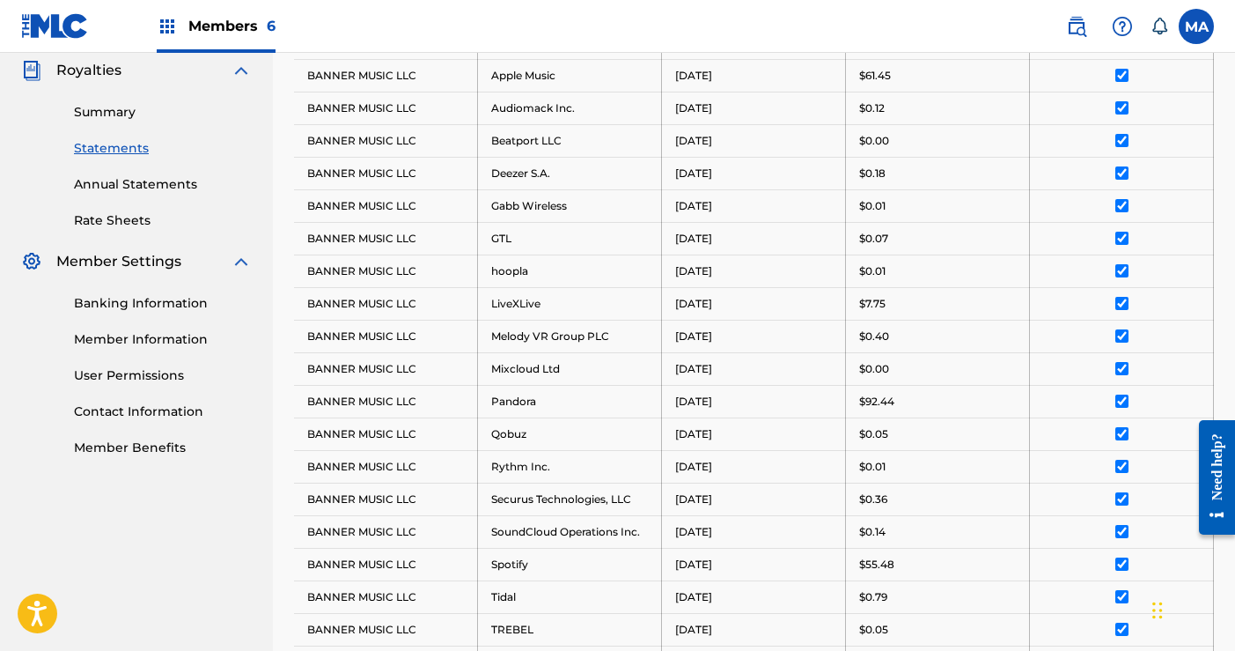
scroll to position [870, 0]
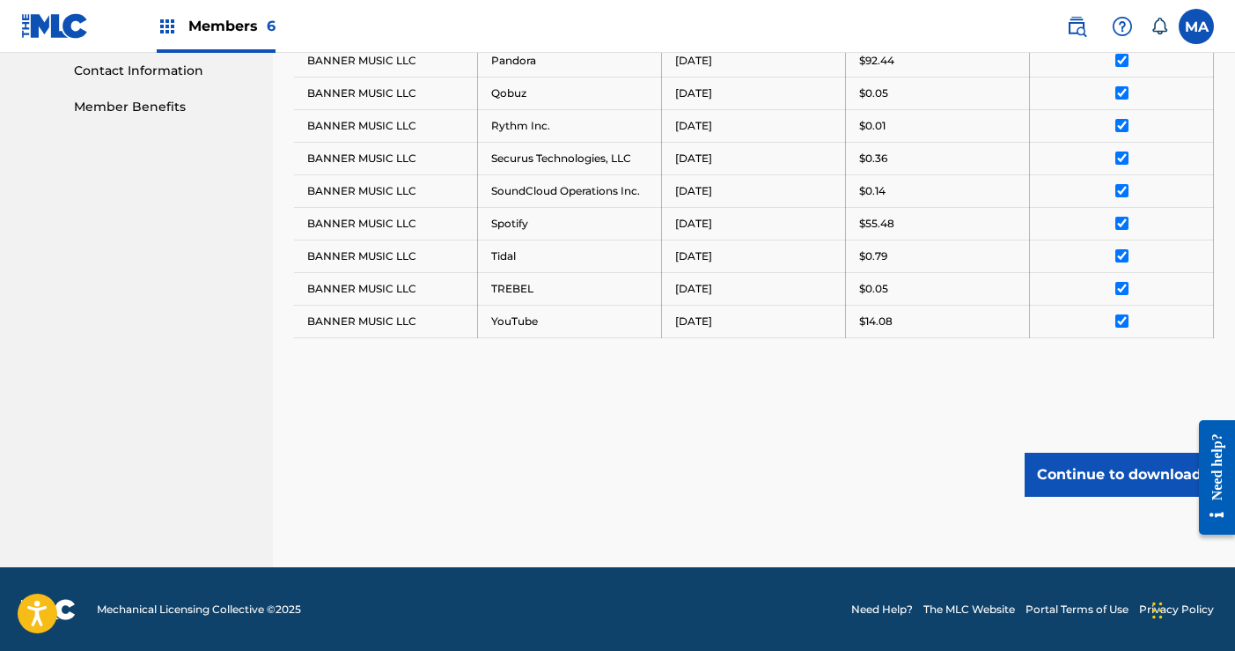
click at [1118, 474] on button "Continue to download" at bounding box center [1119, 475] width 189 height 44
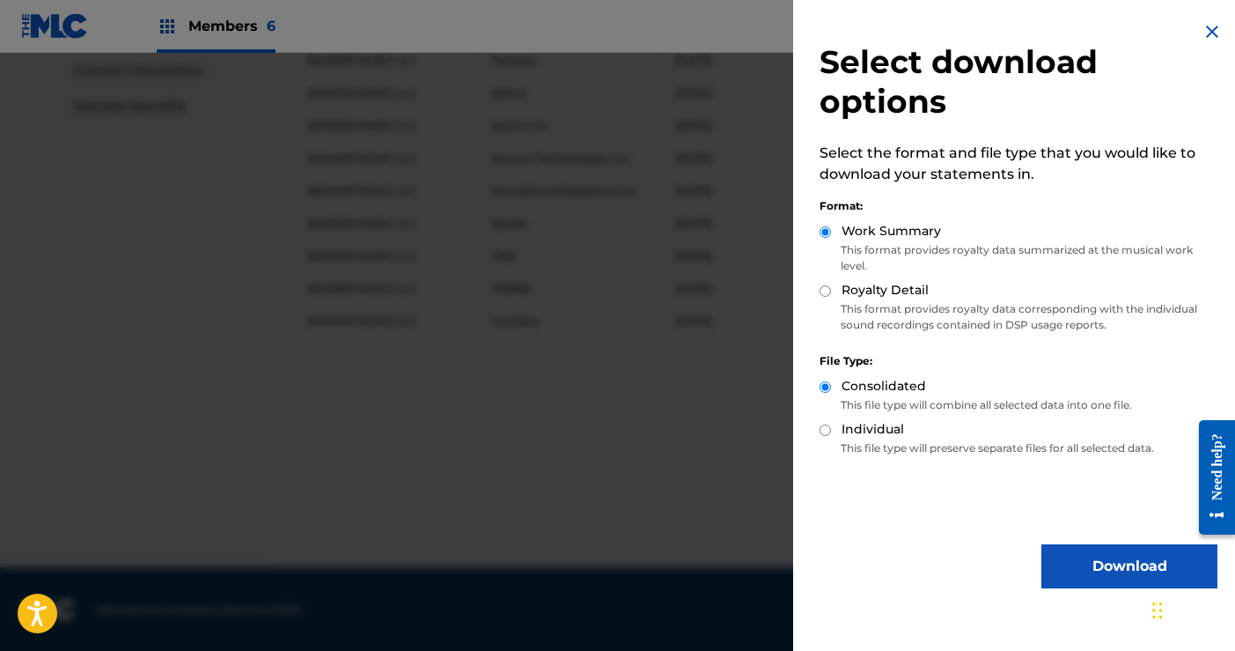
click at [819, 292] on div "Select download options Select the format and file type that you would like to …" at bounding box center [1018, 304] width 451 height 609
click at [824, 292] on input "Royalty Detail" at bounding box center [825, 290] width 11 height 11
radio input "true"
click at [1115, 570] on button "Download" at bounding box center [1130, 566] width 176 height 44
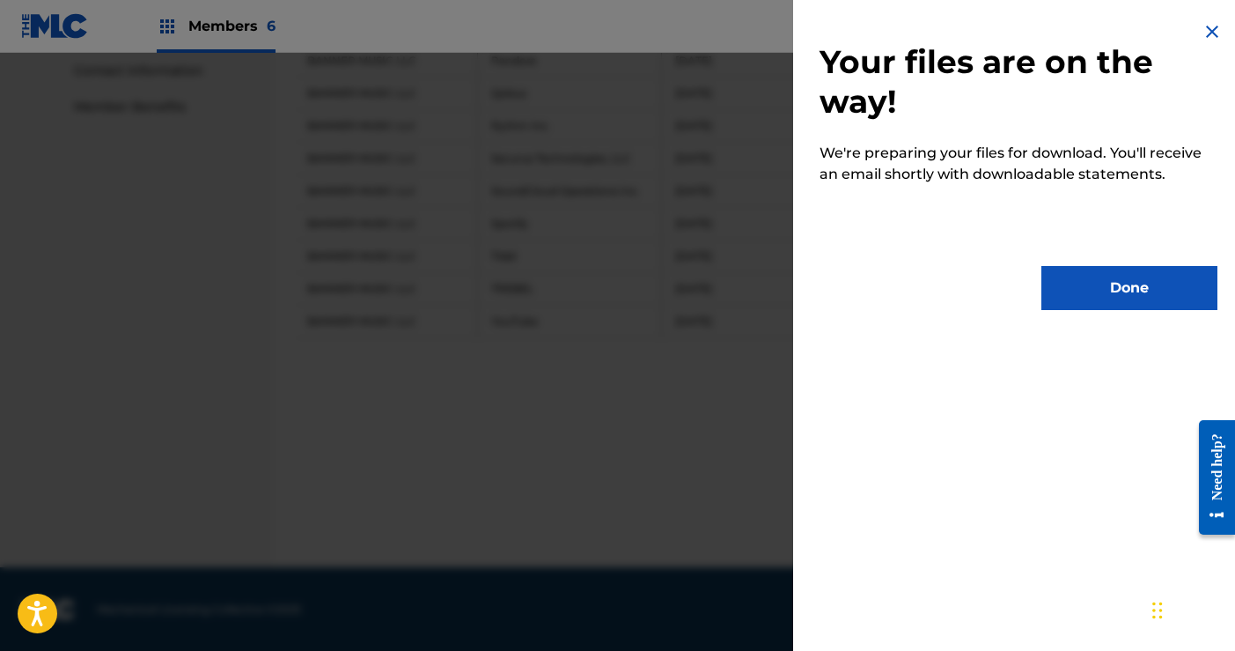
click at [1076, 283] on button "Done" at bounding box center [1130, 288] width 176 height 44
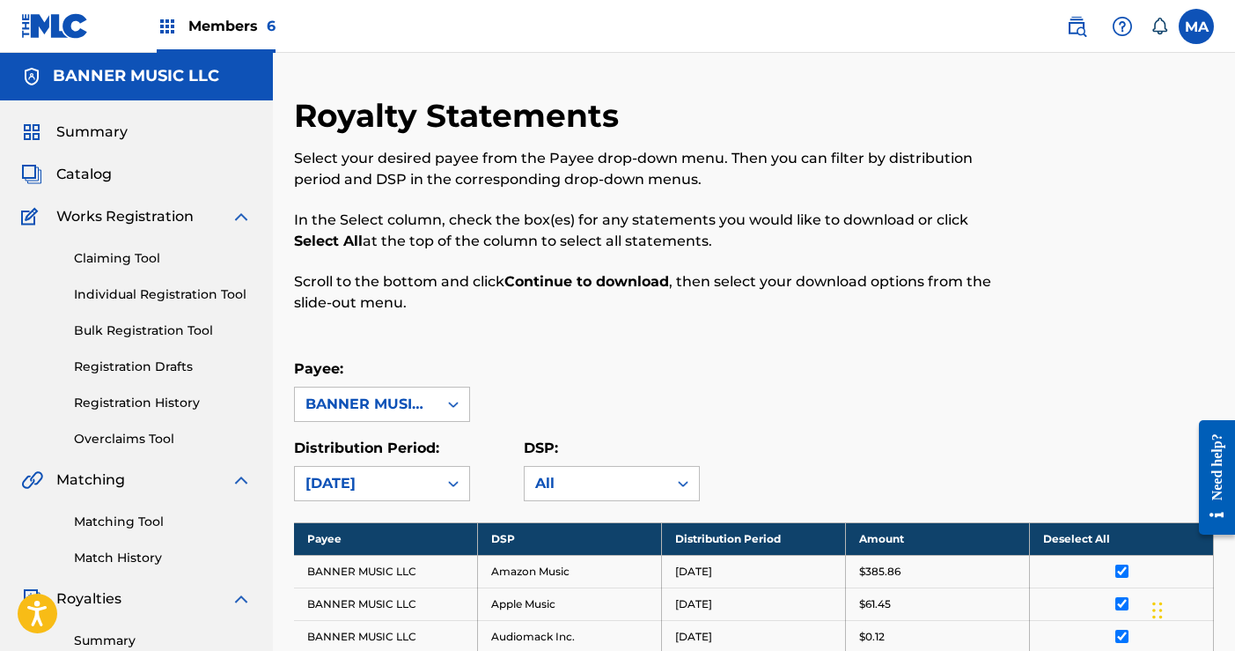
scroll to position [306, 0]
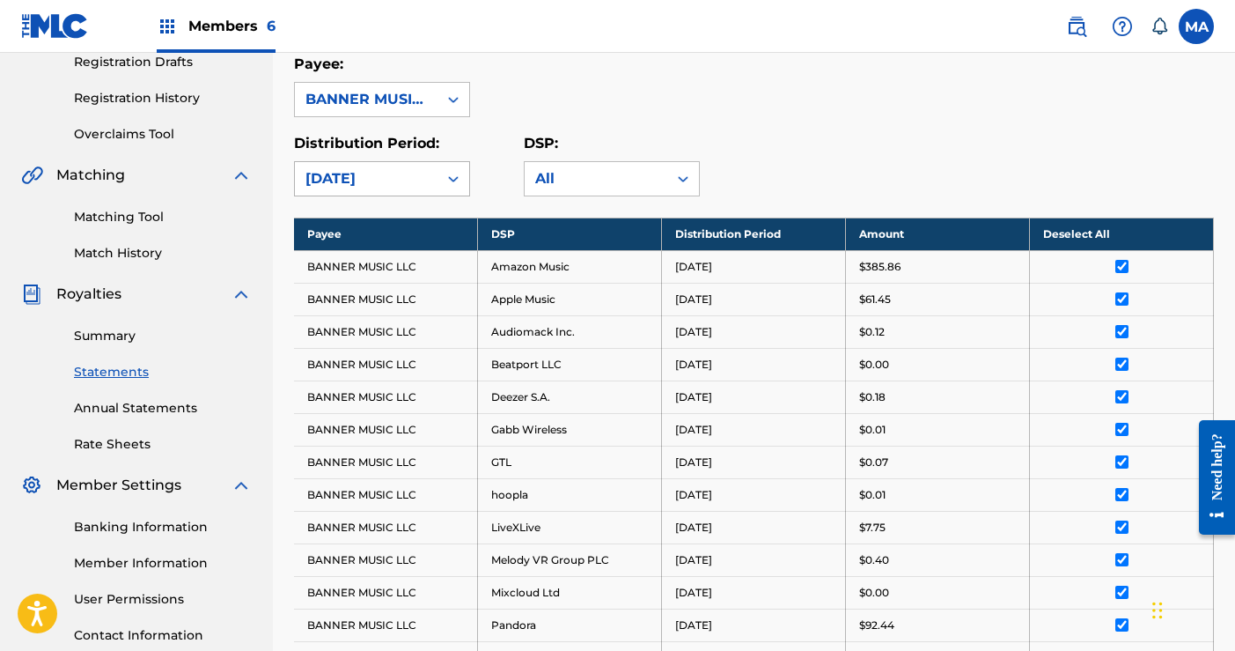
click at [452, 180] on icon at bounding box center [454, 179] width 18 height 18
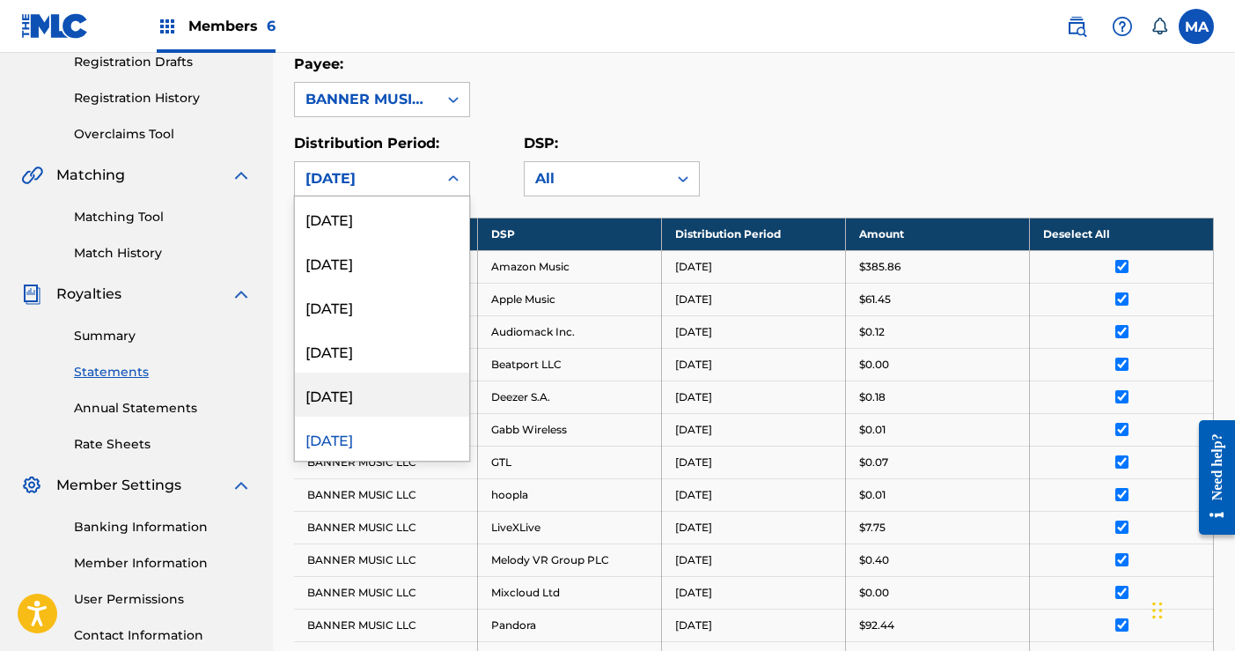
click at [353, 403] on div "[DATE]" at bounding box center [382, 394] width 174 height 44
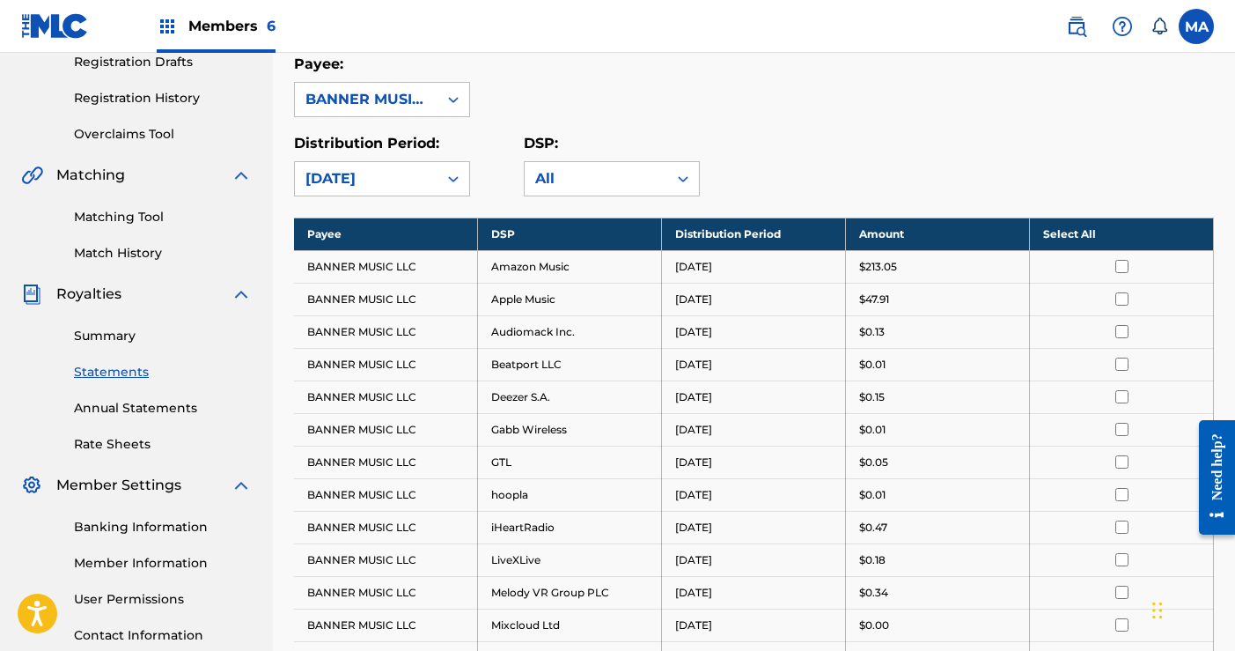
click at [1081, 237] on th "Select All" at bounding box center [1122, 233] width 184 height 33
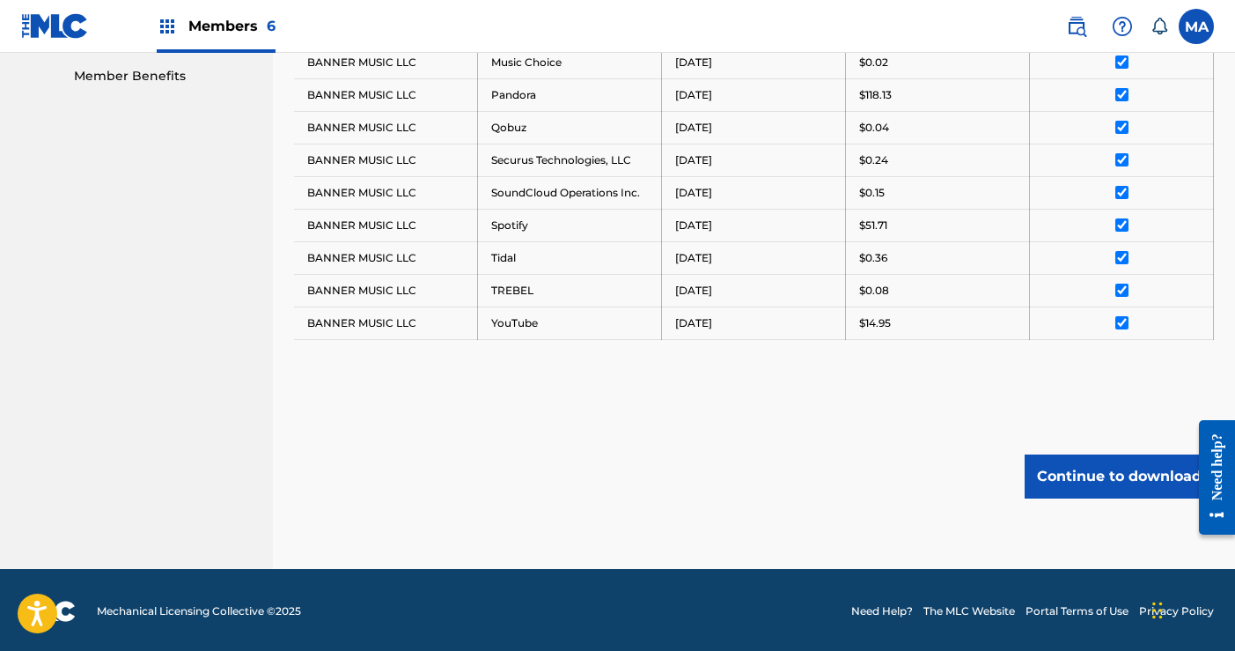
scroll to position [903, 0]
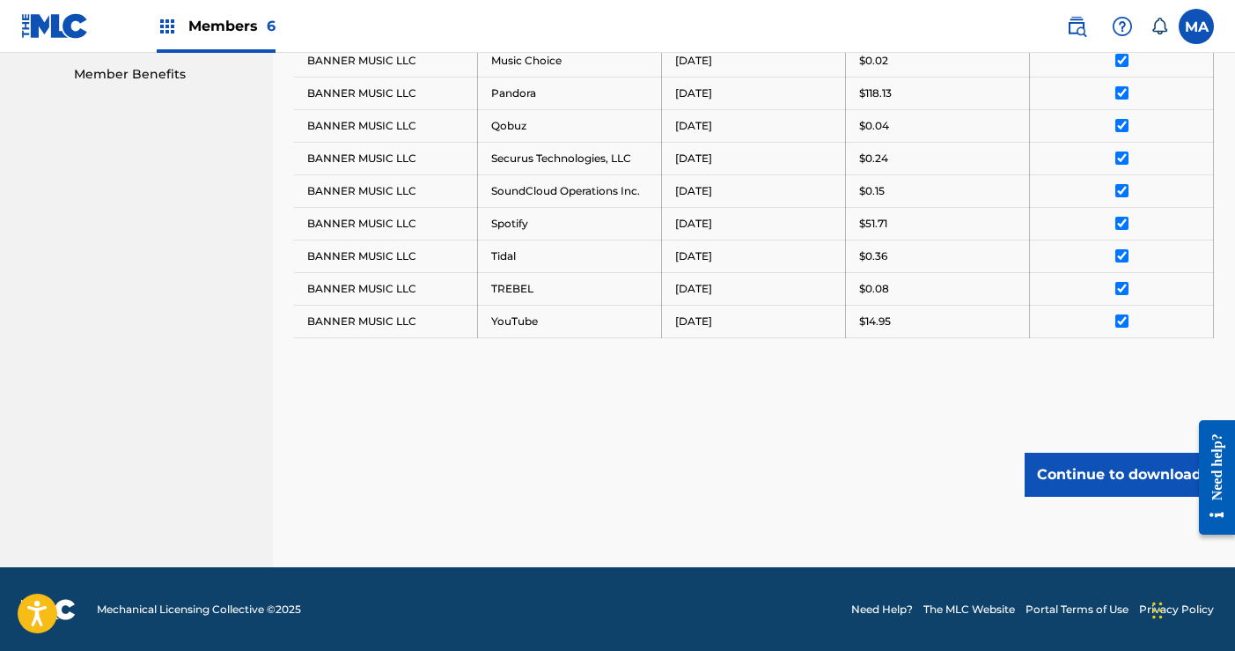
click at [1072, 468] on button "Continue to download" at bounding box center [1119, 475] width 189 height 44
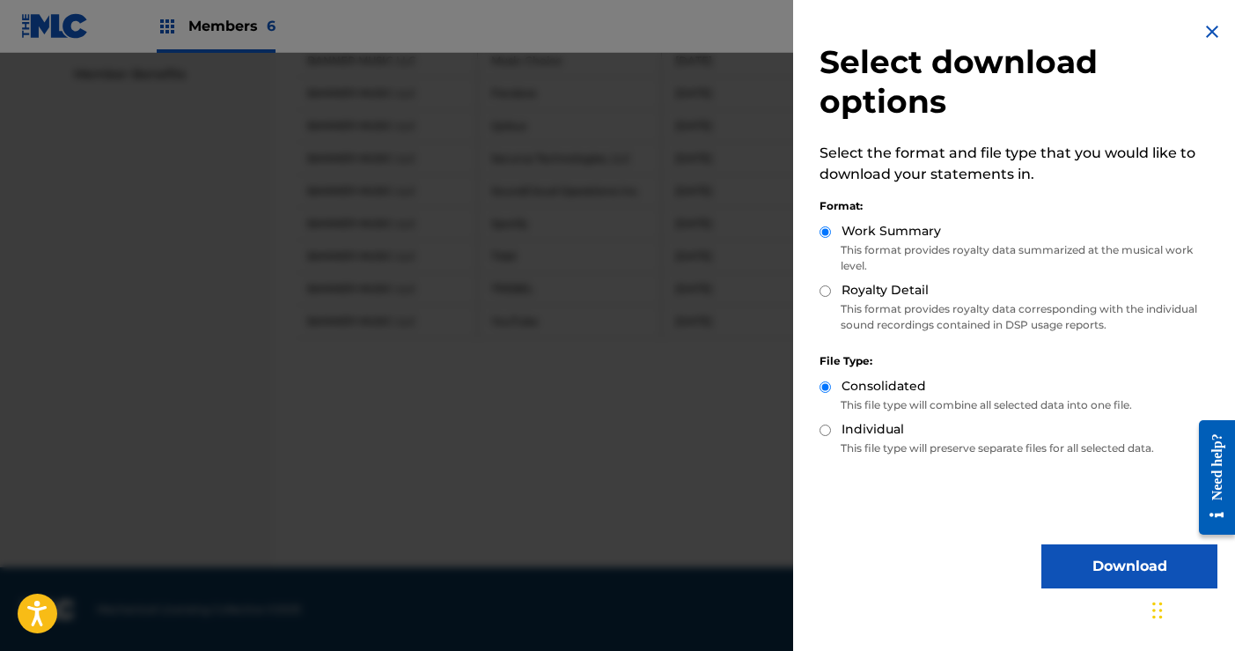
click at [824, 288] on input "Royalty Detail" at bounding box center [825, 290] width 11 height 11
radio input "true"
click at [1092, 573] on button "Download" at bounding box center [1130, 566] width 176 height 44
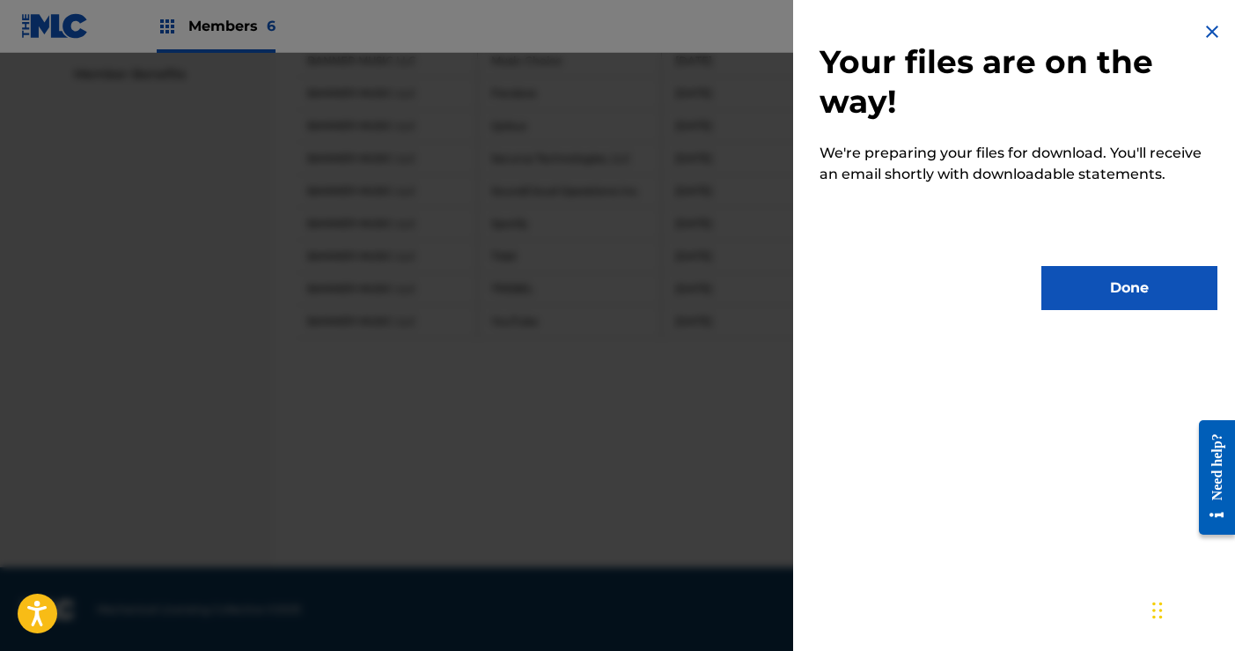
click at [1109, 289] on button "Done" at bounding box center [1130, 288] width 176 height 44
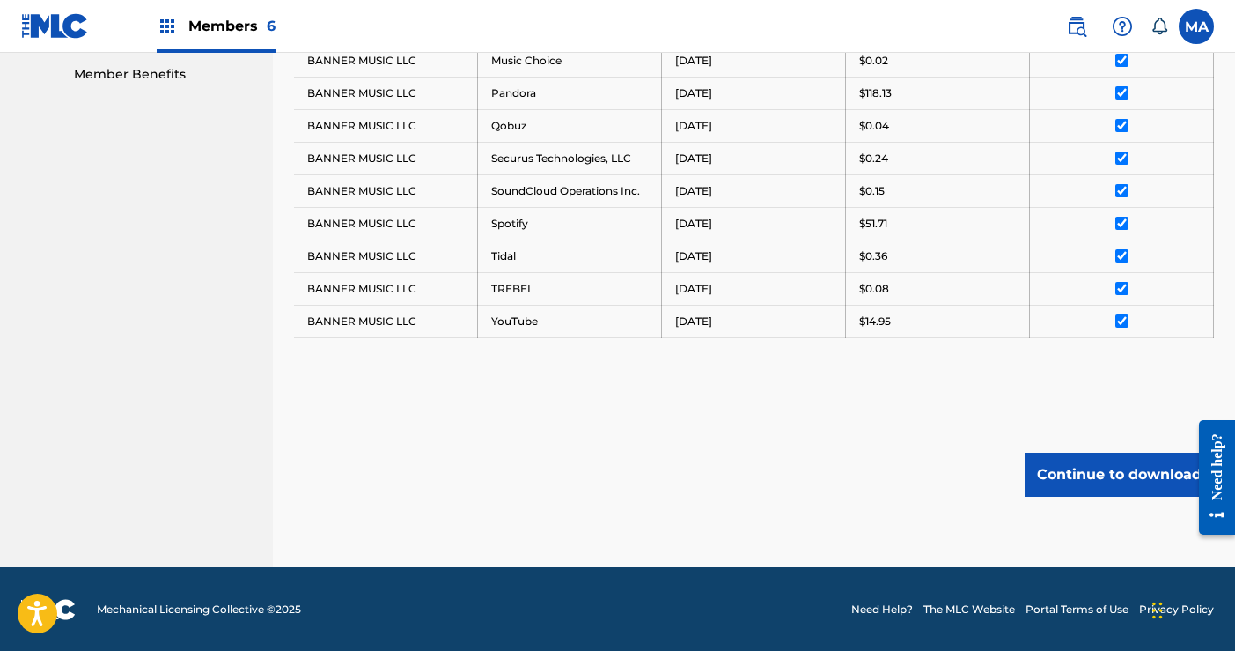
click at [1126, 473] on button "Continue to download" at bounding box center [1119, 475] width 189 height 44
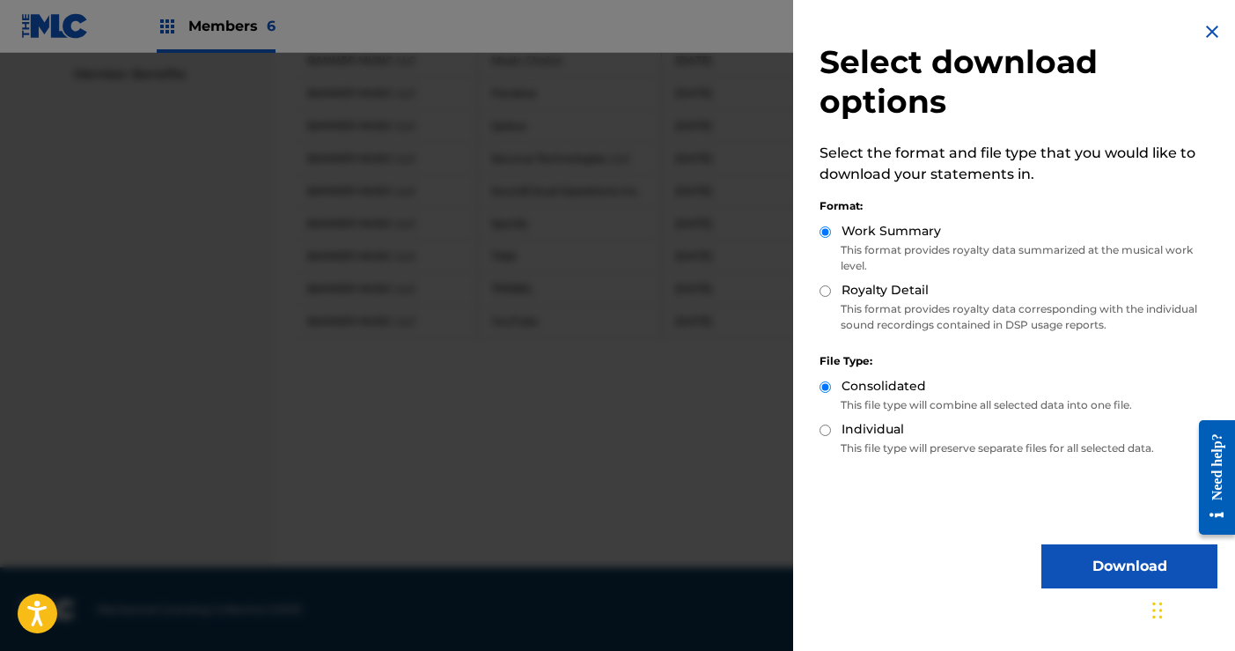
click at [828, 289] on input "Royalty Detail" at bounding box center [825, 290] width 11 height 11
radio input "true"
click at [1082, 564] on button "Download" at bounding box center [1130, 566] width 176 height 44
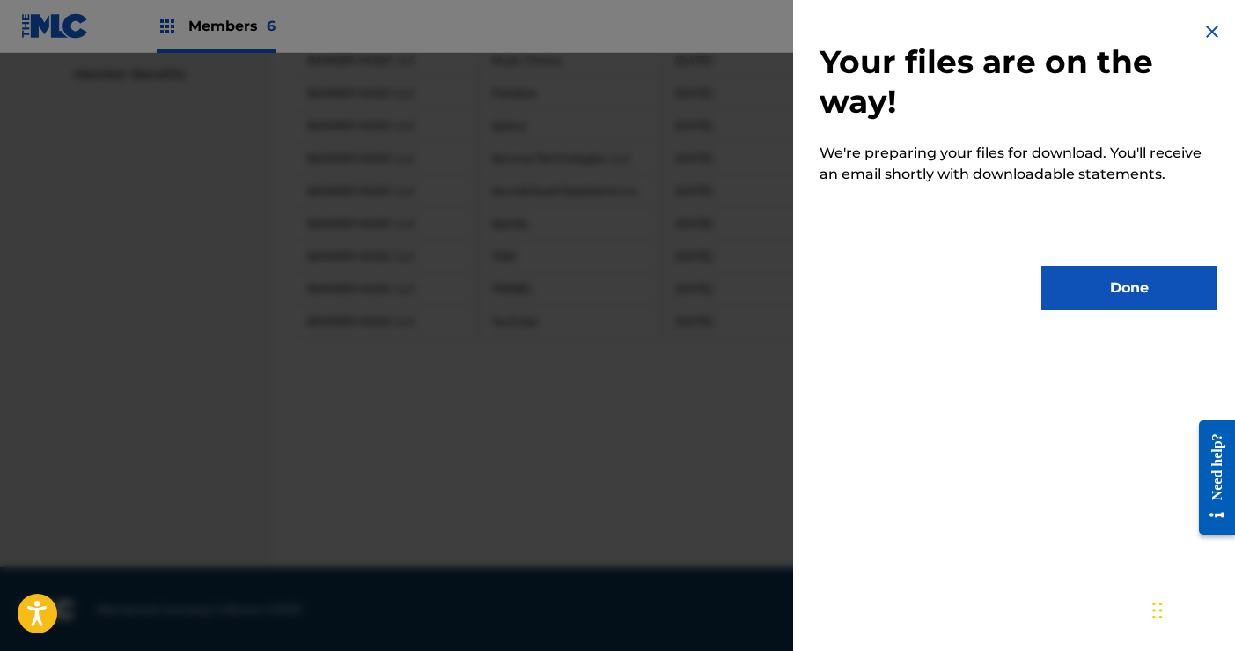
click at [1142, 284] on button "Done" at bounding box center [1130, 288] width 176 height 44
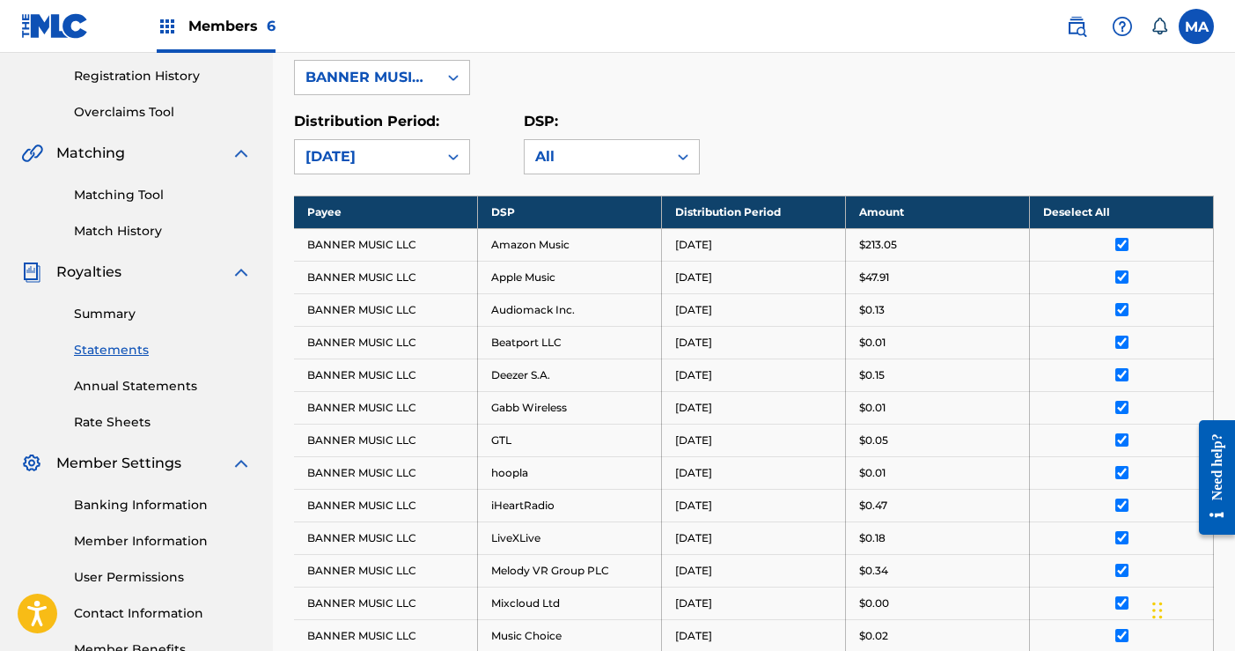
scroll to position [328, 0]
click at [455, 158] on icon at bounding box center [454, 157] width 18 height 18
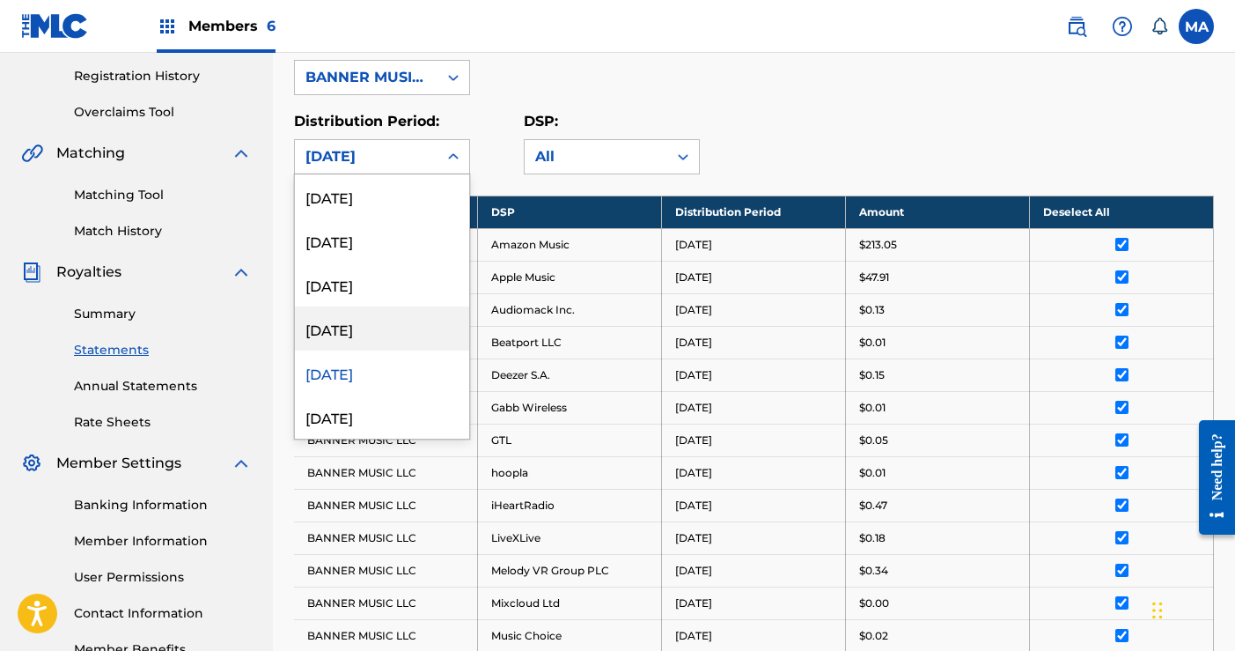
click at [355, 331] on div "[DATE]" at bounding box center [382, 328] width 174 height 44
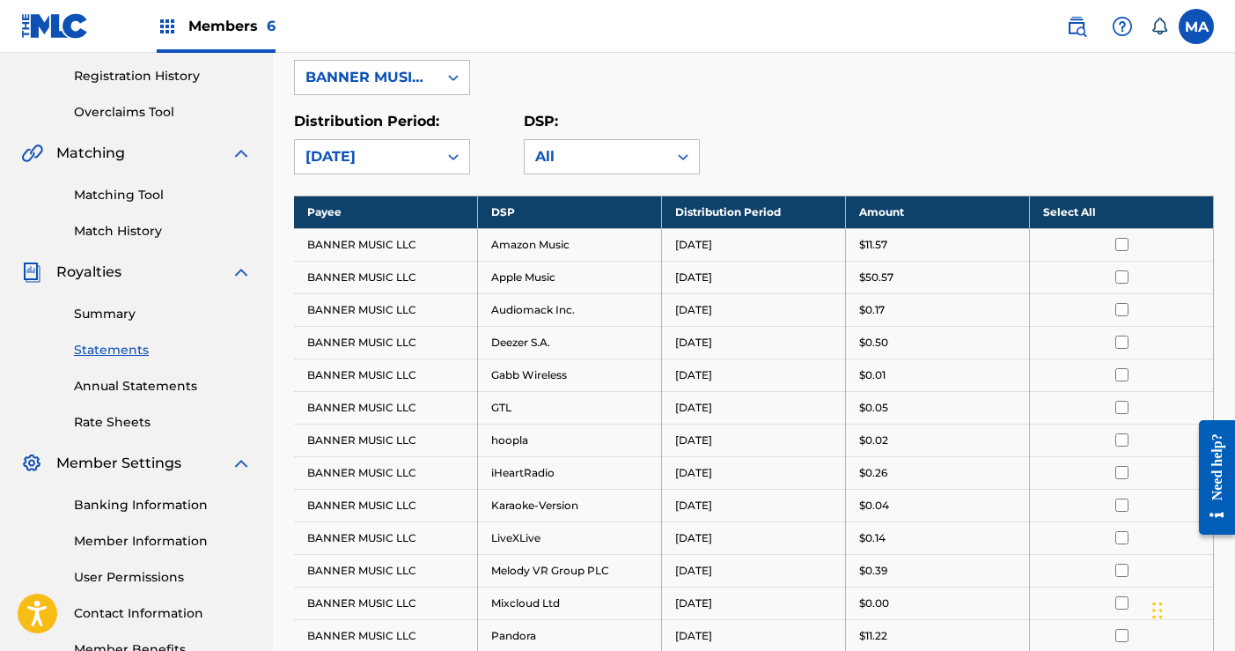
click at [1065, 208] on th "Select All" at bounding box center [1122, 211] width 184 height 33
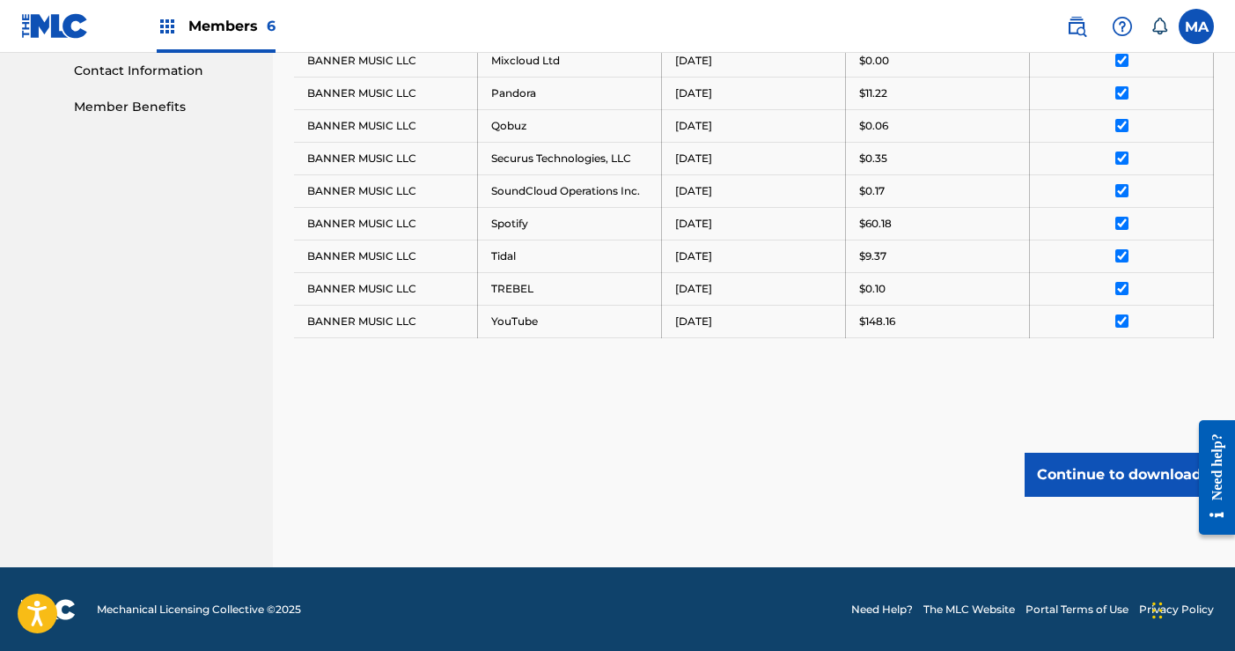
click at [1124, 470] on button "Continue to download" at bounding box center [1119, 475] width 189 height 44
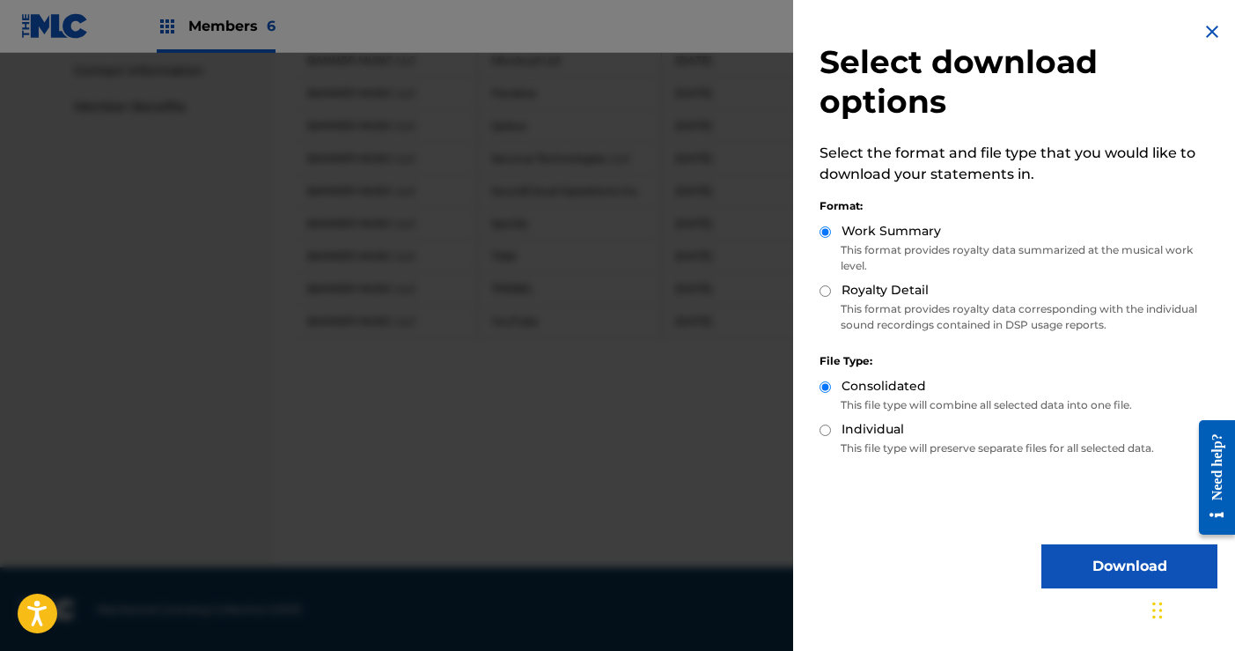
click at [823, 289] on input "Royalty Detail" at bounding box center [825, 290] width 11 height 11
radio input "true"
click at [1089, 569] on button "Download" at bounding box center [1130, 566] width 176 height 44
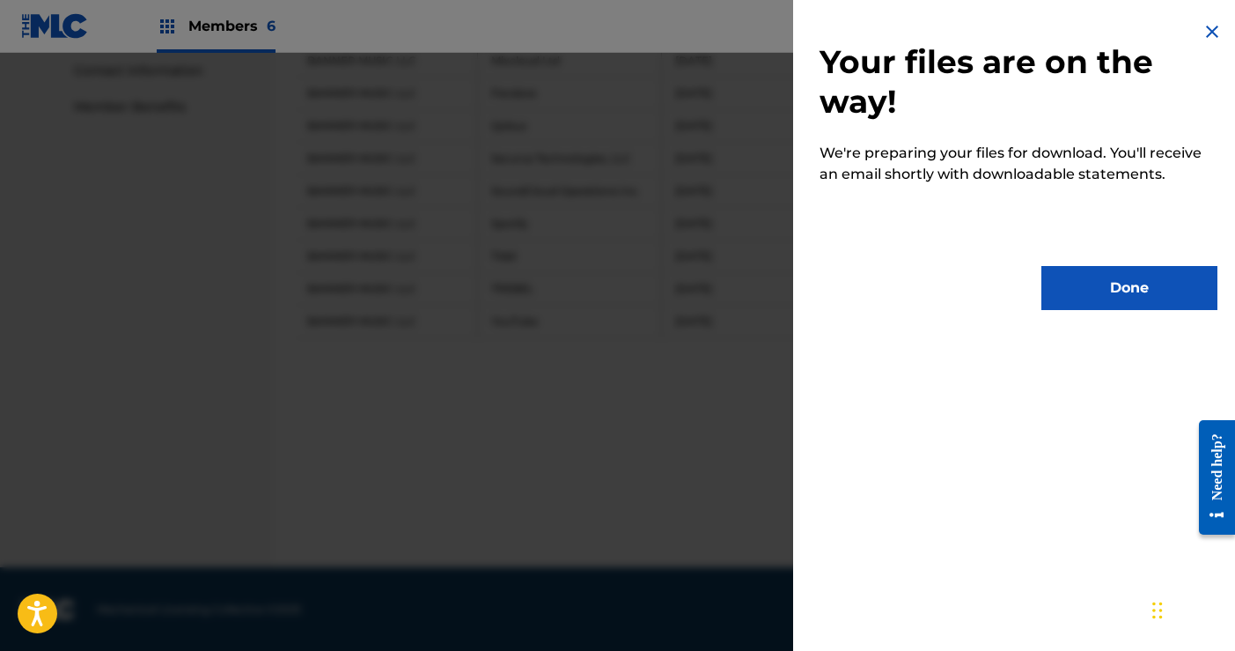
click at [1113, 281] on button "Done" at bounding box center [1130, 288] width 176 height 44
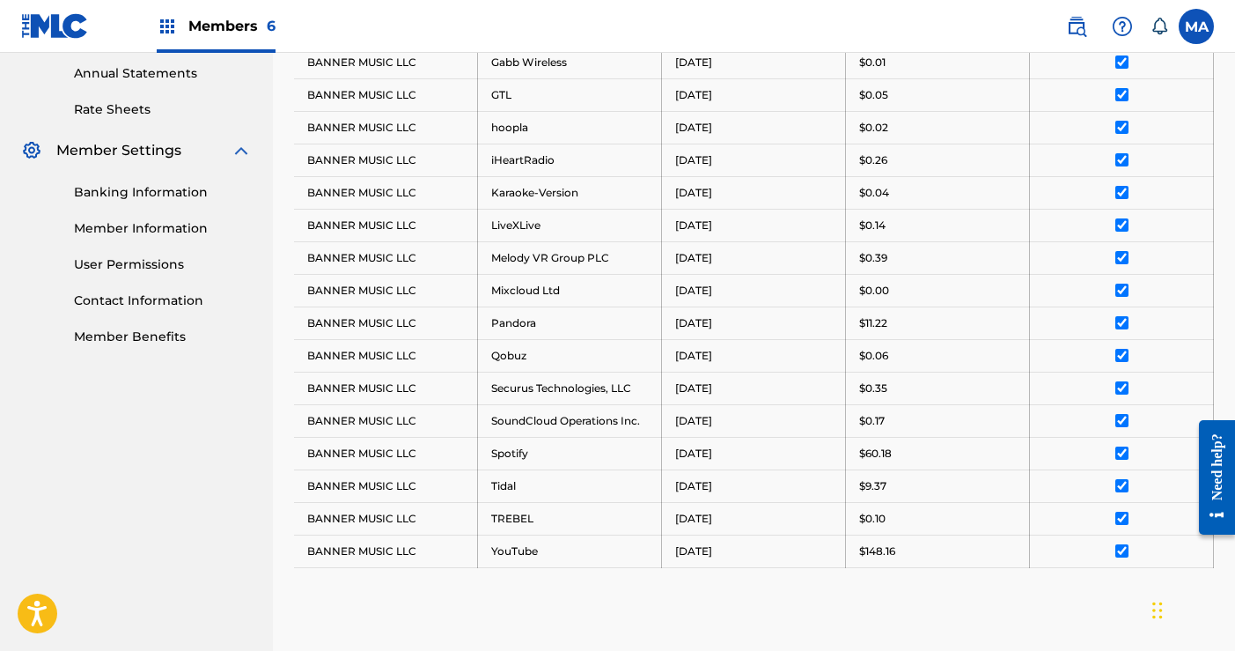
scroll to position [331, 0]
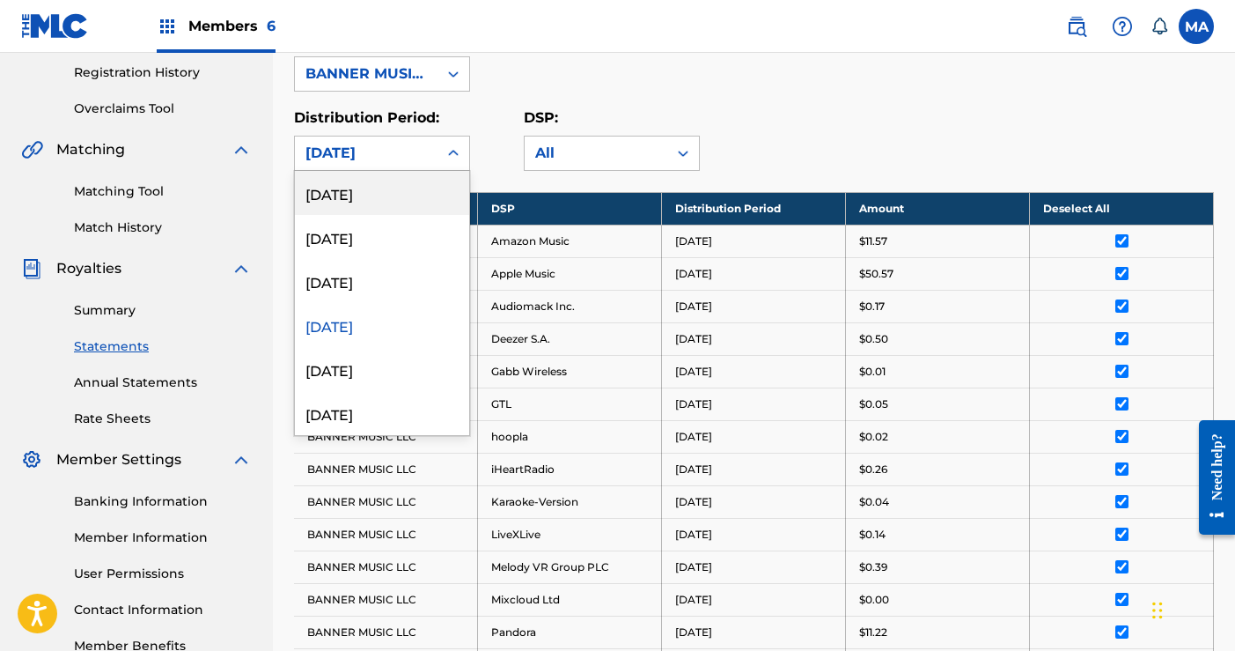
click at [453, 156] on icon at bounding box center [454, 153] width 18 height 18
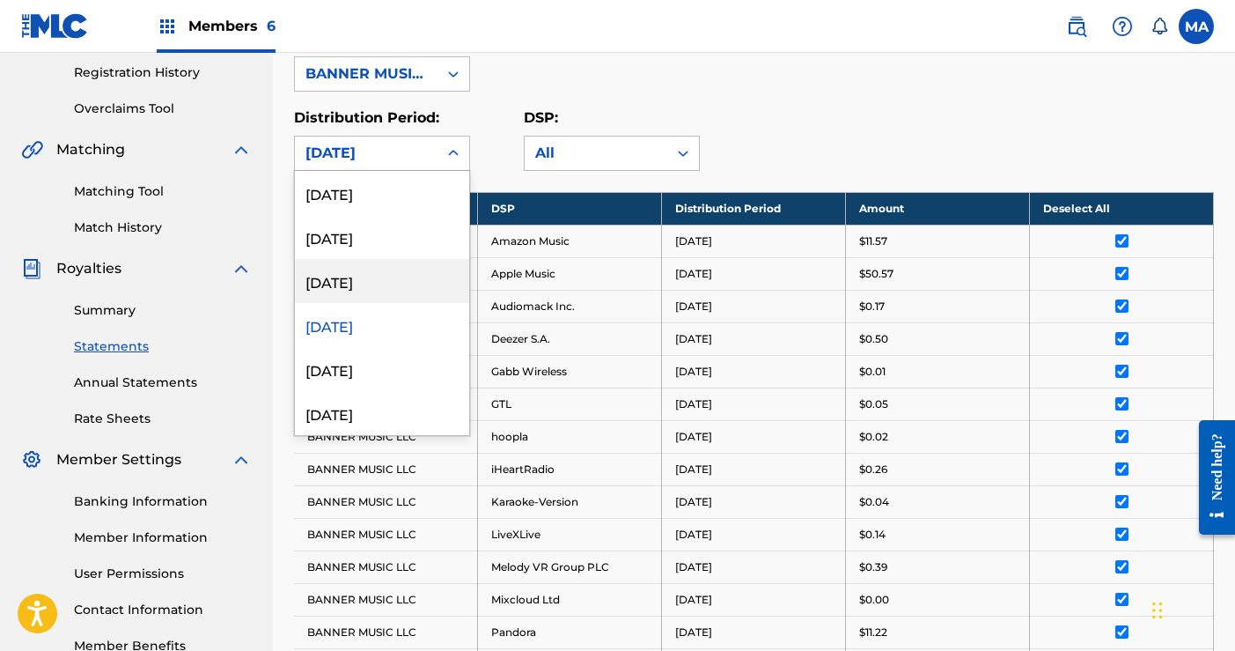
click at [348, 282] on div "[DATE]" at bounding box center [382, 281] width 174 height 44
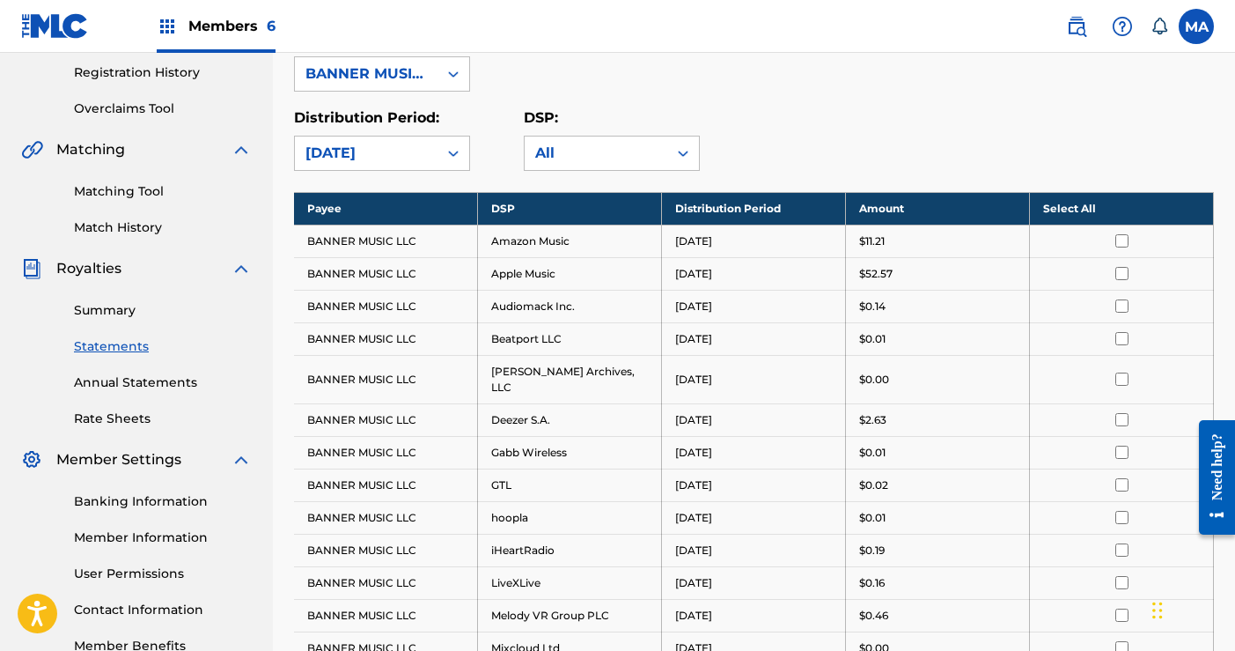
click at [1072, 207] on th "Select All" at bounding box center [1122, 208] width 184 height 33
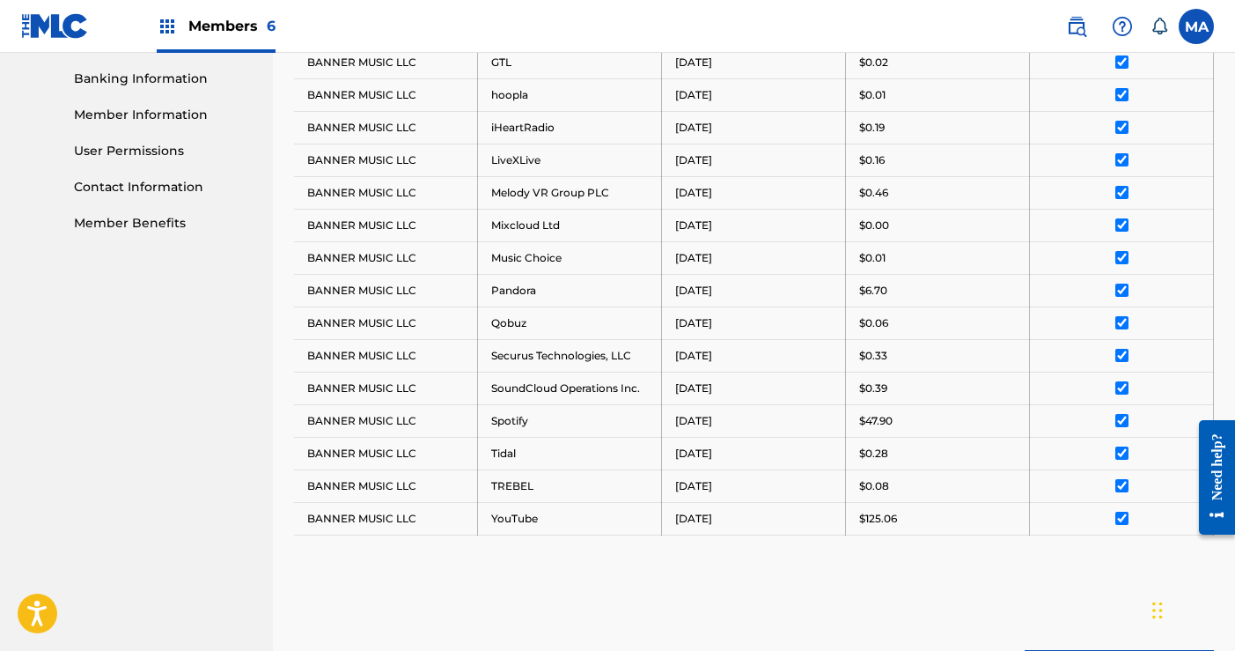
scroll to position [935, 0]
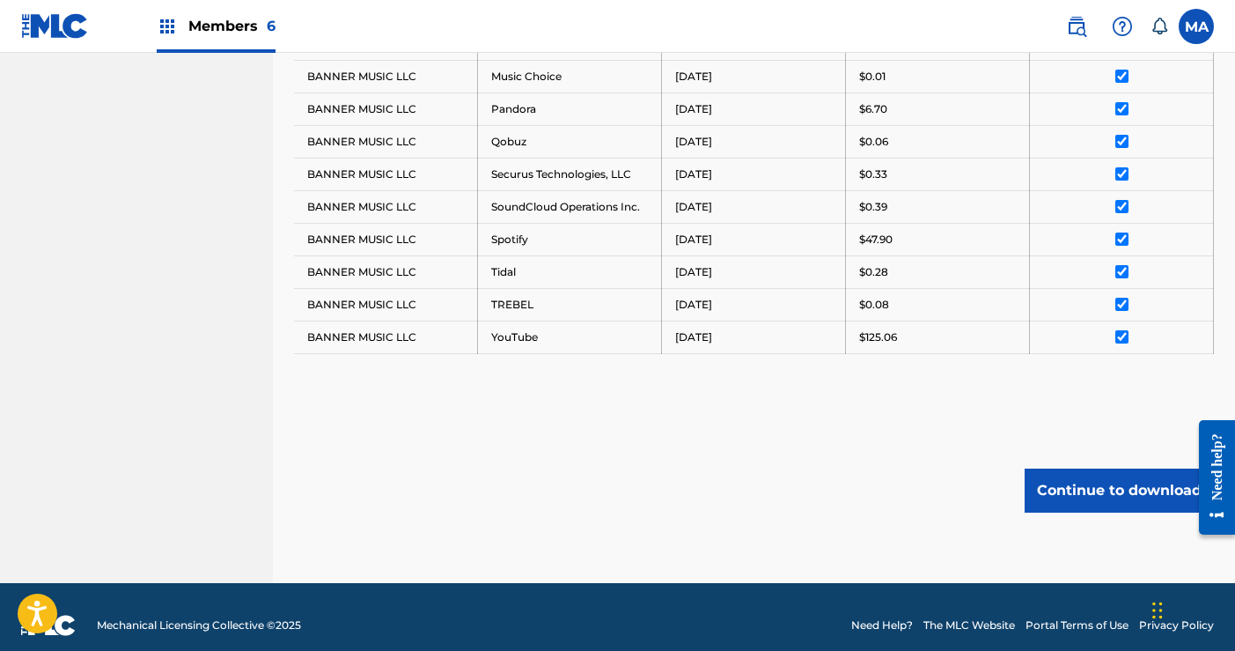
click at [1086, 468] on button "Continue to download" at bounding box center [1119, 490] width 189 height 44
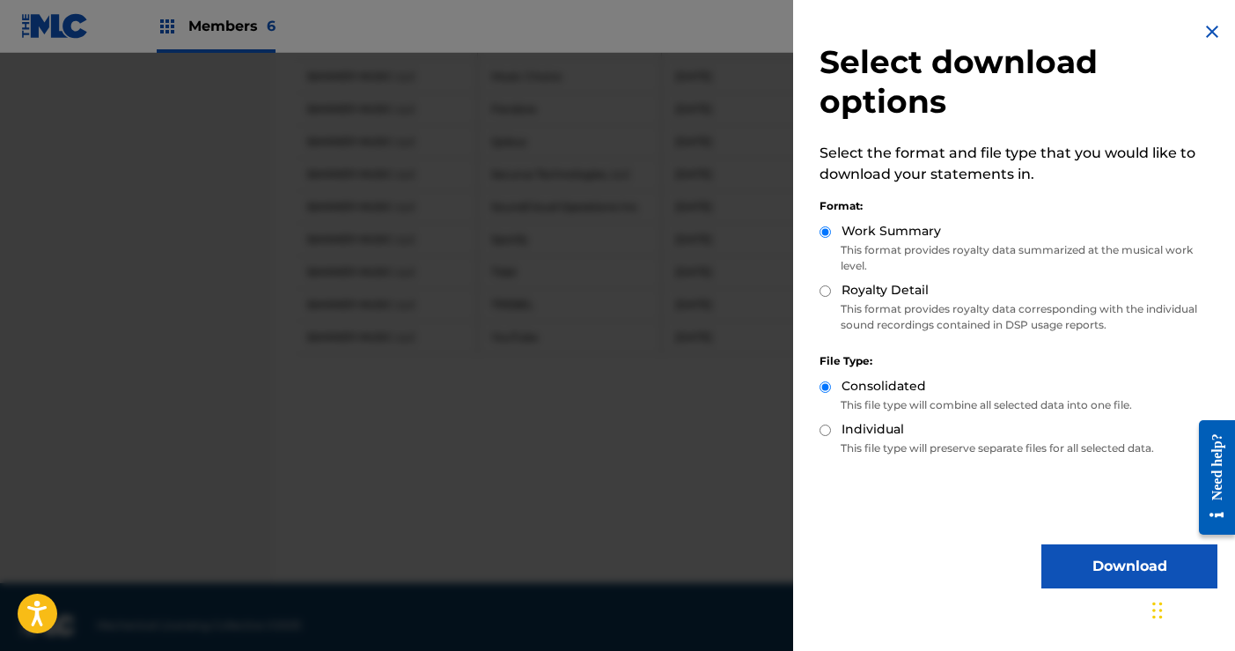
click at [828, 292] on input "Royalty Detail" at bounding box center [825, 290] width 11 height 11
radio input "true"
click at [1099, 564] on button "Download" at bounding box center [1130, 566] width 176 height 44
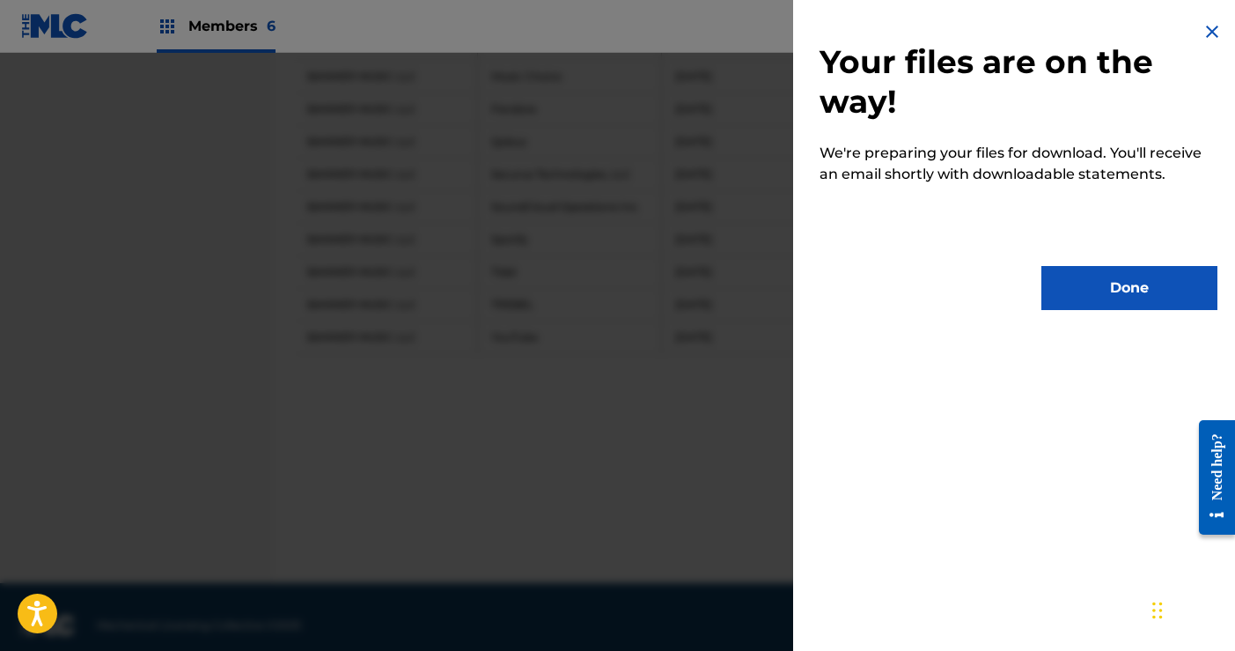
click at [1104, 283] on button "Done" at bounding box center [1130, 288] width 176 height 44
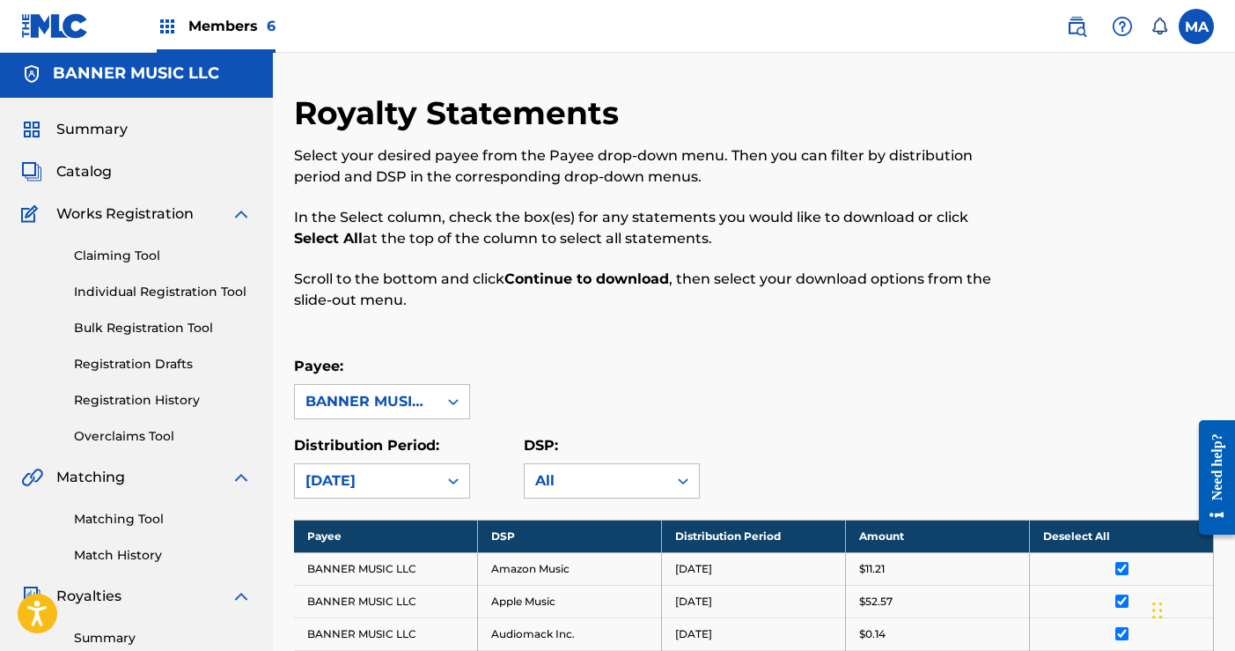
scroll to position [0, 0]
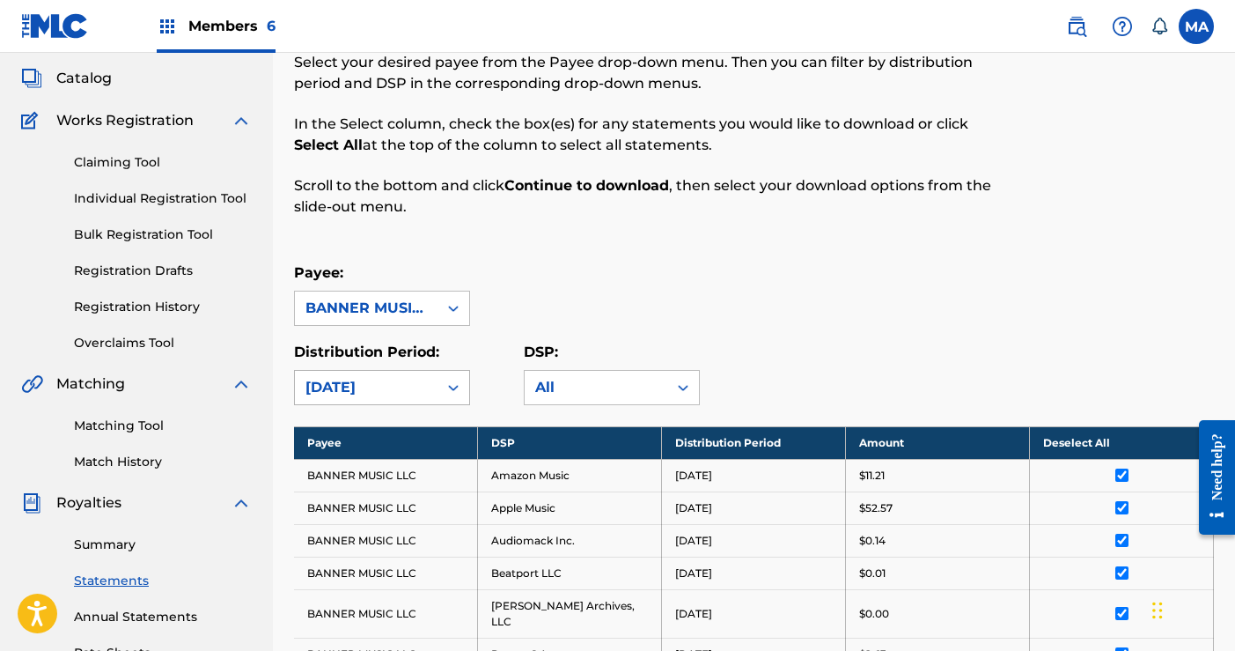
click at [452, 405] on div "[DATE]" at bounding box center [382, 387] width 176 height 35
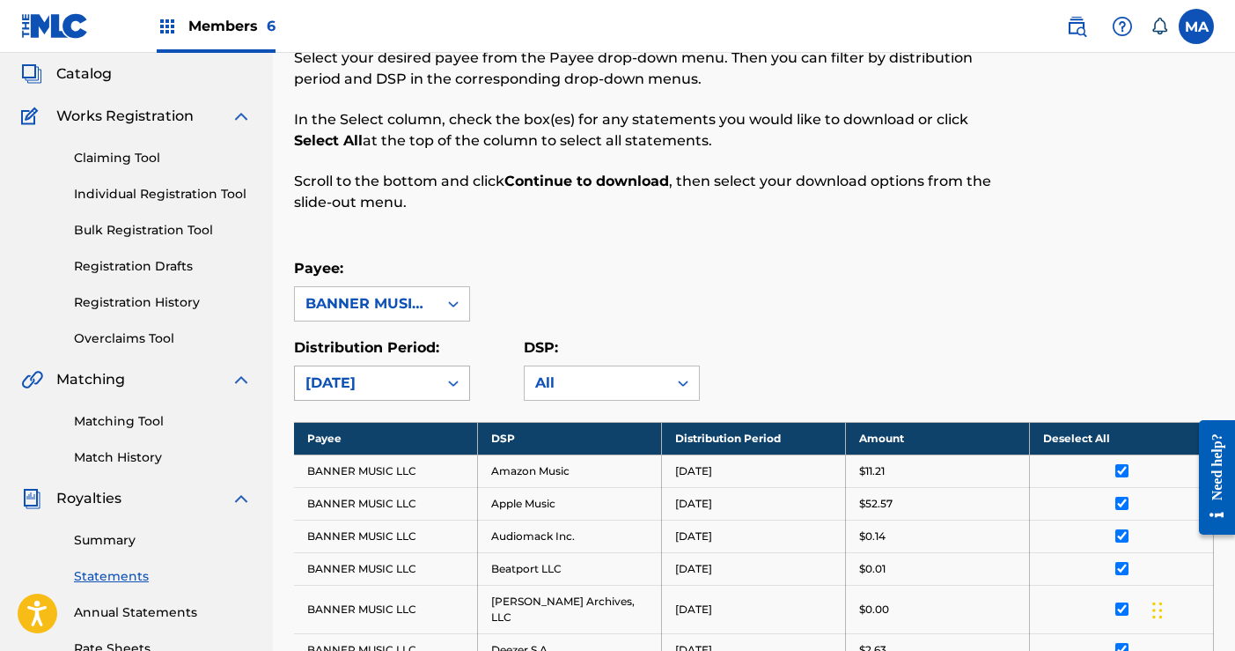
scroll to position [116, 0]
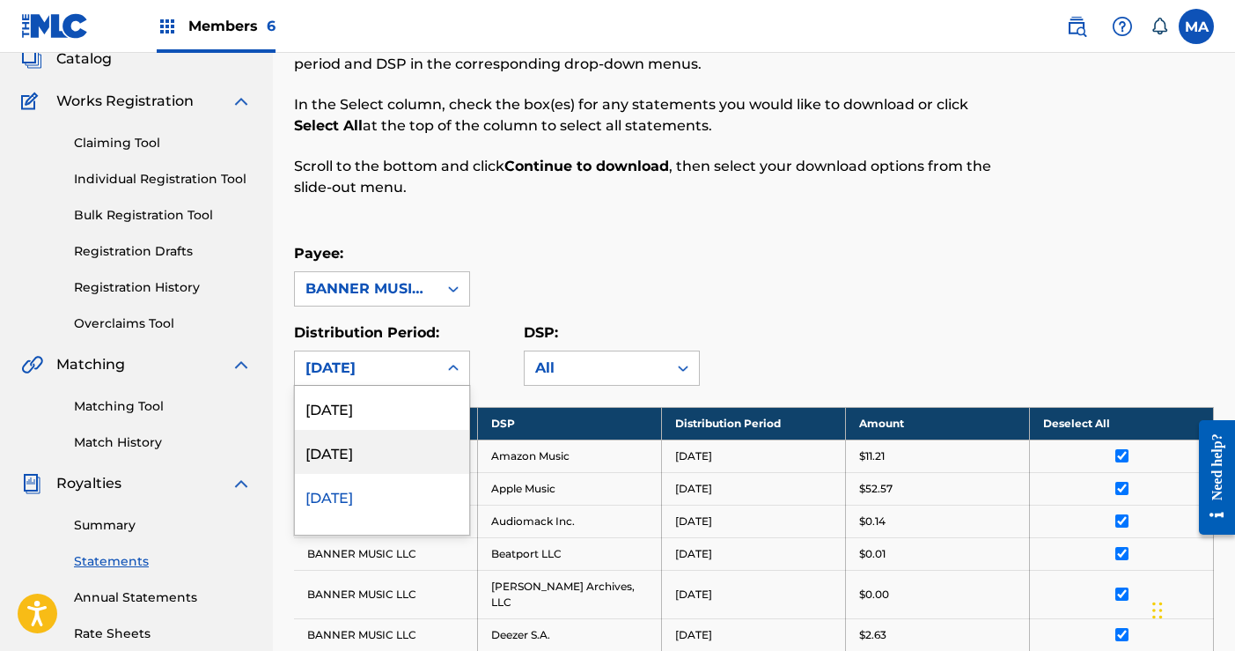
click at [371, 459] on div "[DATE]" at bounding box center [382, 452] width 174 height 44
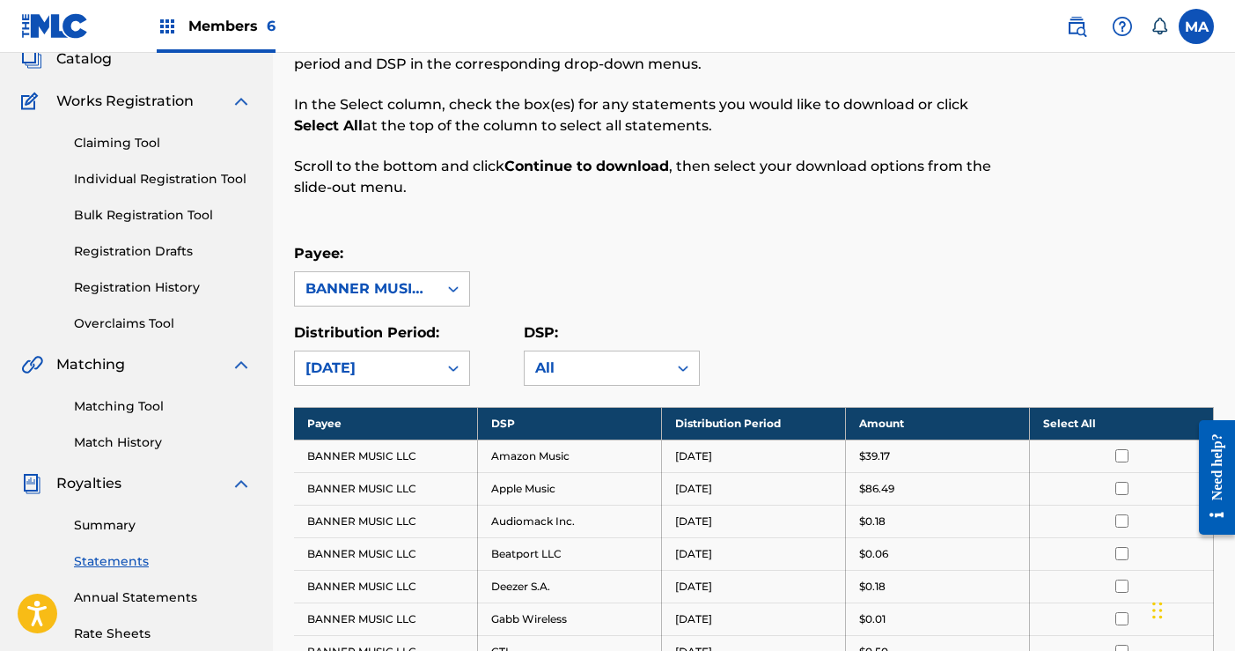
click at [1068, 422] on th "Select All" at bounding box center [1122, 423] width 184 height 33
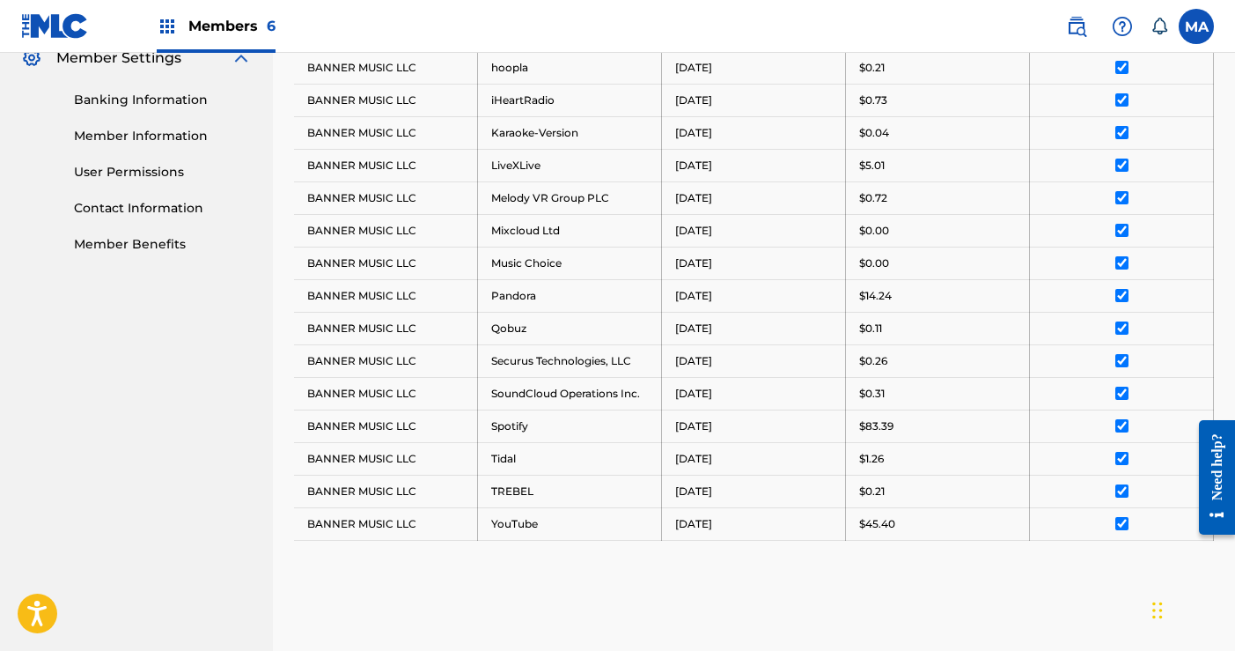
scroll to position [935, 0]
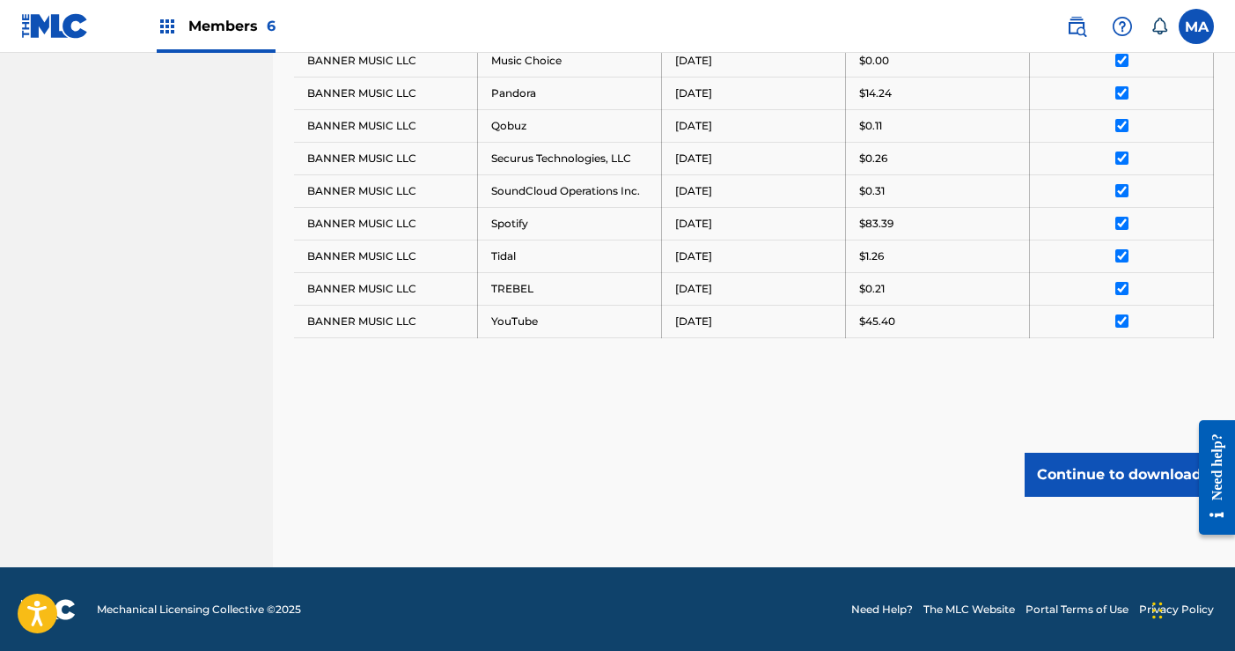
click at [1108, 478] on button "Continue to download" at bounding box center [1119, 475] width 189 height 44
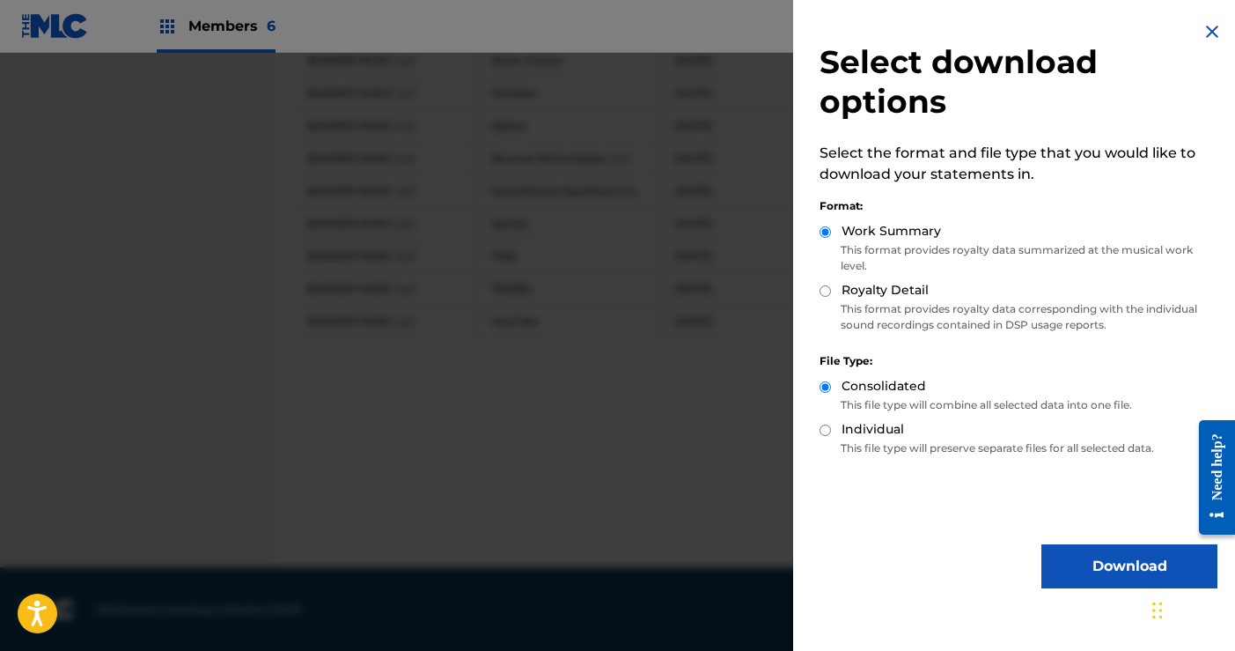
click at [824, 292] on input "Royalty Detail" at bounding box center [825, 290] width 11 height 11
radio input "true"
click at [1102, 561] on button "Download" at bounding box center [1130, 566] width 176 height 44
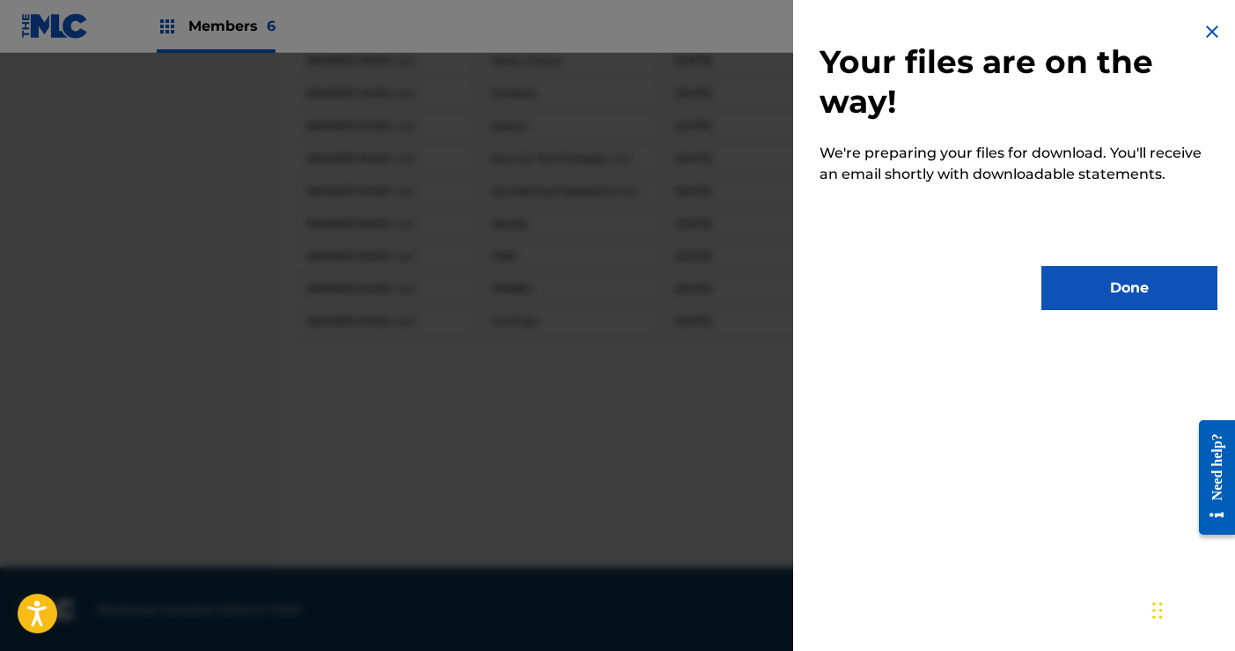
click at [1131, 293] on button "Done" at bounding box center [1130, 288] width 176 height 44
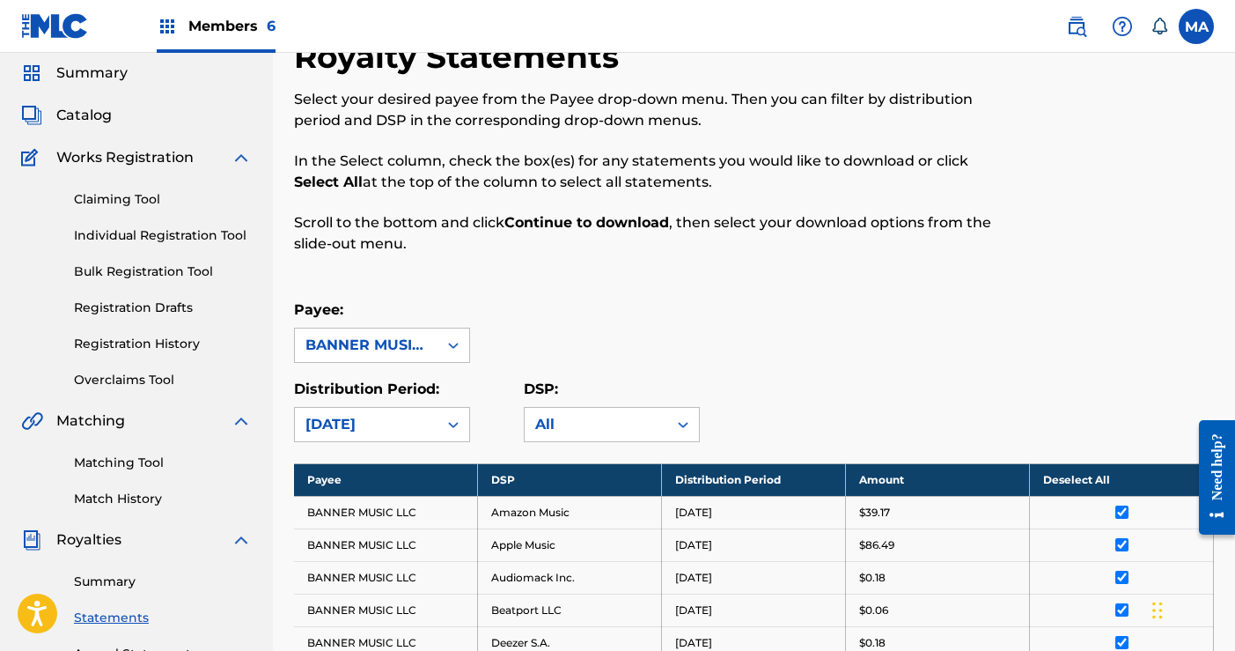
scroll to position [86, 0]
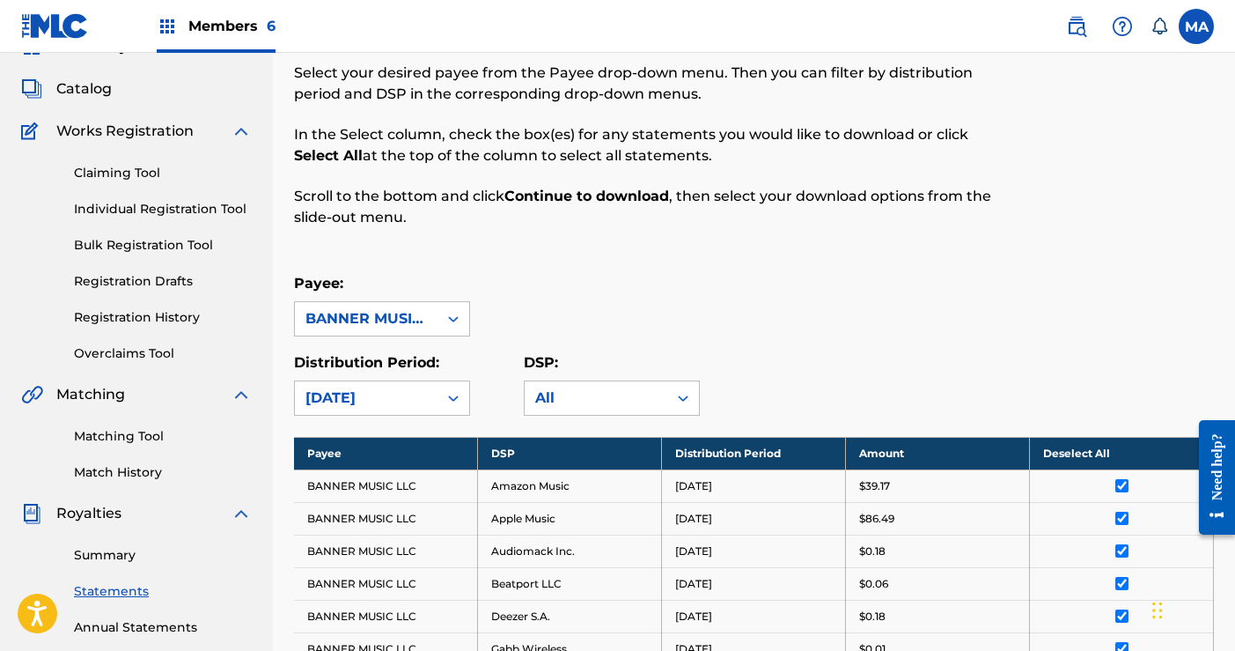
click at [114, 561] on link "Summary" at bounding box center [163, 555] width 178 height 18
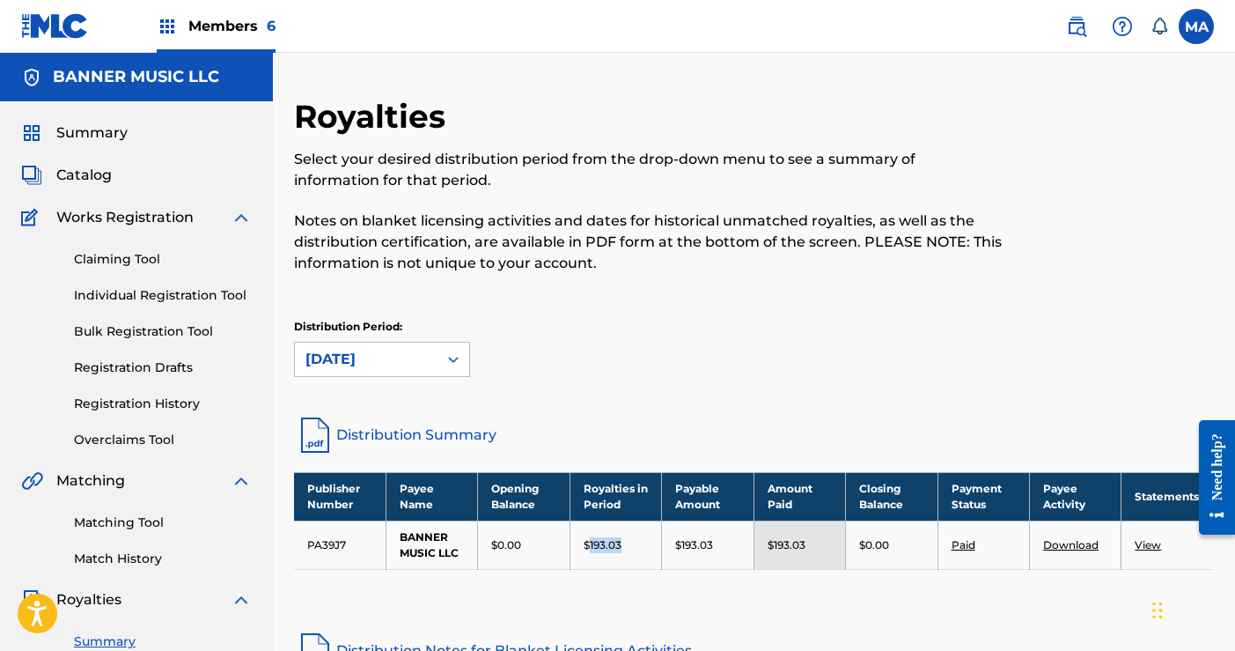
drag, startPoint x: 590, startPoint y: 543, endPoint x: 628, endPoint y: 544, distance: 37.9
click at [628, 544] on div "$193.03" at bounding box center [616, 545] width 64 height 16
copy p "193.03"
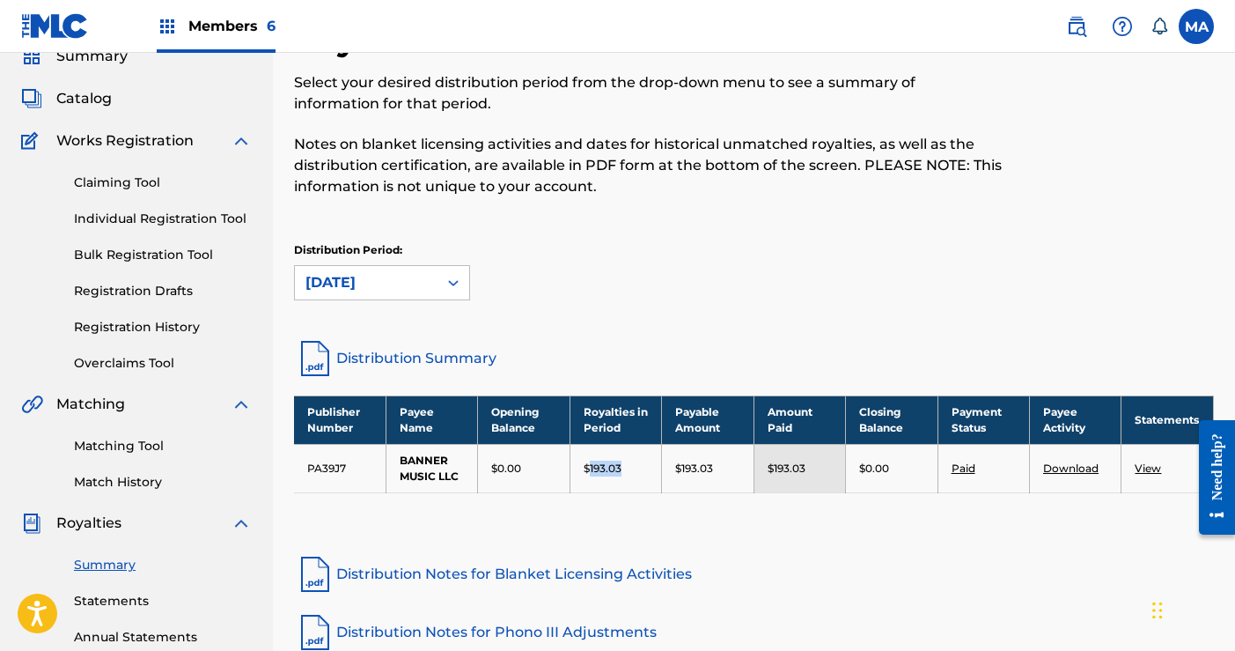
scroll to position [328, 0]
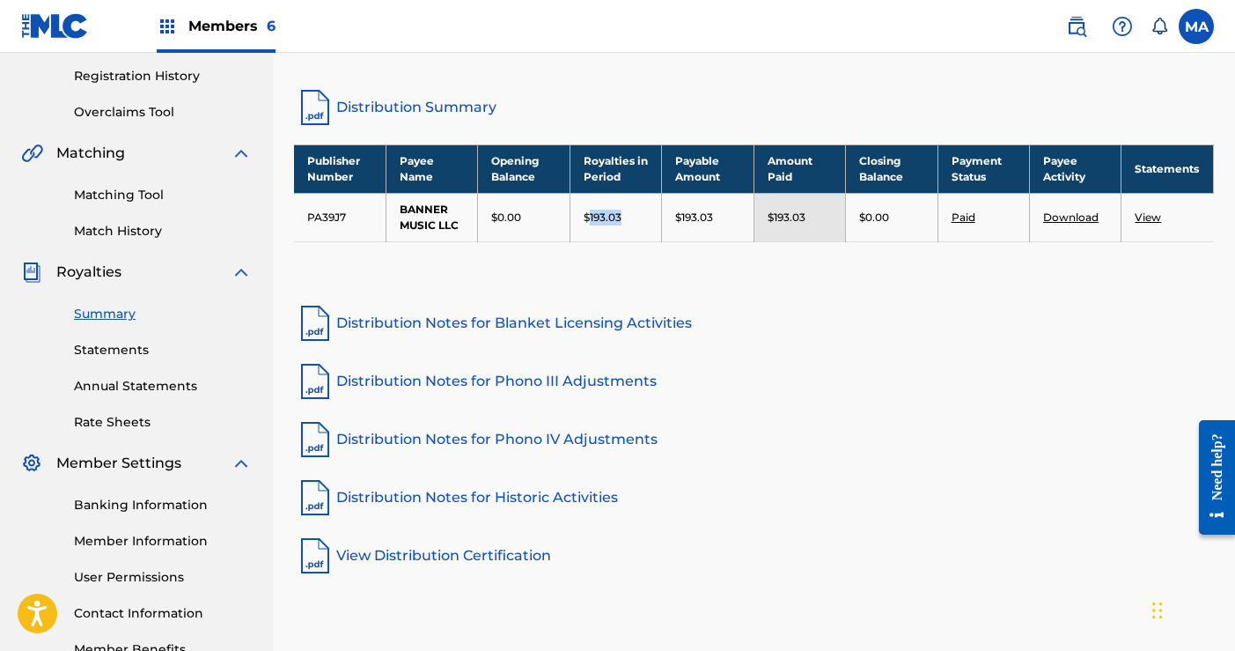
click at [107, 349] on link "Statements" at bounding box center [163, 350] width 178 height 18
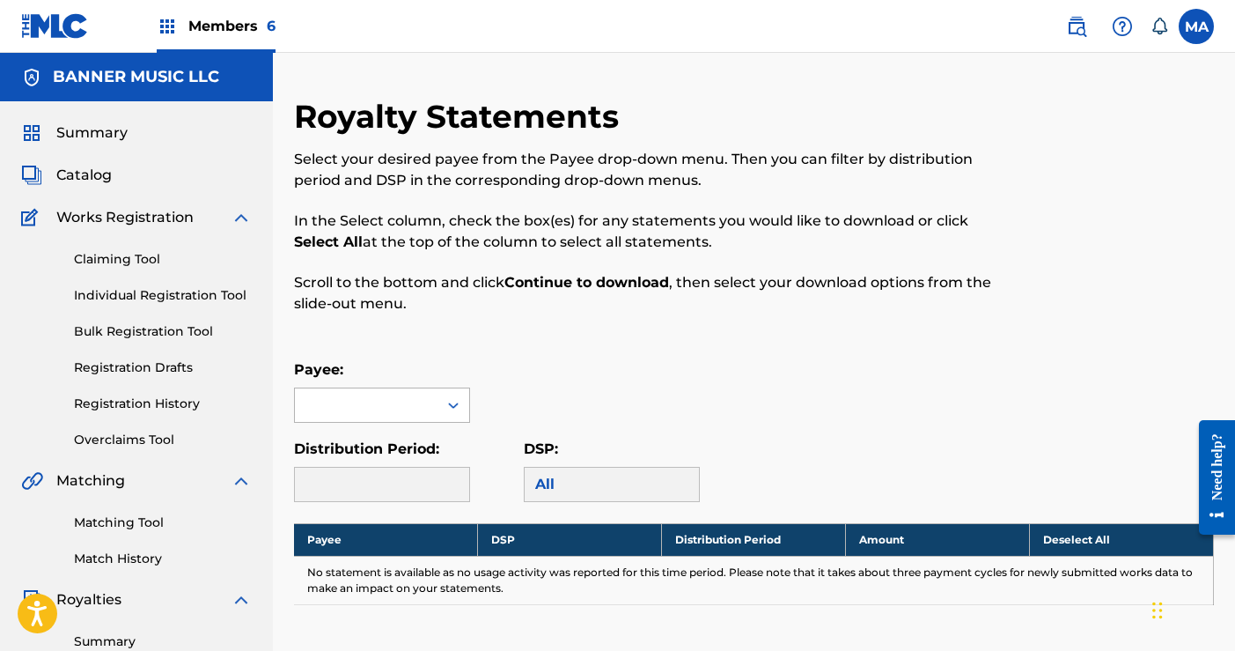
click at [434, 400] on div at bounding box center [366, 404] width 143 height 33
click at [401, 446] on div "BANNER MUSIC LLC" at bounding box center [382, 445] width 174 height 44
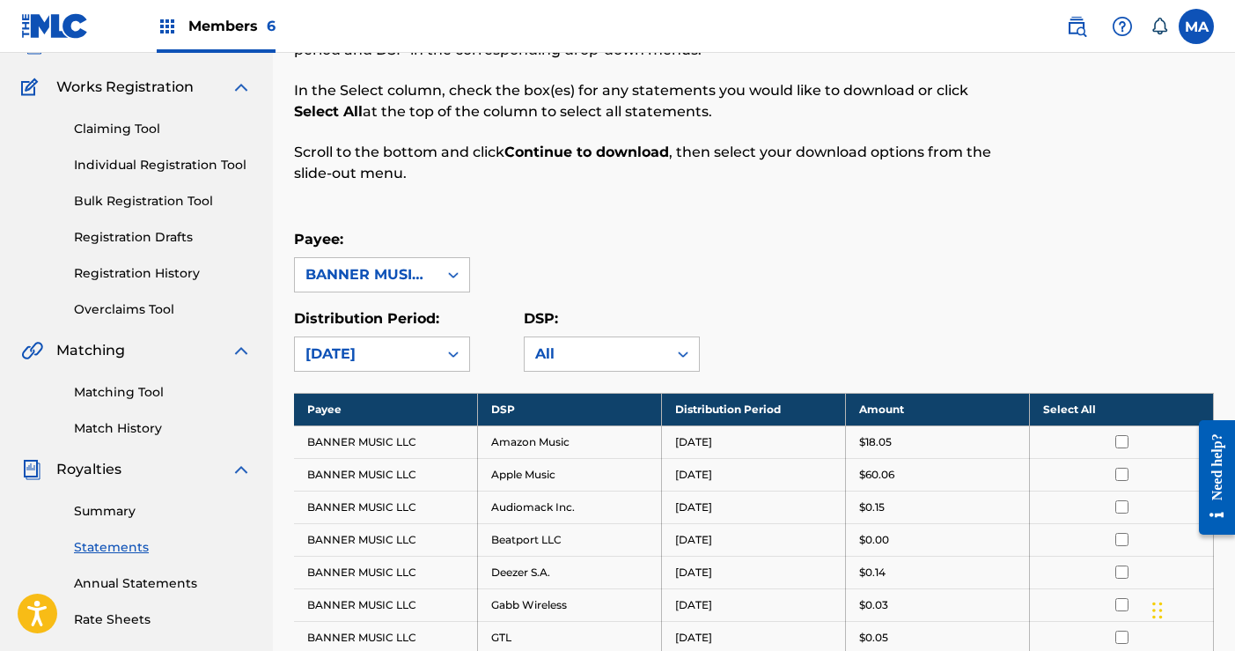
scroll to position [163, 0]
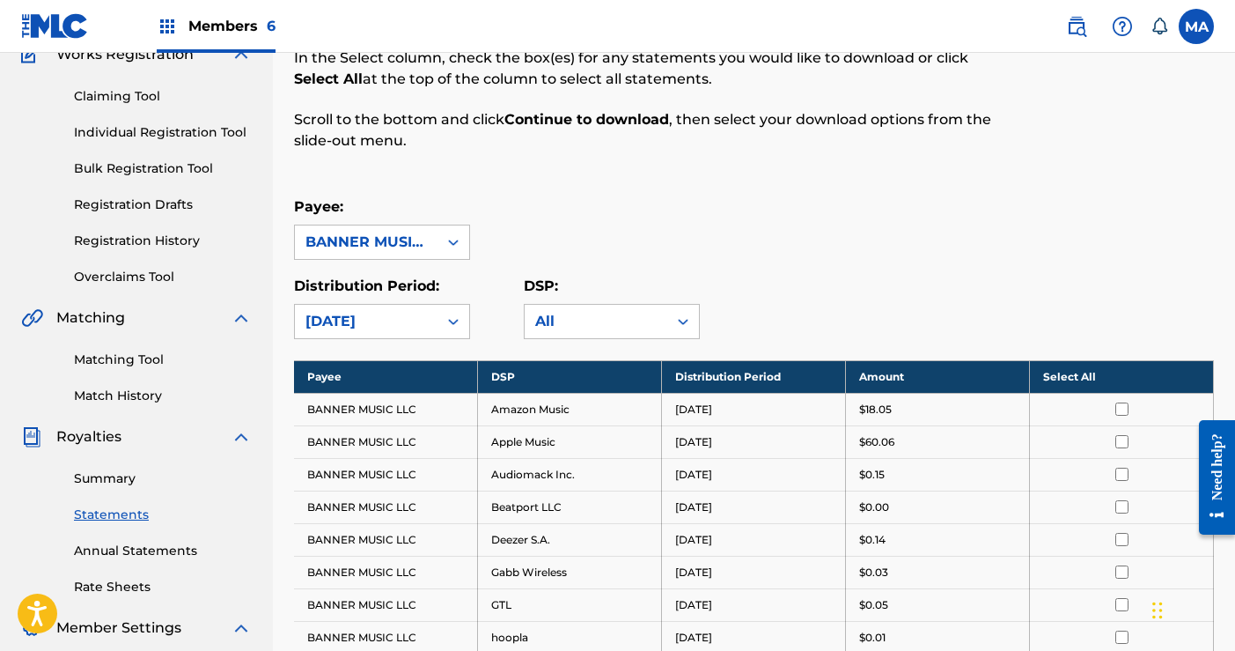
click at [1080, 378] on th "Select All" at bounding box center [1122, 376] width 184 height 33
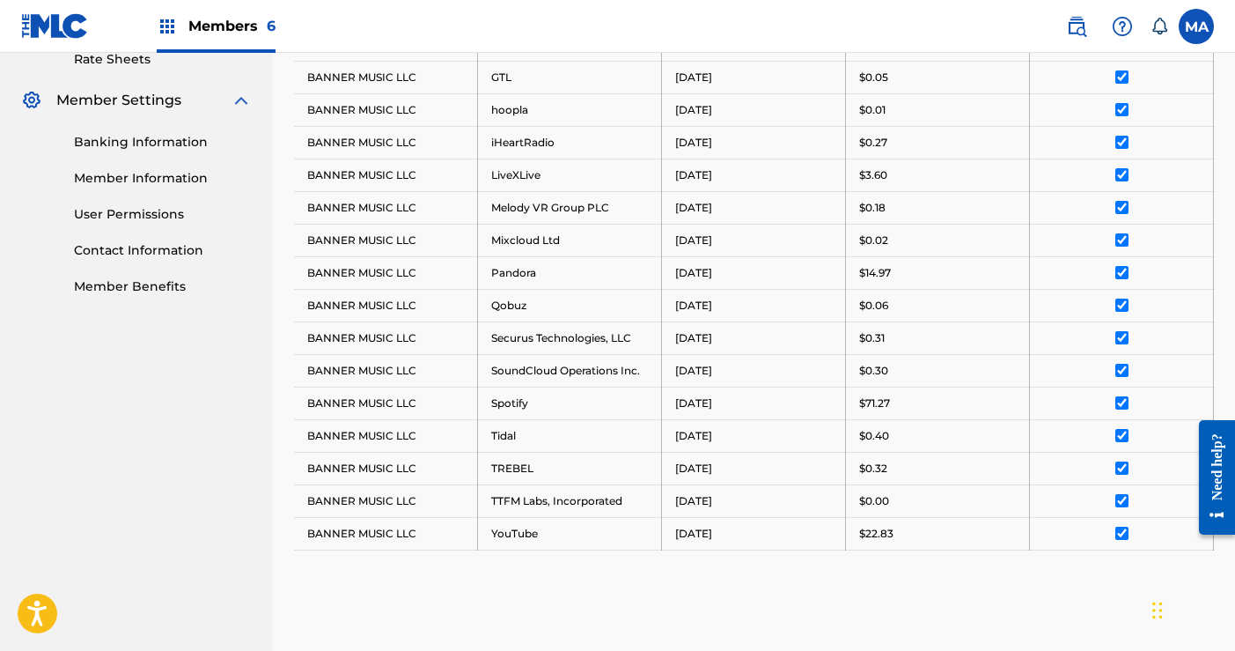
scroll to position [881, 0]
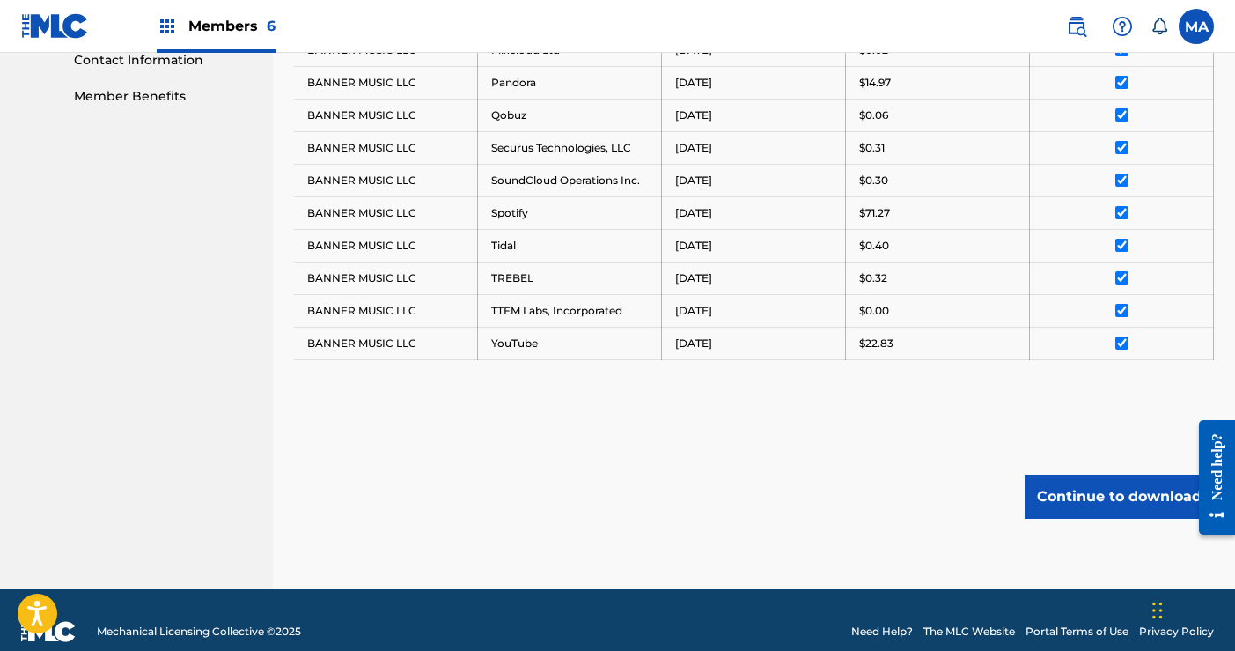
click at [1118, 496] on button "Continue to download" at bounding box center [1119, 497] width 189 height 44
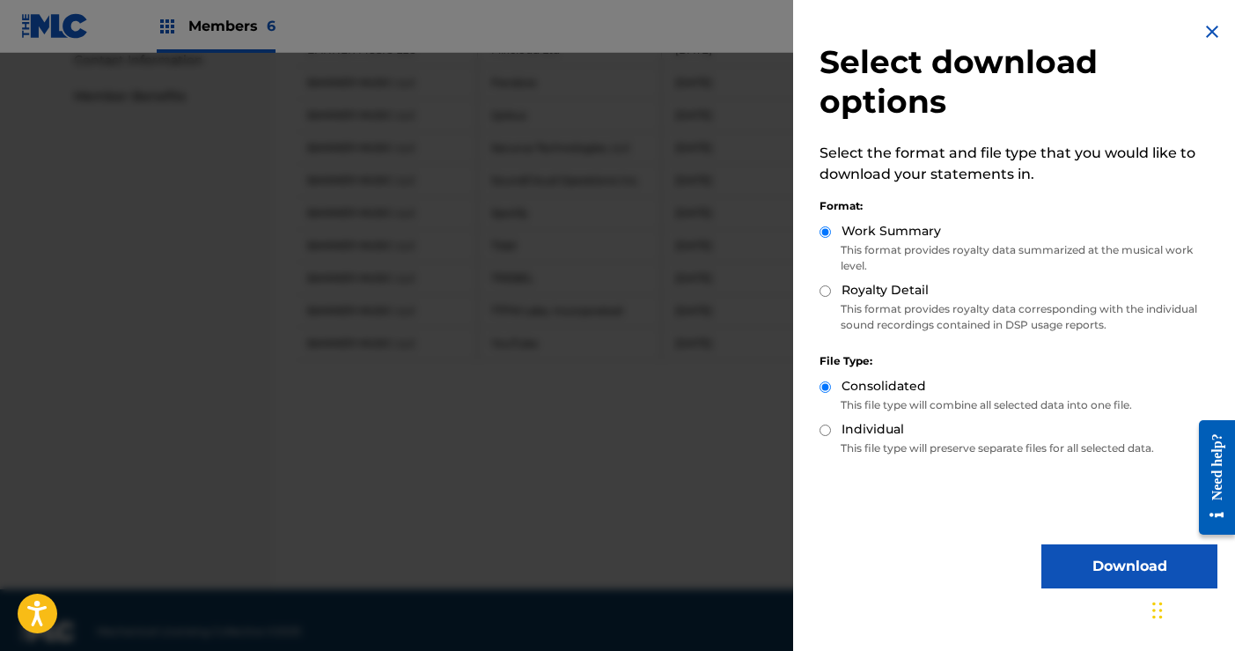
click at [825, 288] on input "Royalty Detail" at bounding box center [825, 290] width 11 height 11
radio input "true"
click at [1086, 558] on button "Download" at bounding box center [1130, 566] width 176 height 44
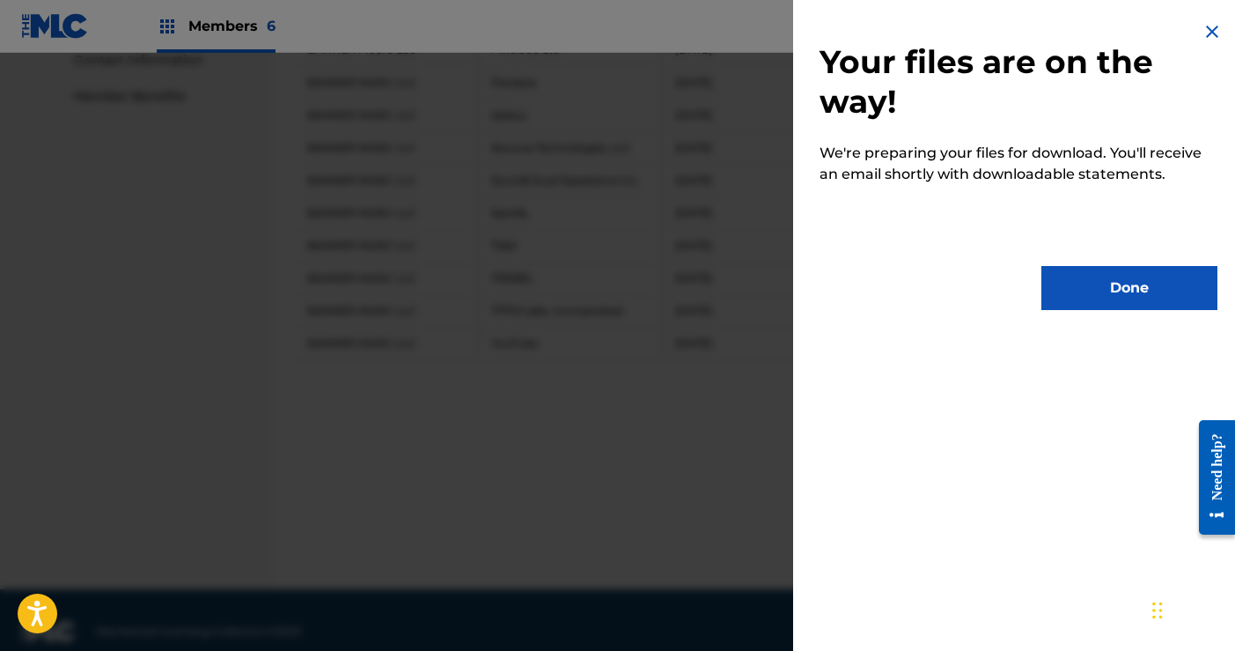
click at [1148, 300] on button "Done" at bounding box center [1130, 288] width 176 height 44
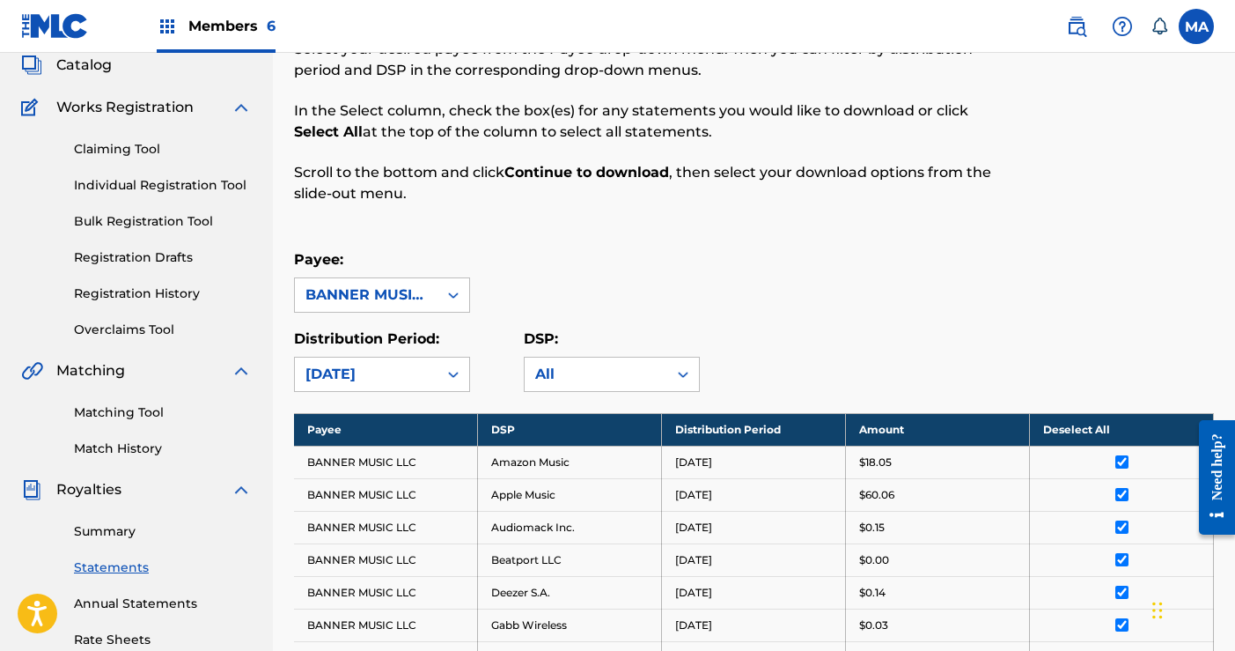
scroll to position [0, 0]
